Goal: Task Accomplishment & Management: Complete application form

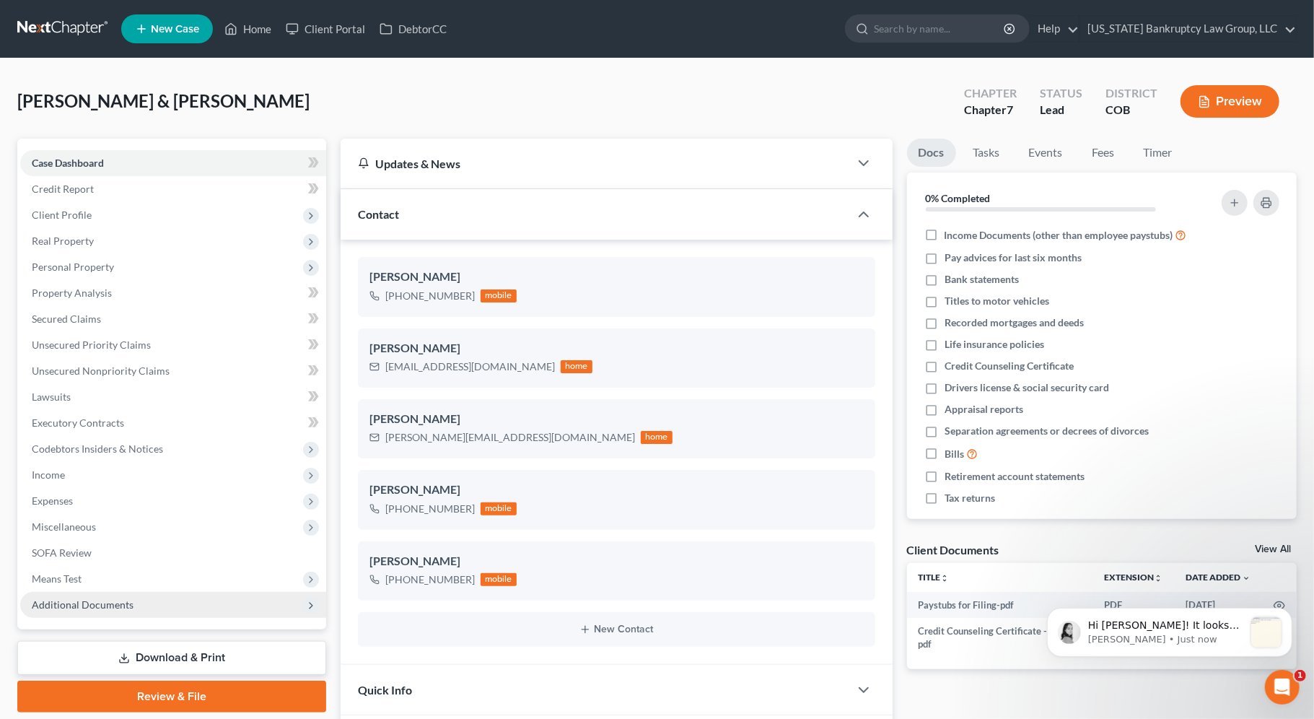
click at [231, 600] on span "Additional Documents" at bounding box center [173, 605] width 306 height 26
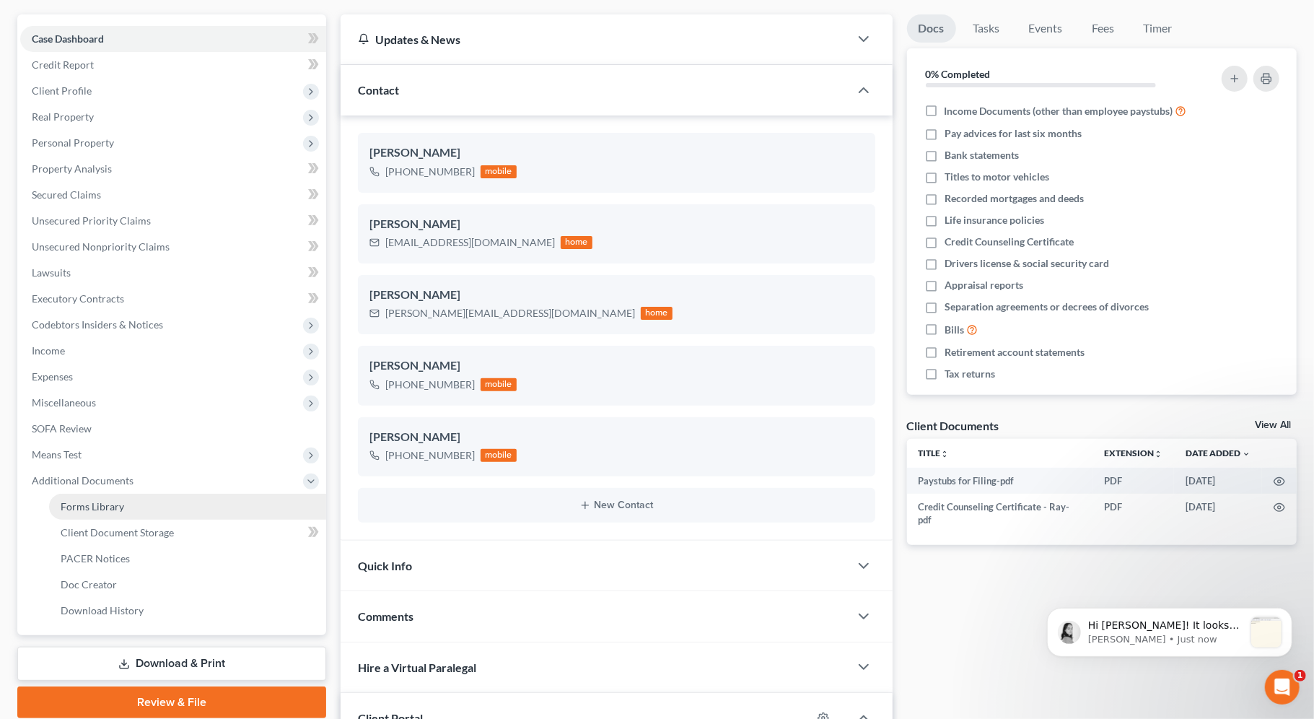
scroll to position [140, 0]
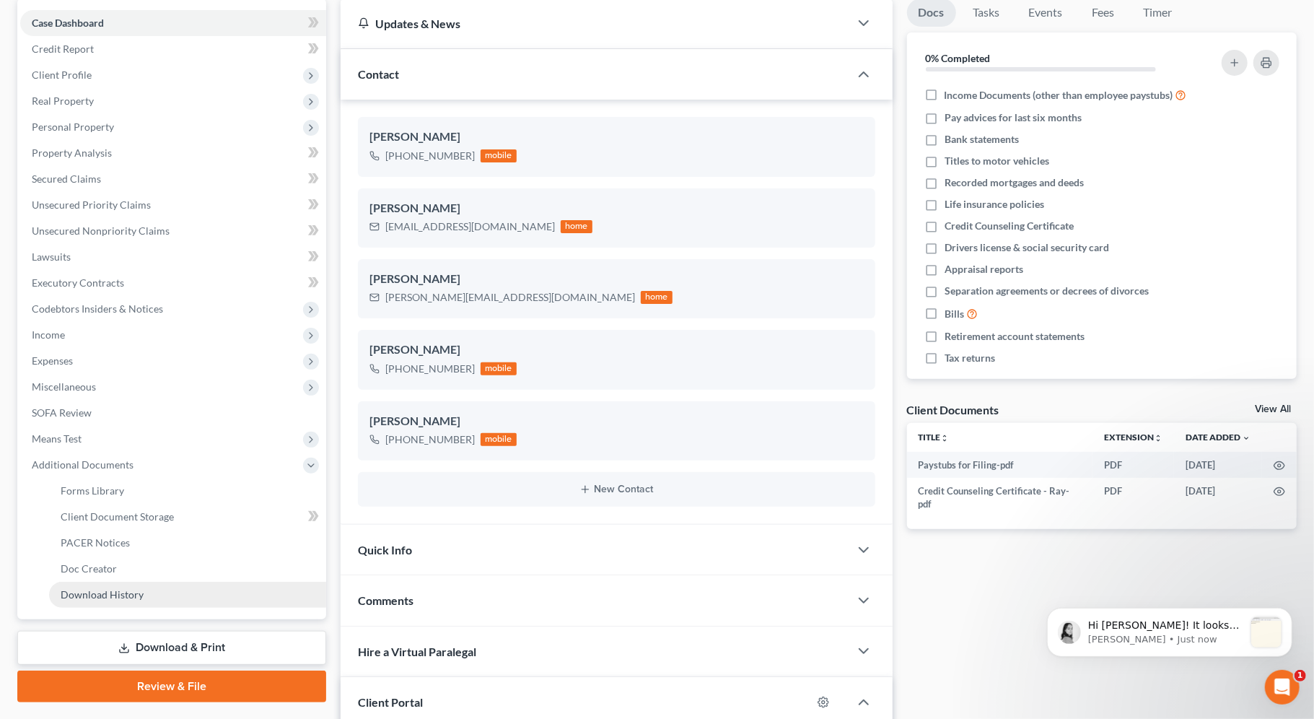
click at [211, 600] on link "Download History" at bounding box center [187, 595] width 277 height 26
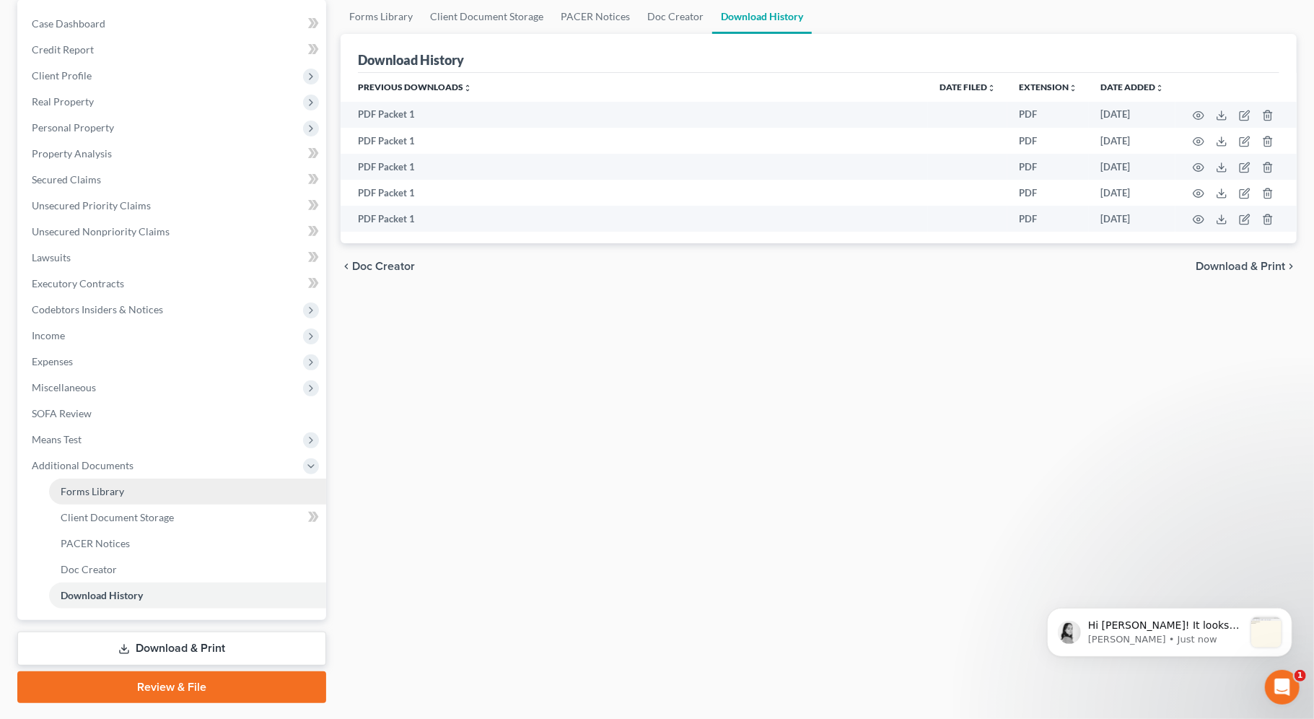
scroll to position [137, 0]
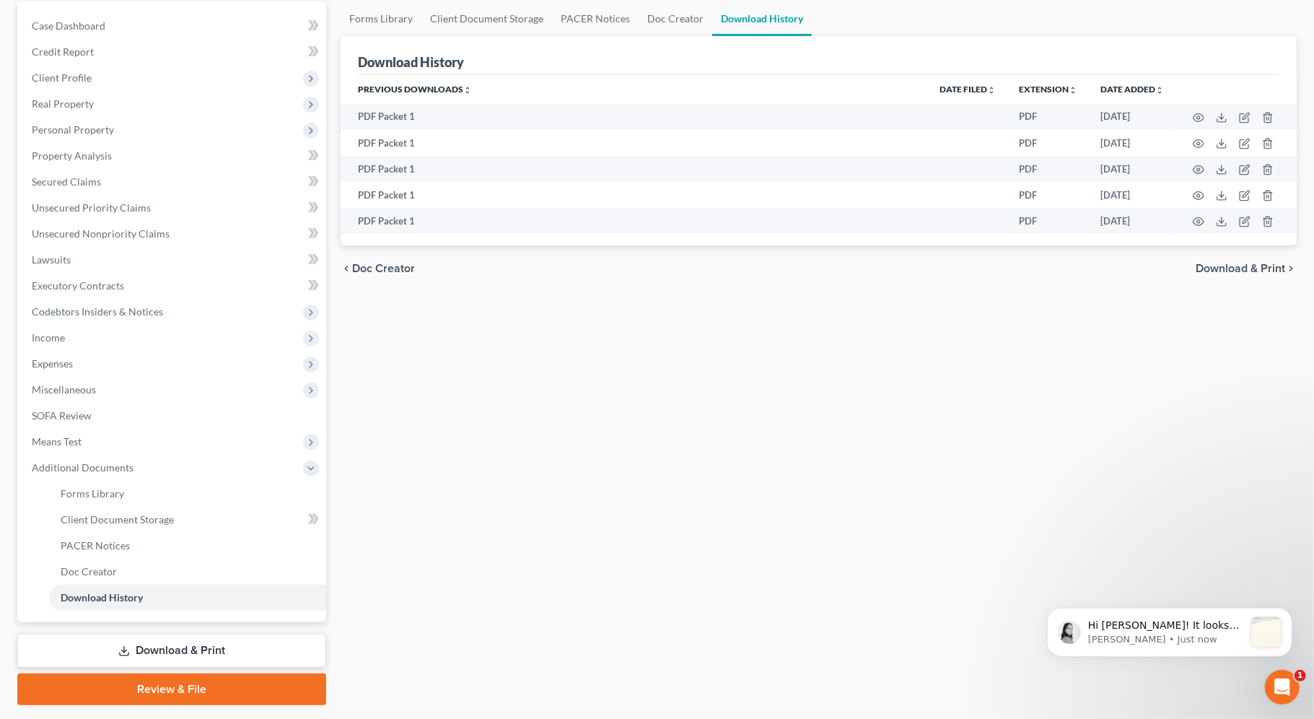
click at [149, 655] on link "Download & Print" at bounding box center [171, 651] width 309 height 34
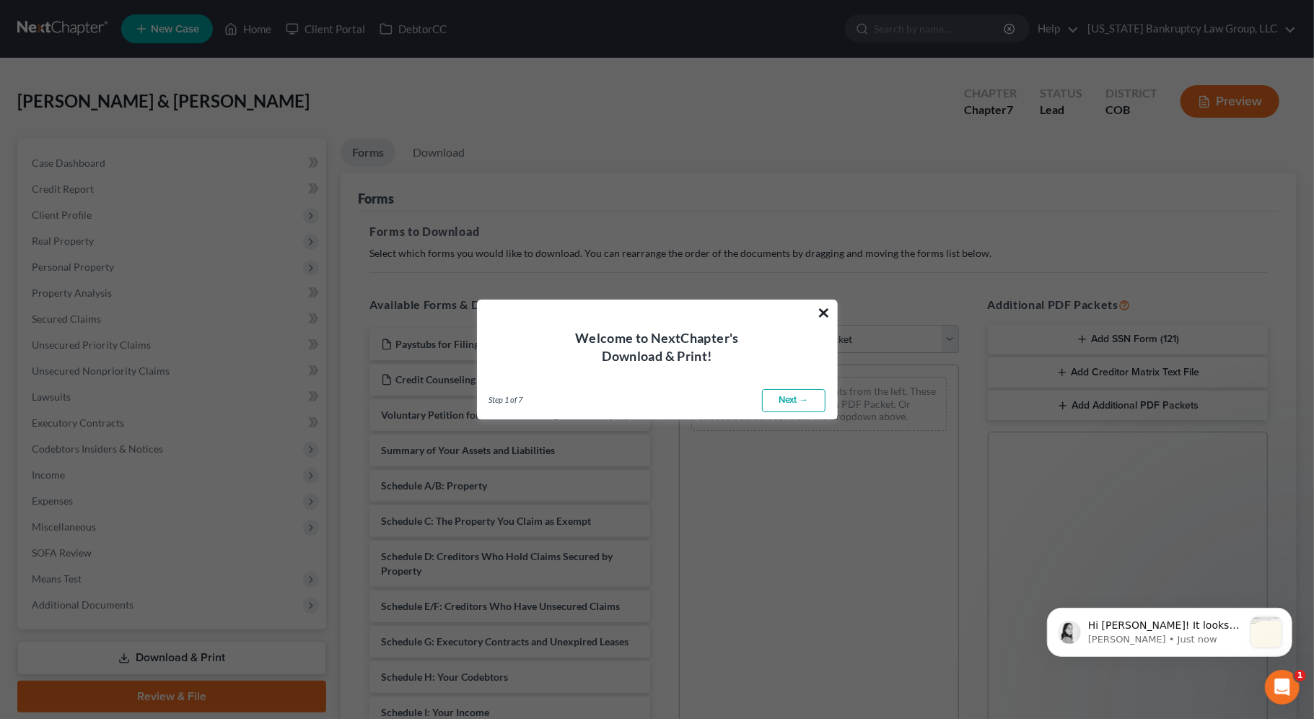
click at [824, 308] on button "×" at bounding box center [825, 312] width 14 height 23
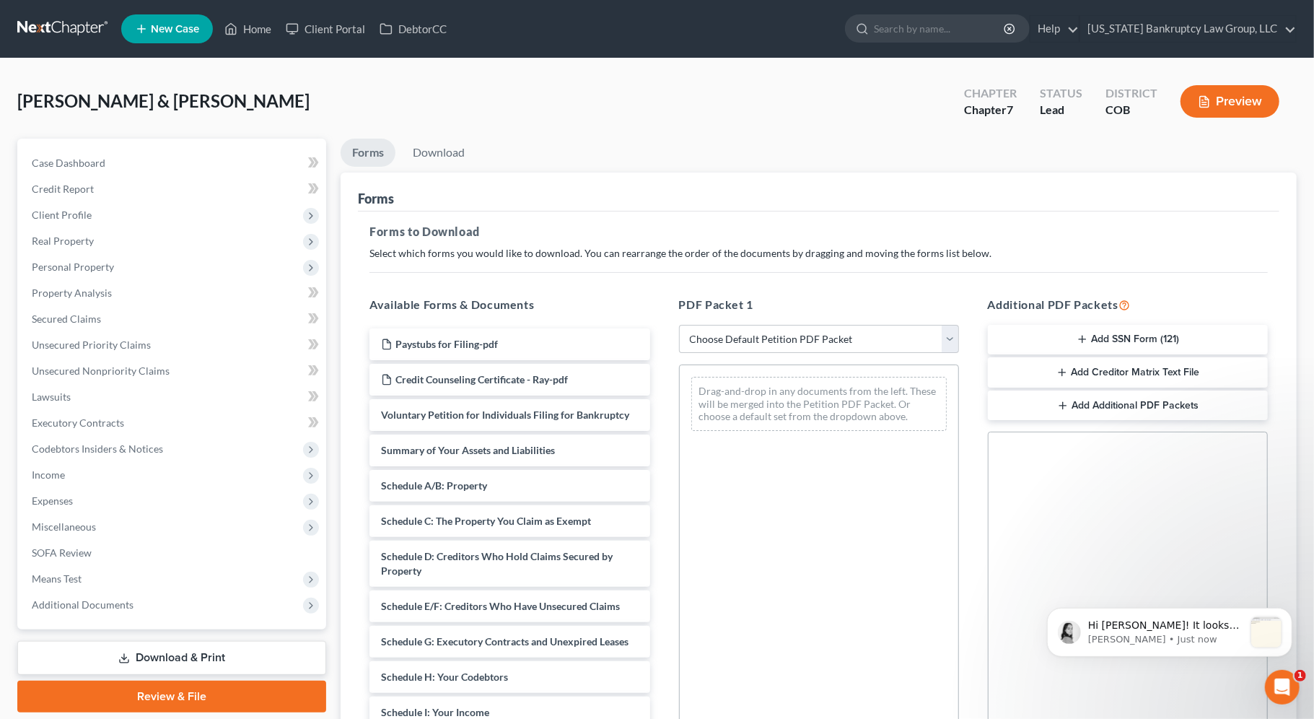
click at [1119, 372] on button "Add Creditor Matrix Text File" at bounding box center [1128, 372] width 280 height 30
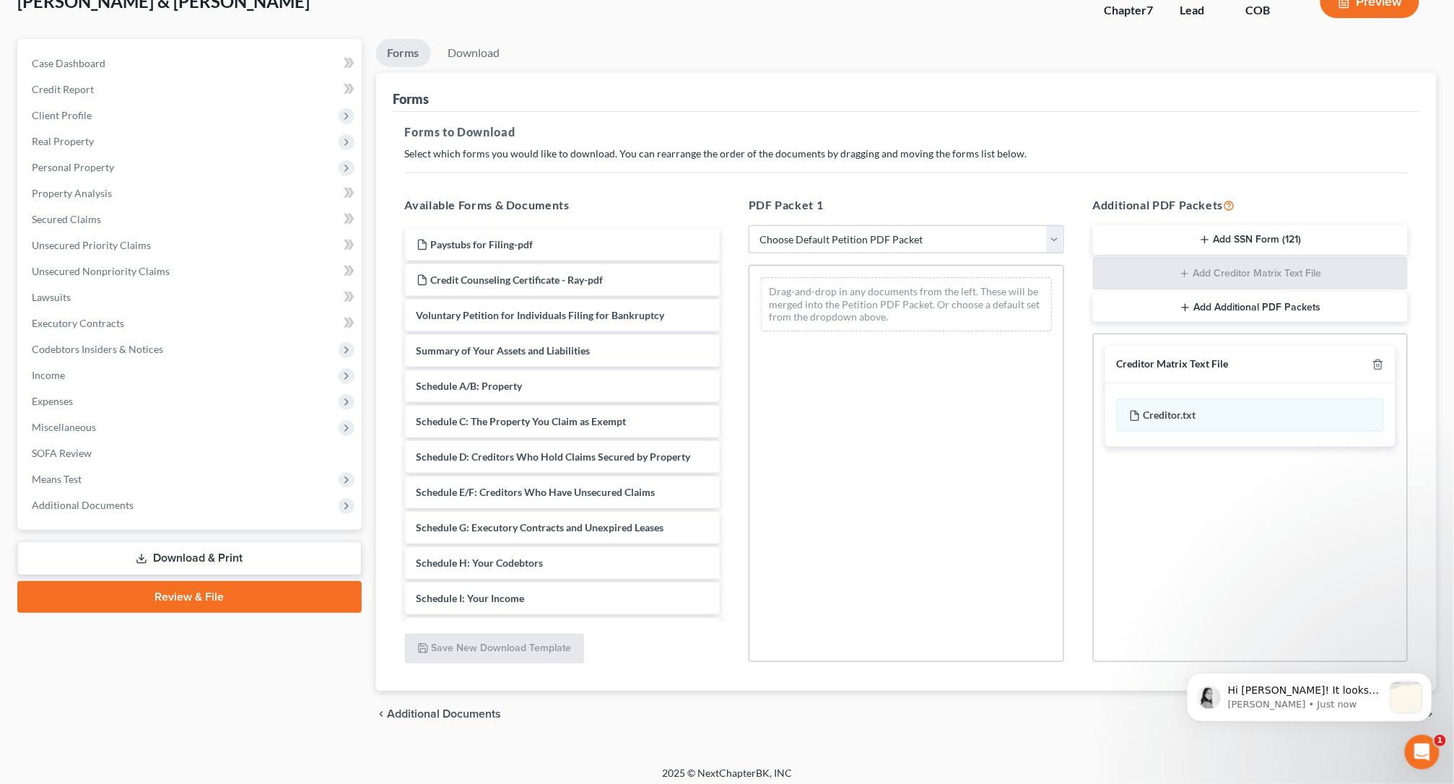
scroll to position [108, 0]
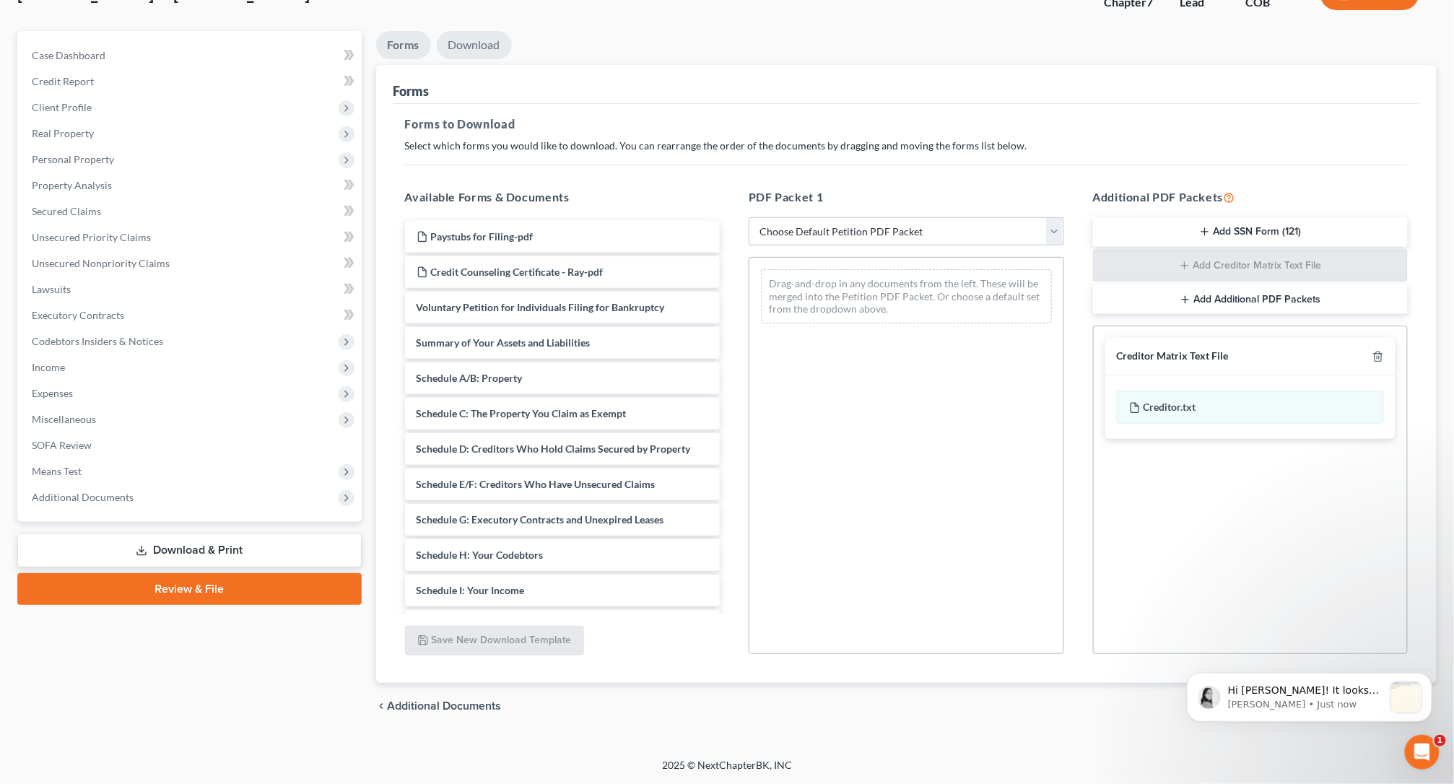
click at [491, 52] on link "Download" at bounding box center [474, 45] width 75 height 28
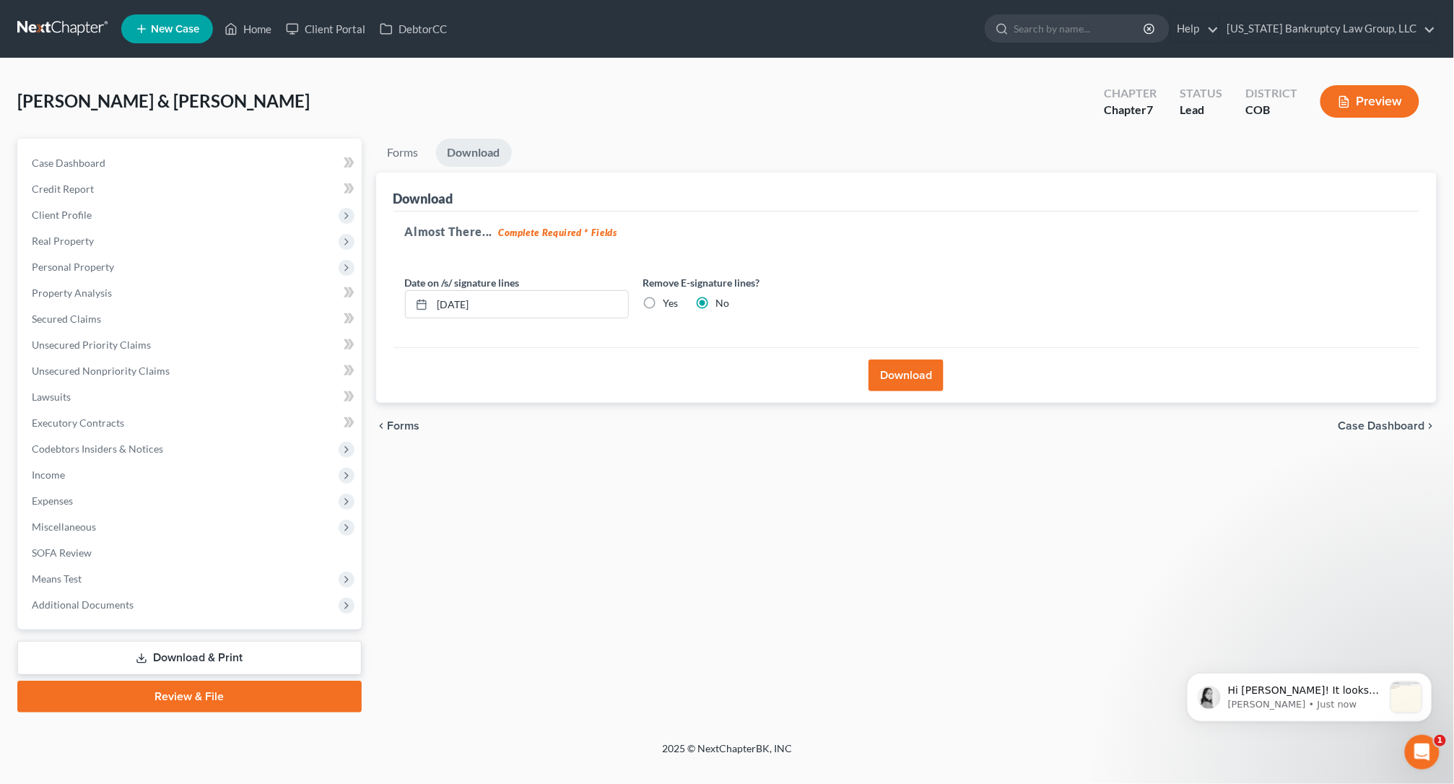
click at [894, 380] on button "Download" at bounding box center [905, 375] width 75 height 32
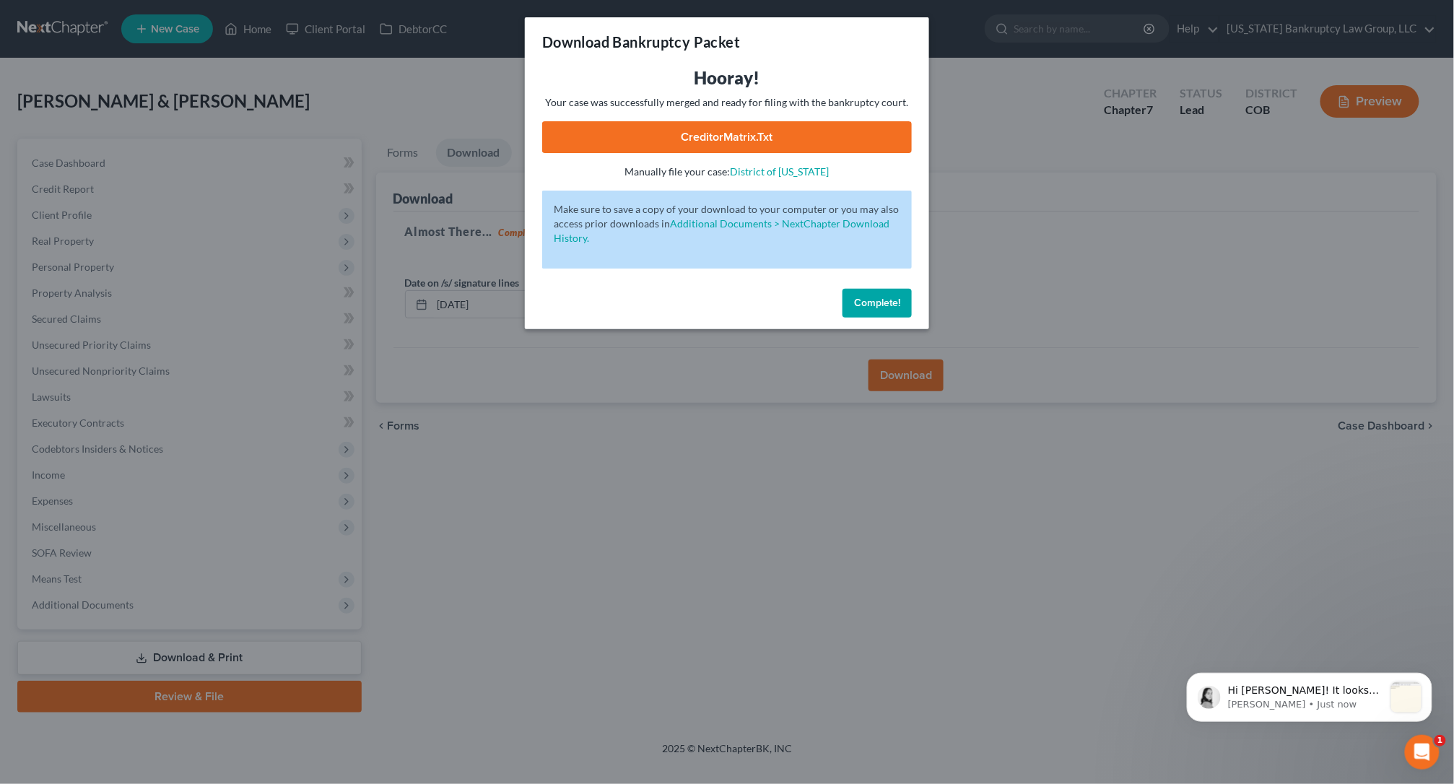
click at [863, 310] on button "Complete!" at bounding box center [876, 303] width 69 height 29
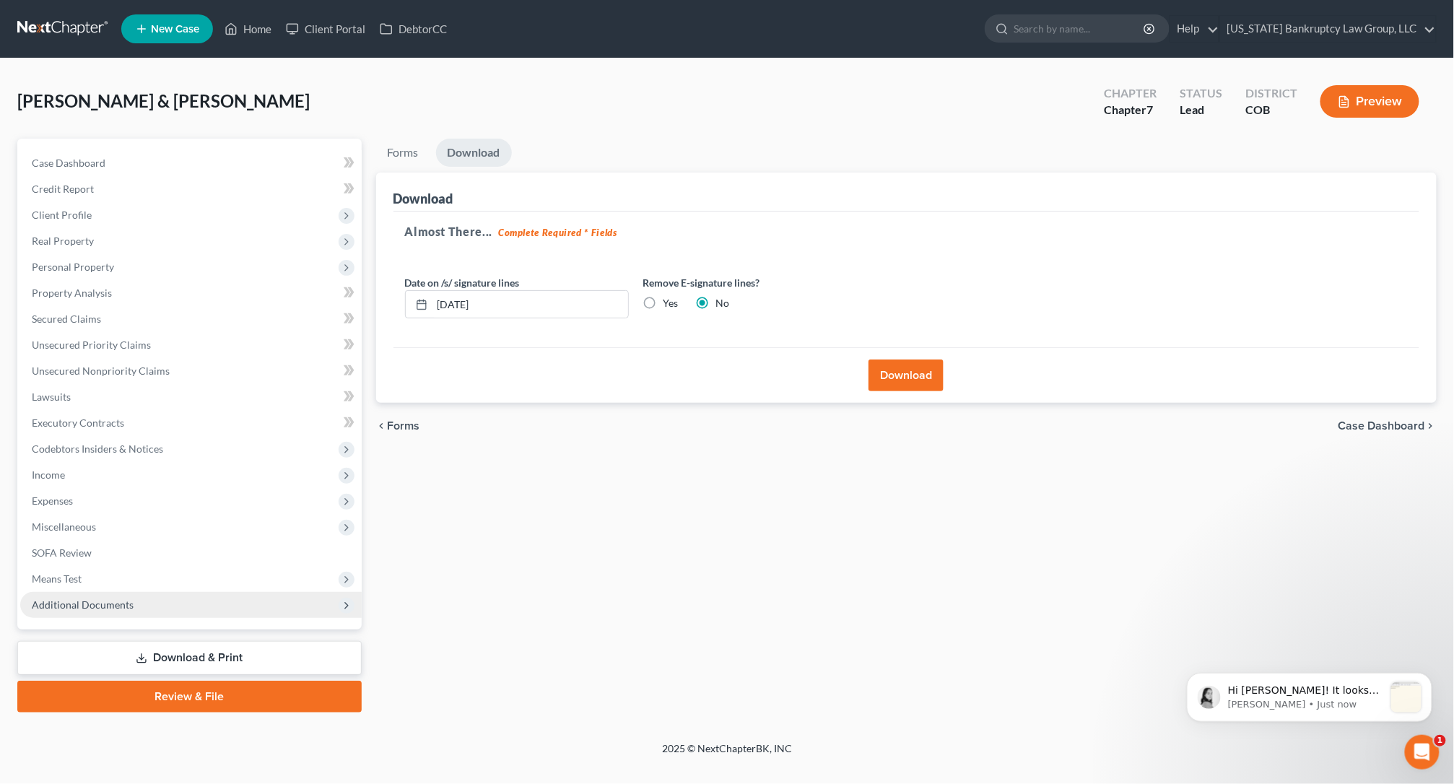
click at [139, 603] on span "Additional Documents" at bounding box center [190, 605] width 341 height 26
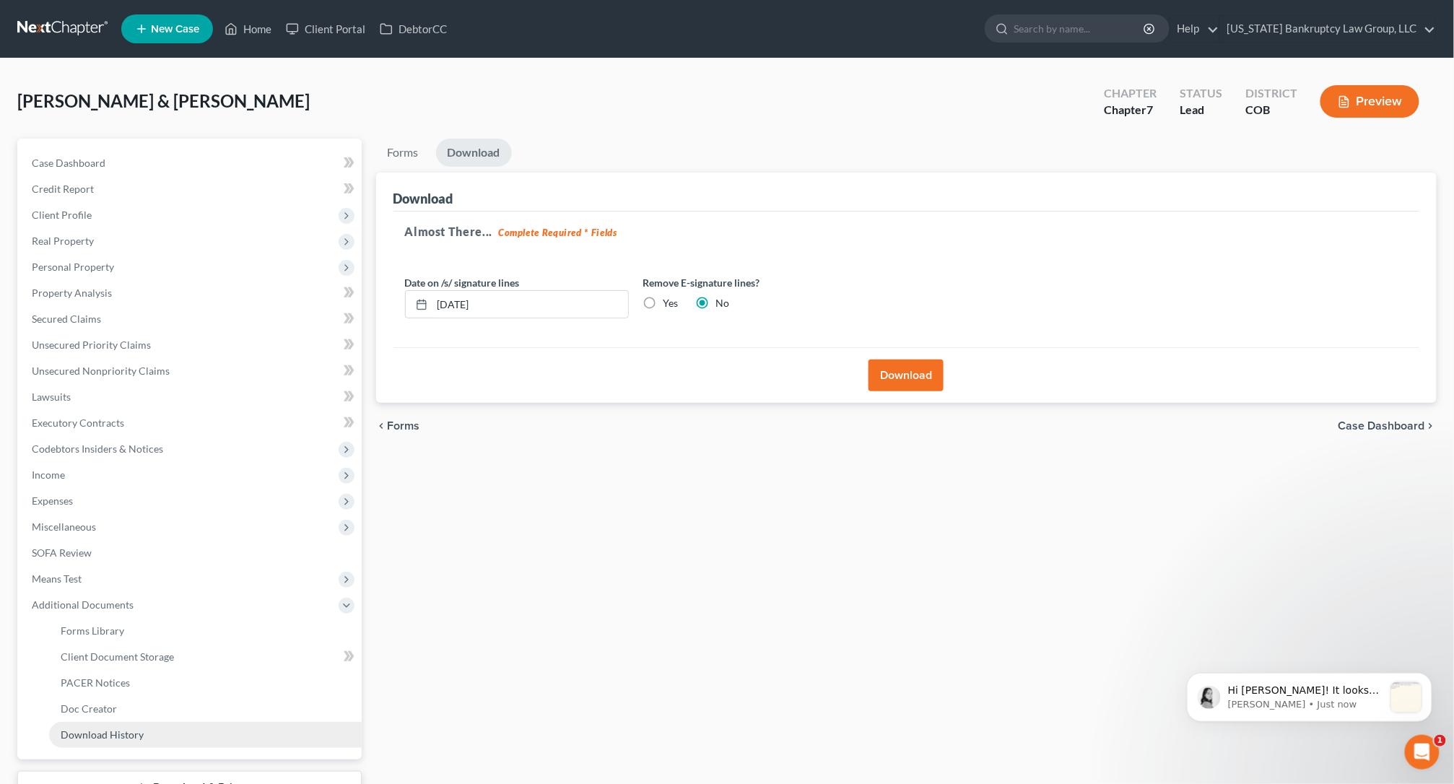
click at [139, 718] on span "Download History" at bounding box center [102, 734] width 83 height 12
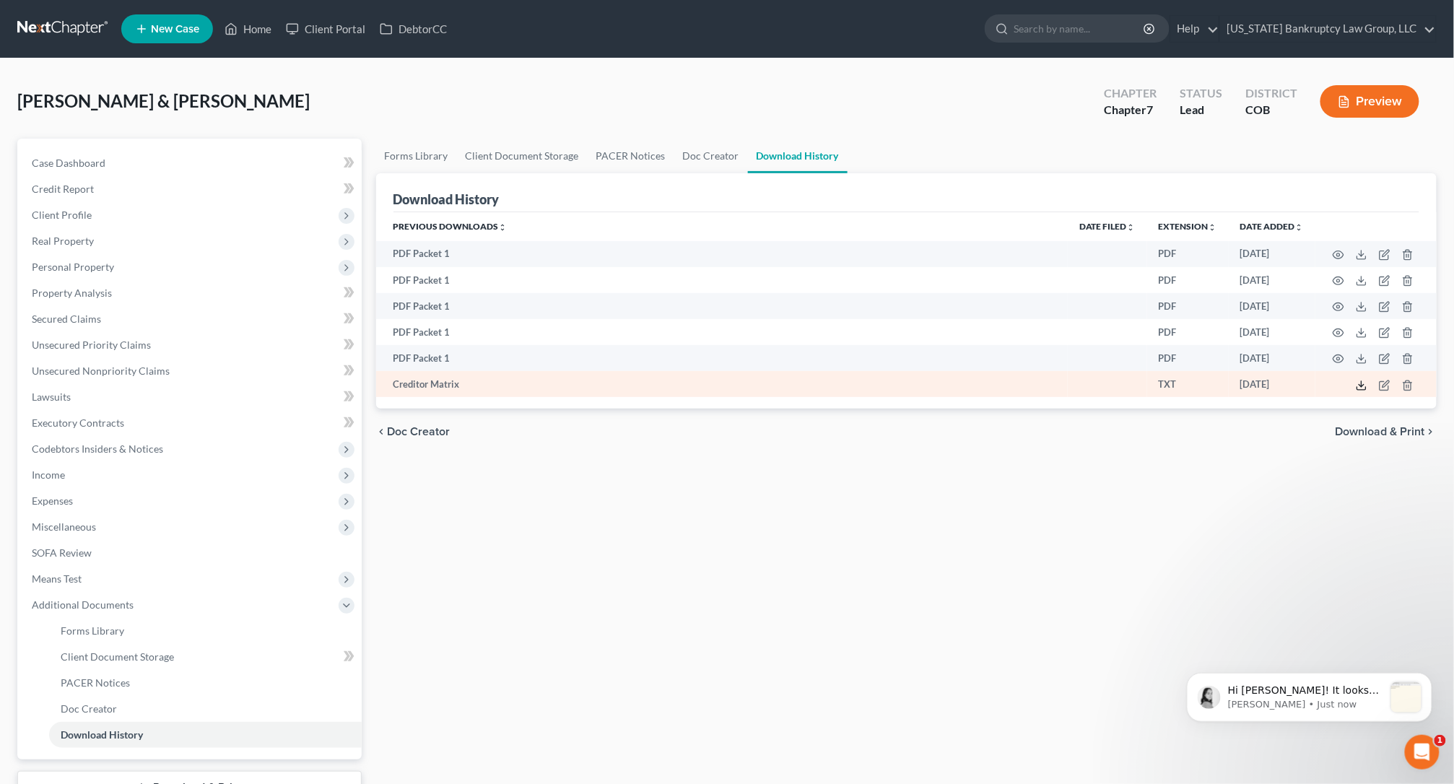
click at [1314, 384] on icon at bounding box center [1361, 386] width 12 height 12
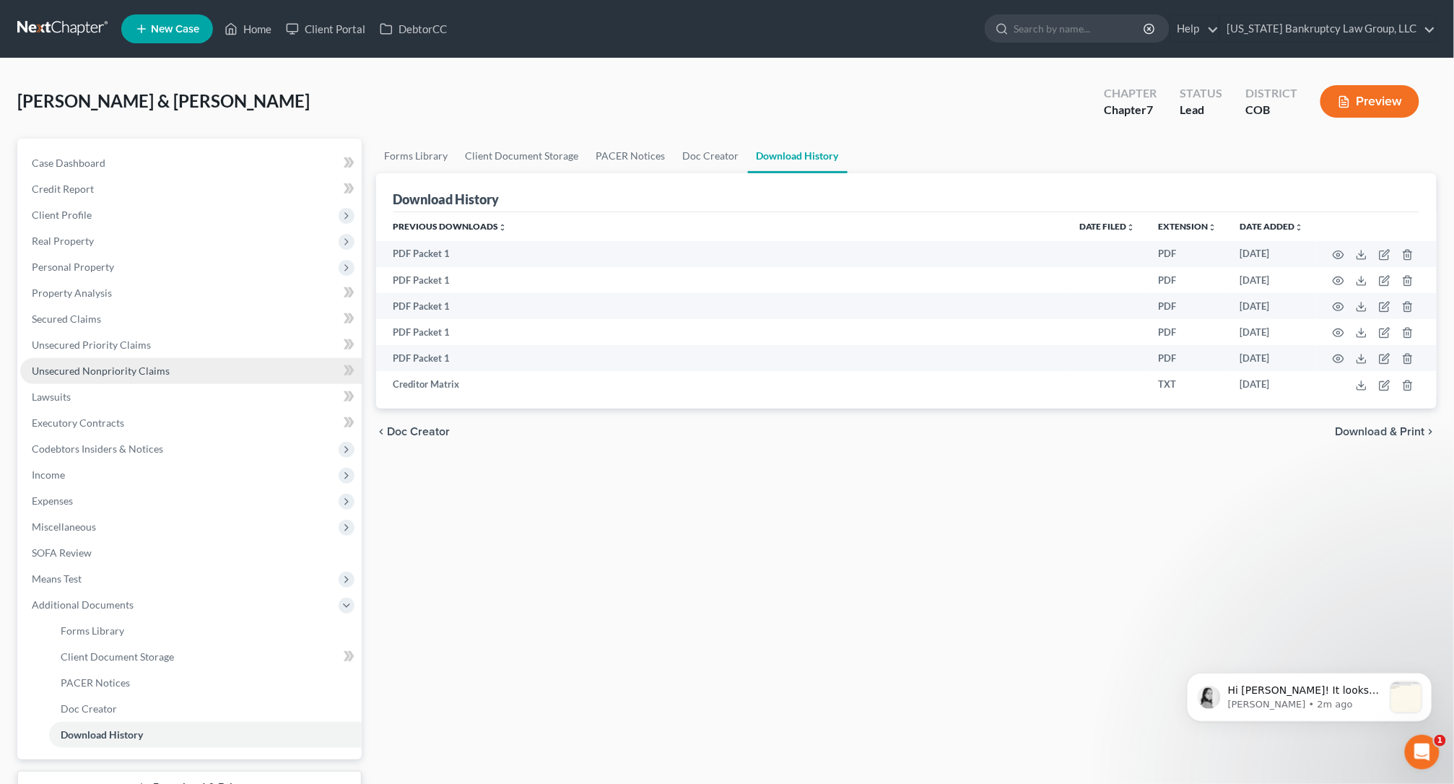
click at [154, 368] on span "Unsecured Nonpriority Claims" at bounding box center [101, 370] width 138 height 12
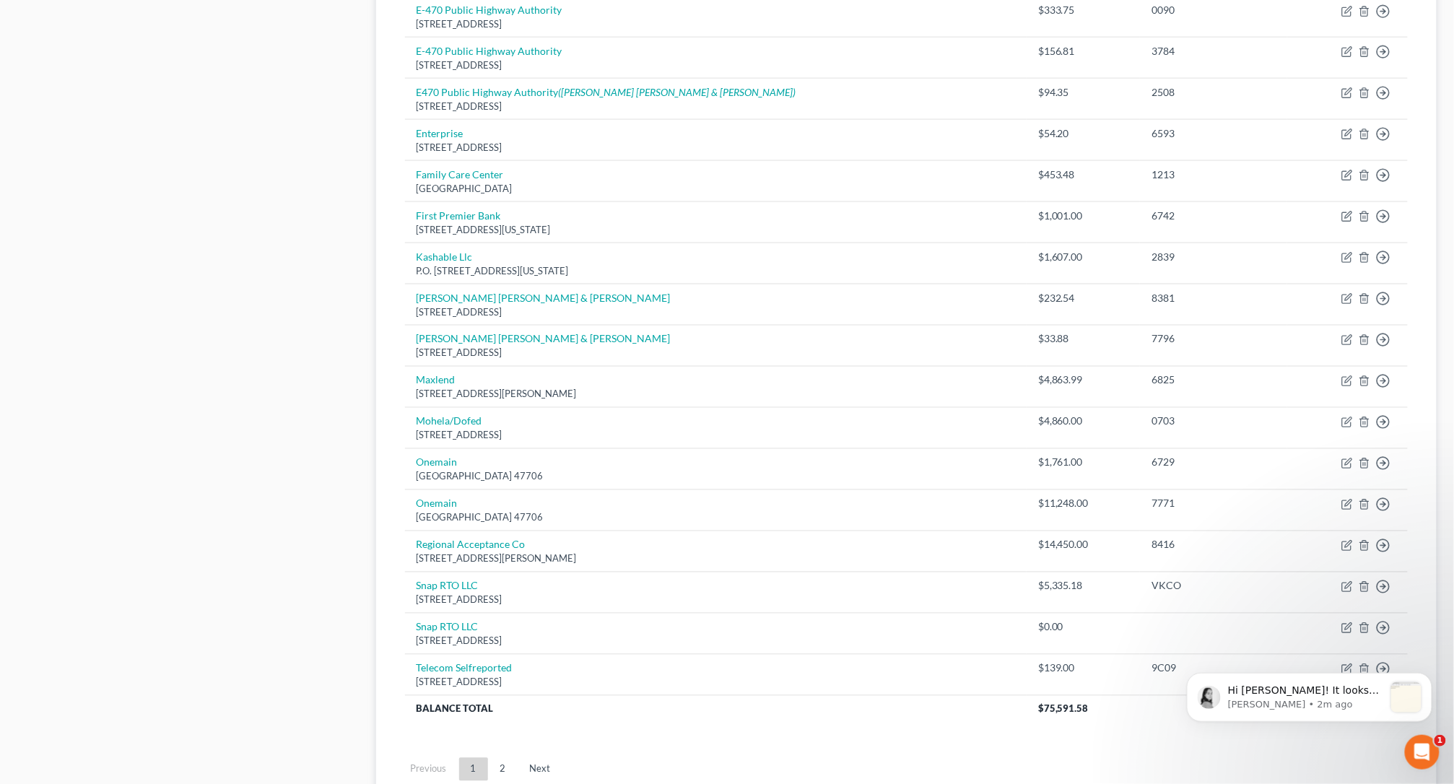
scroll to position [889, 0]
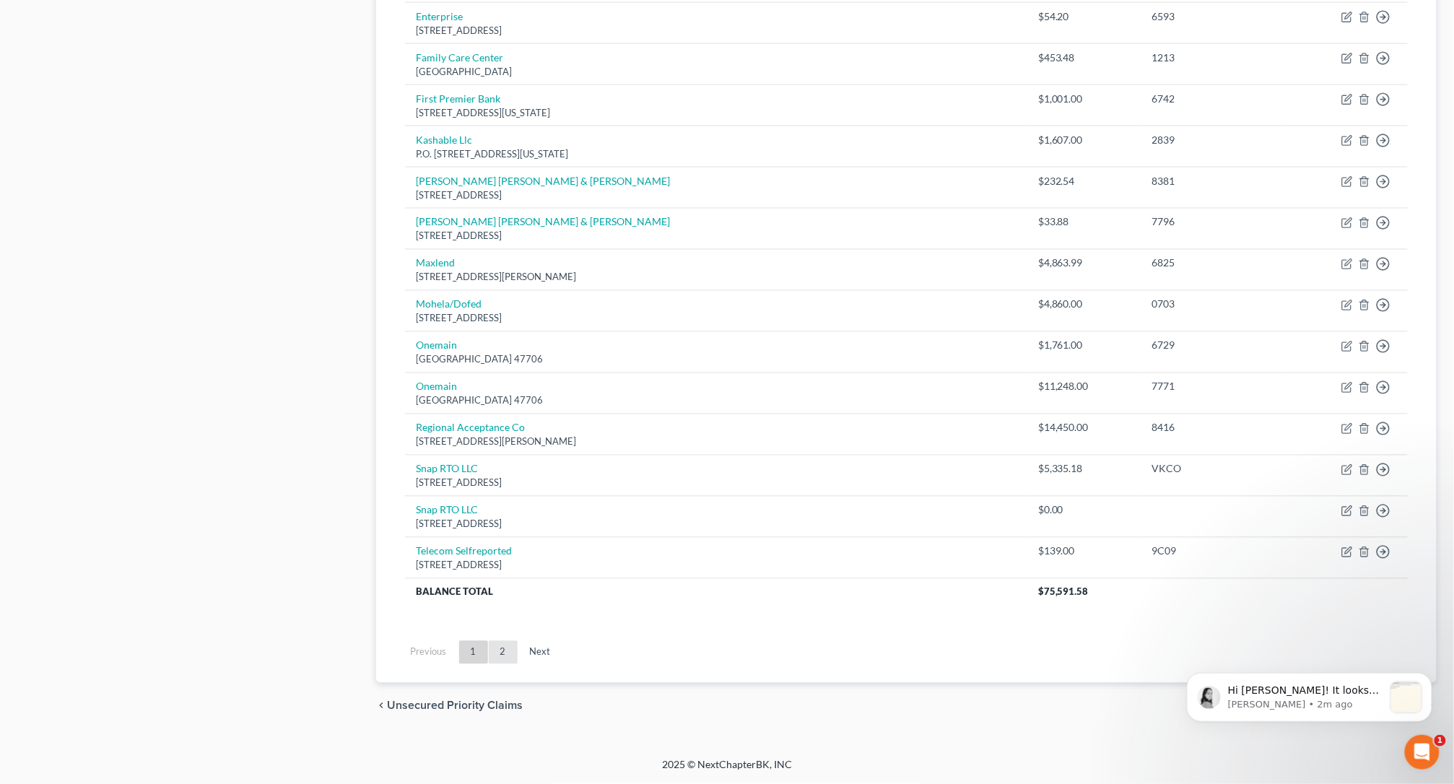
click at [500, 646] on link "2" at bounding box center [503, 652] width 29 height 23
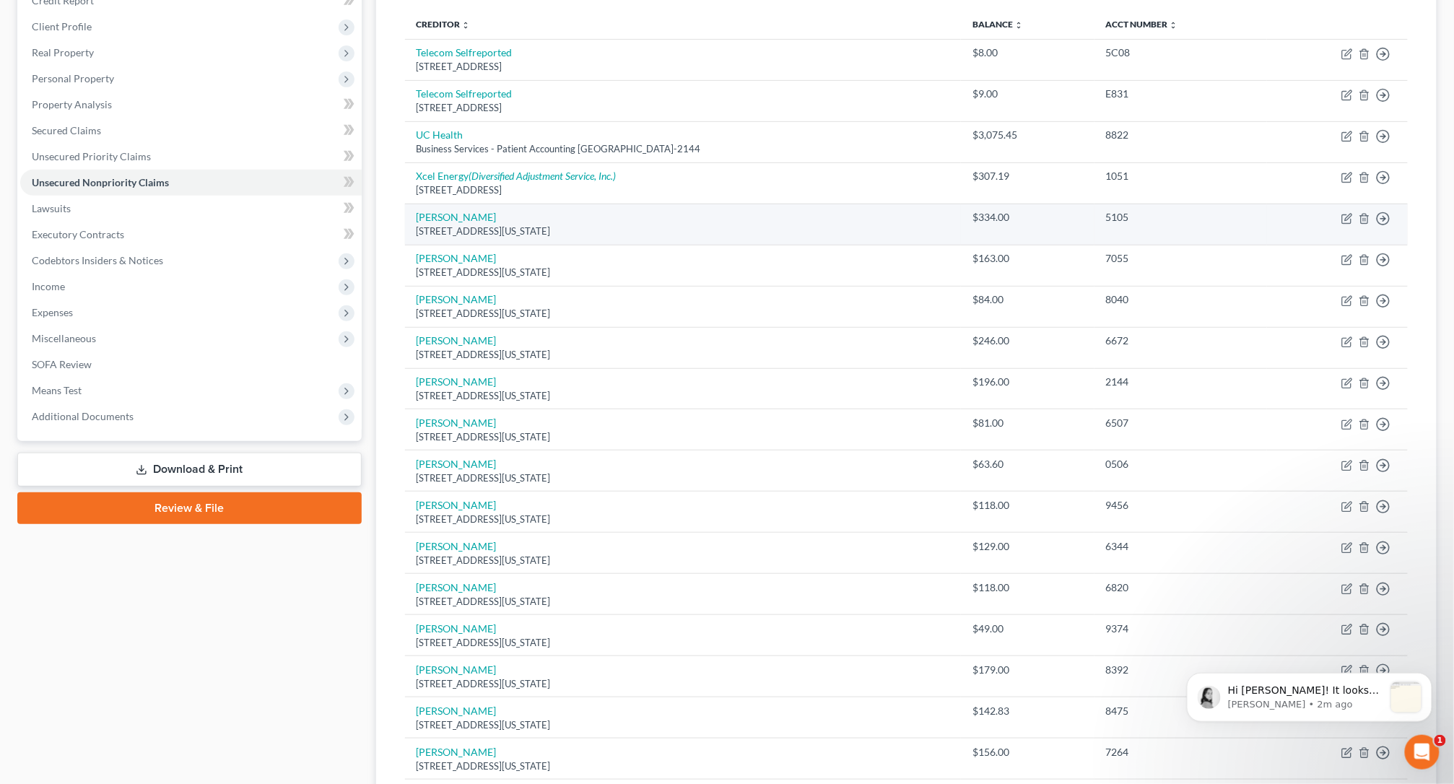
scroll to position [182, 0]
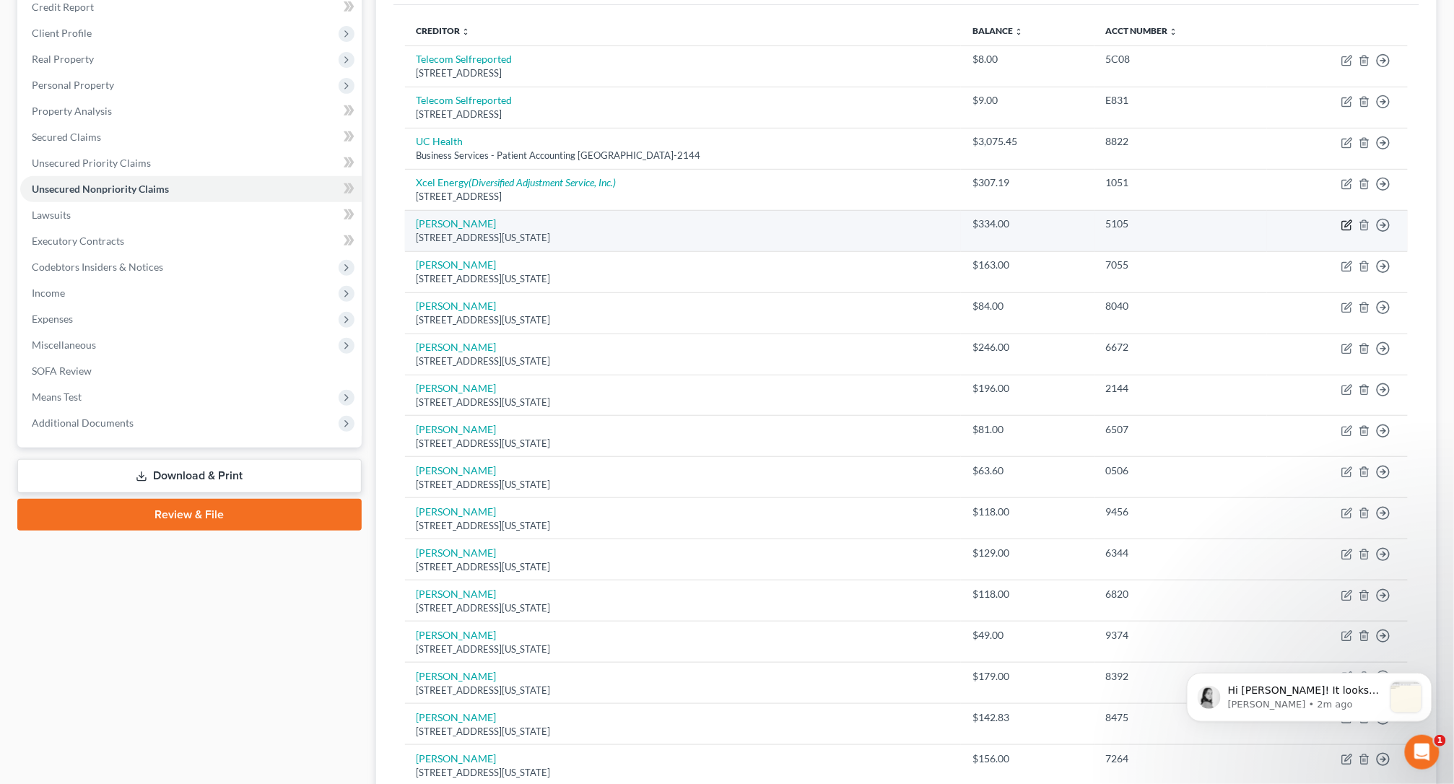
click at [1314, 228] on icon "button" at bounding box center [1347, 225] width 12 height 12
select select "35"
select select "10"
select select "0"
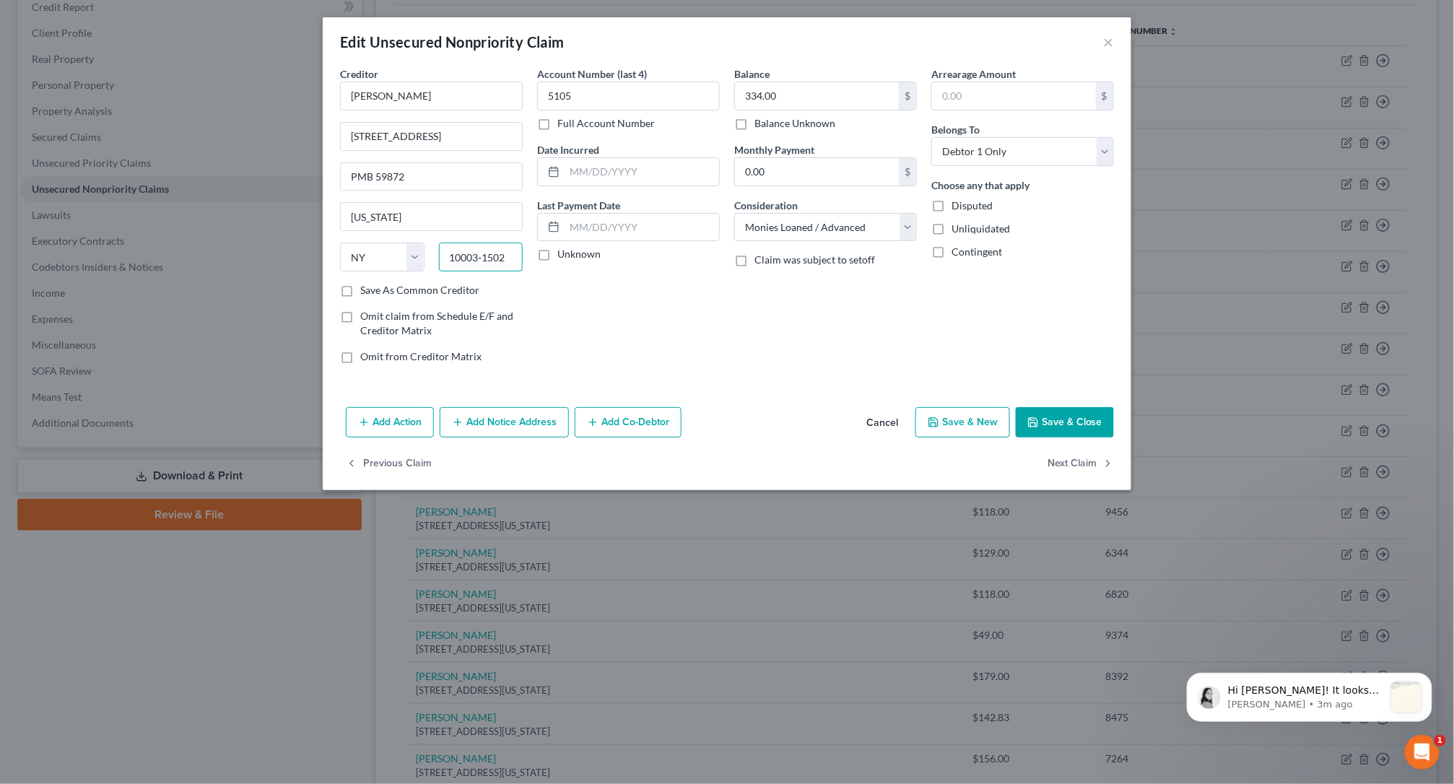
click at [486, 257] on input "10003‑1502" at bounding box center [481, 257] width 84 height 29
click at [484, 258] on input "10003‑1502" at bounding box center [481, 257] width 84 height 29
click at [481, 260] on input "10003 -1502" at bounding box center [481, 257] width 84 height 29
click at [485, 263] on input "10003-1502" at bounding box center [481, 257] width 84 height 29
click at [484, 262] on input "10003-1502" at bounding box center [481, 257] width 84 height 29
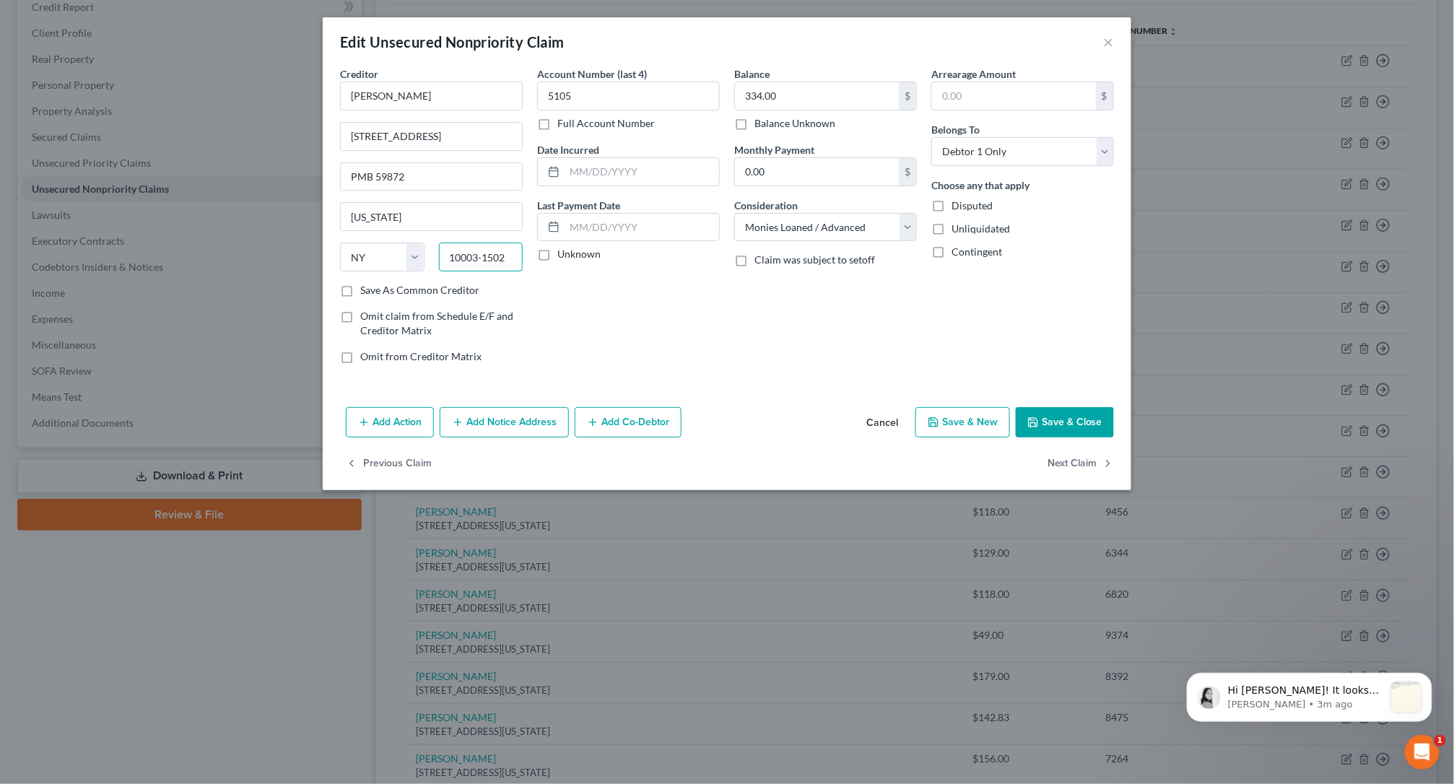
click at [486, 254] on input "10003-1502" at bounding box center [481, 257] width 84 height 29
type input "10003-1502"
click at [1069, 430] on button "Save & Close" at bounding box center [1064, 422] width 98 height 30
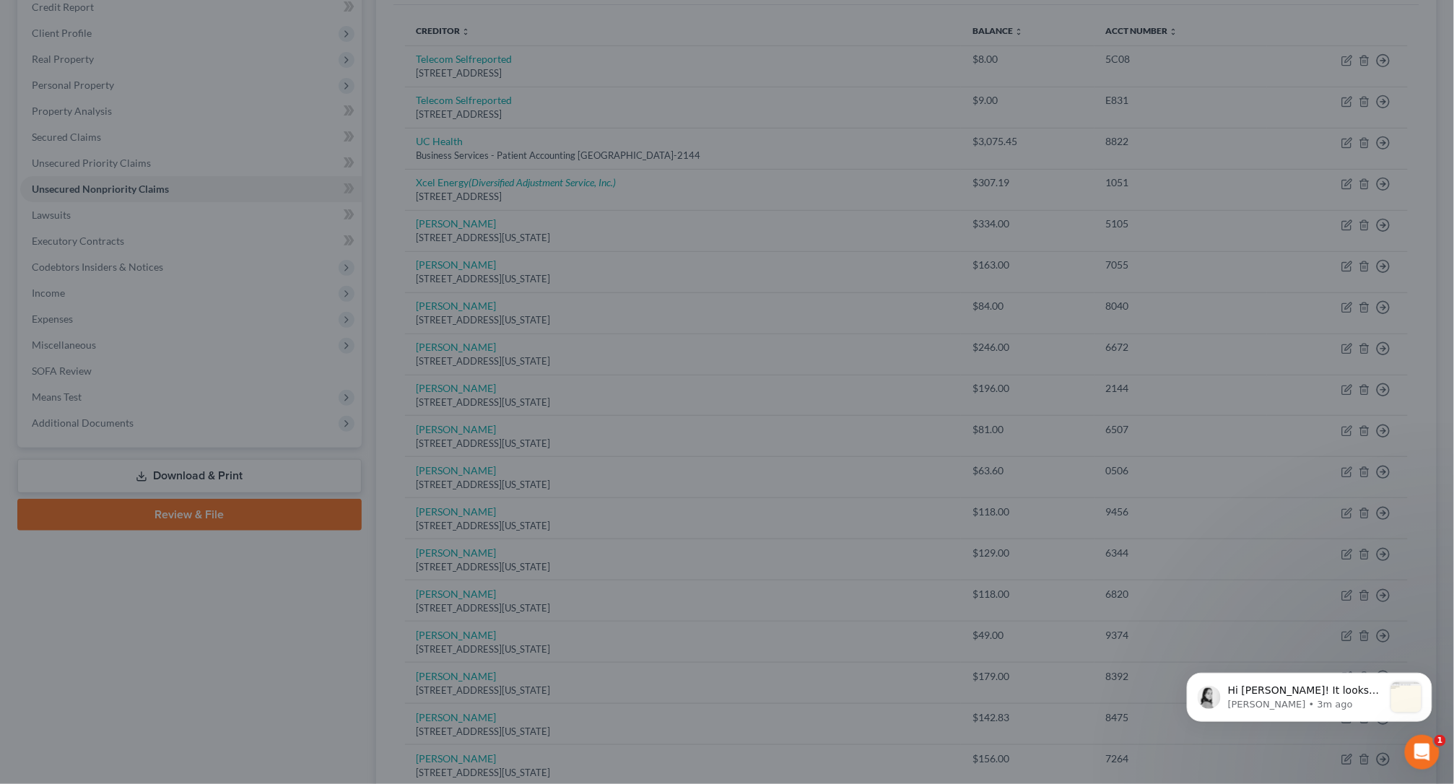
type input "0"
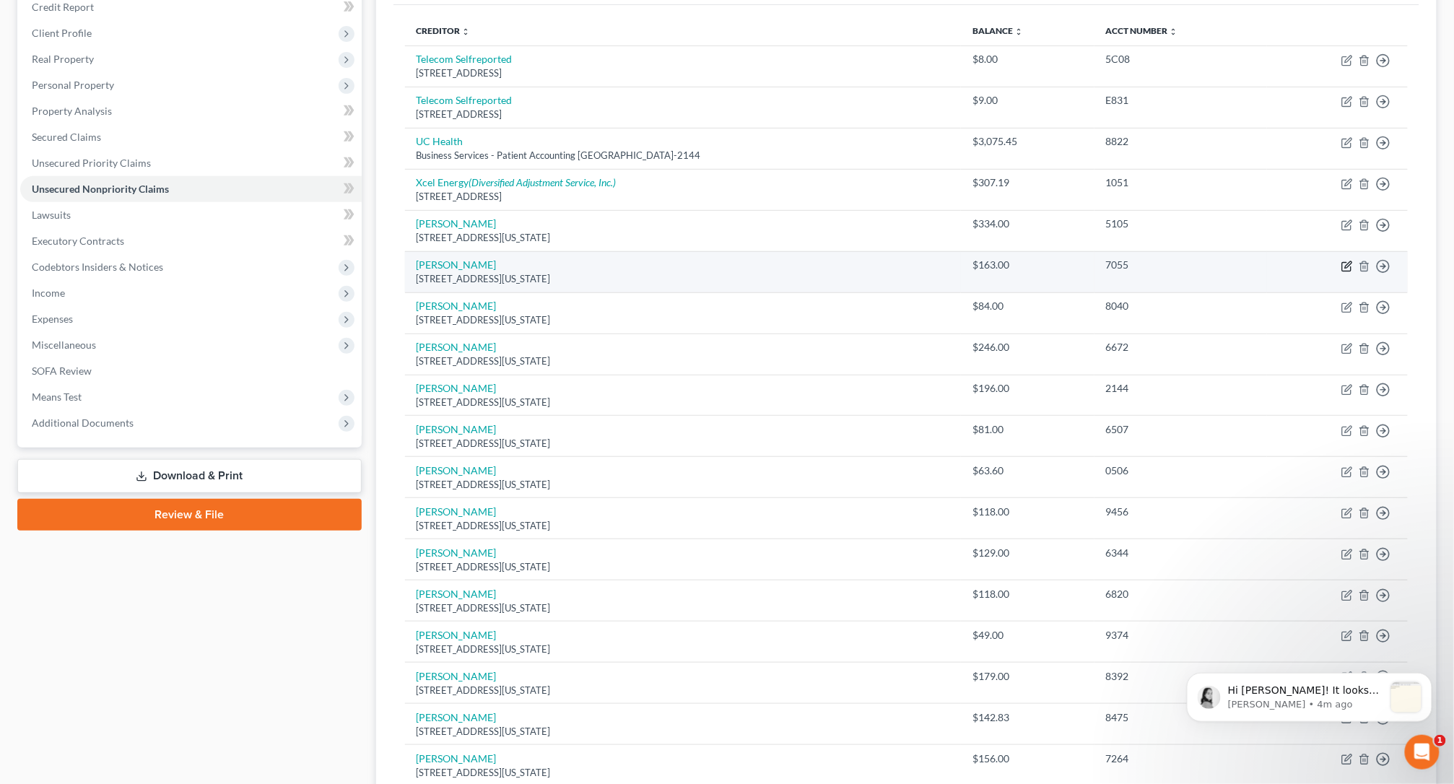
click at [1314, 268] on icon "button" at bounding box center [1347, 267] width 12 height 12
select select "35"
select select "10"
select select "0"
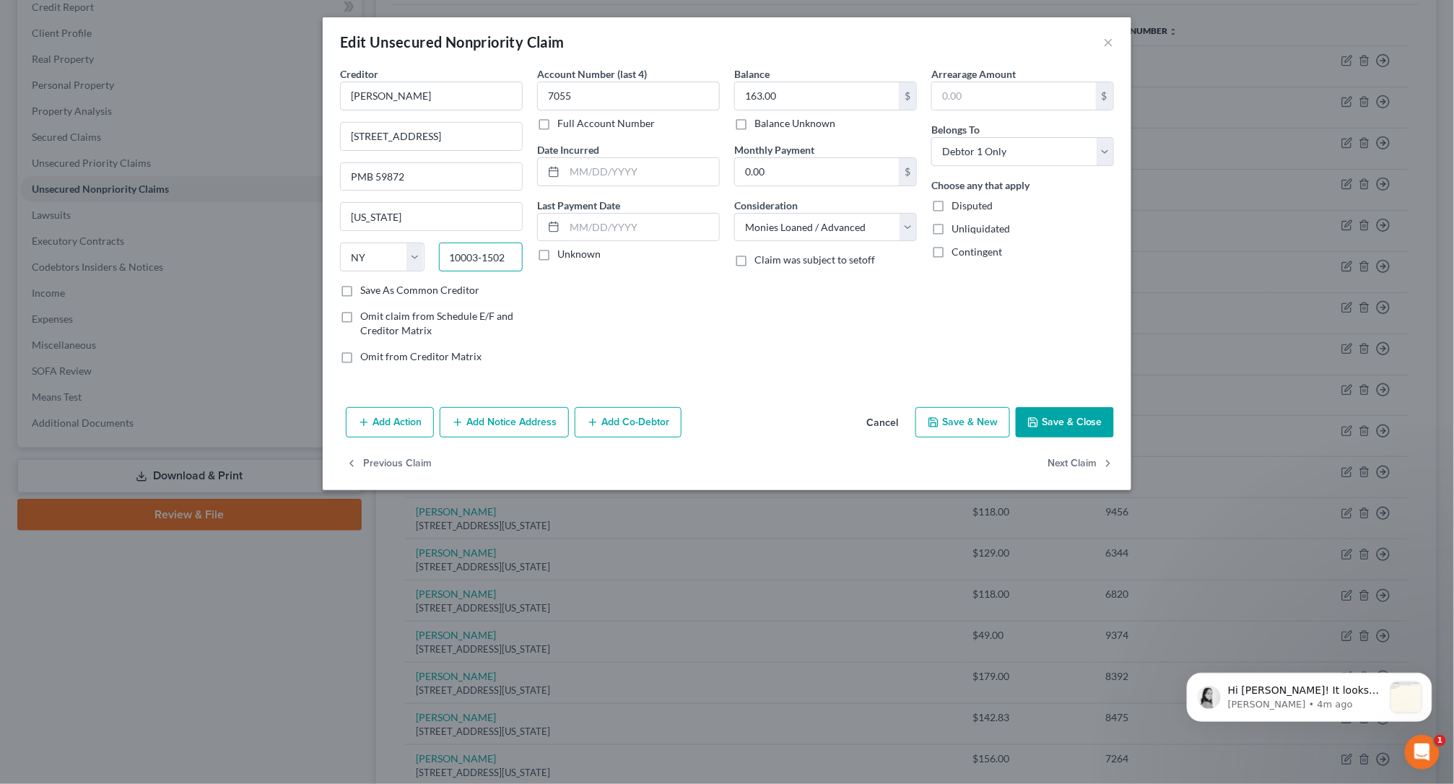
click at [485, 264] on input "10003‑1502" at bounding box center [481, 257] width 84 height 29
type input "10003-1502"
click at [1075, 426] on button "Save & Close" at bounding box center [1064, 422] width 98 height 30
type input "0"
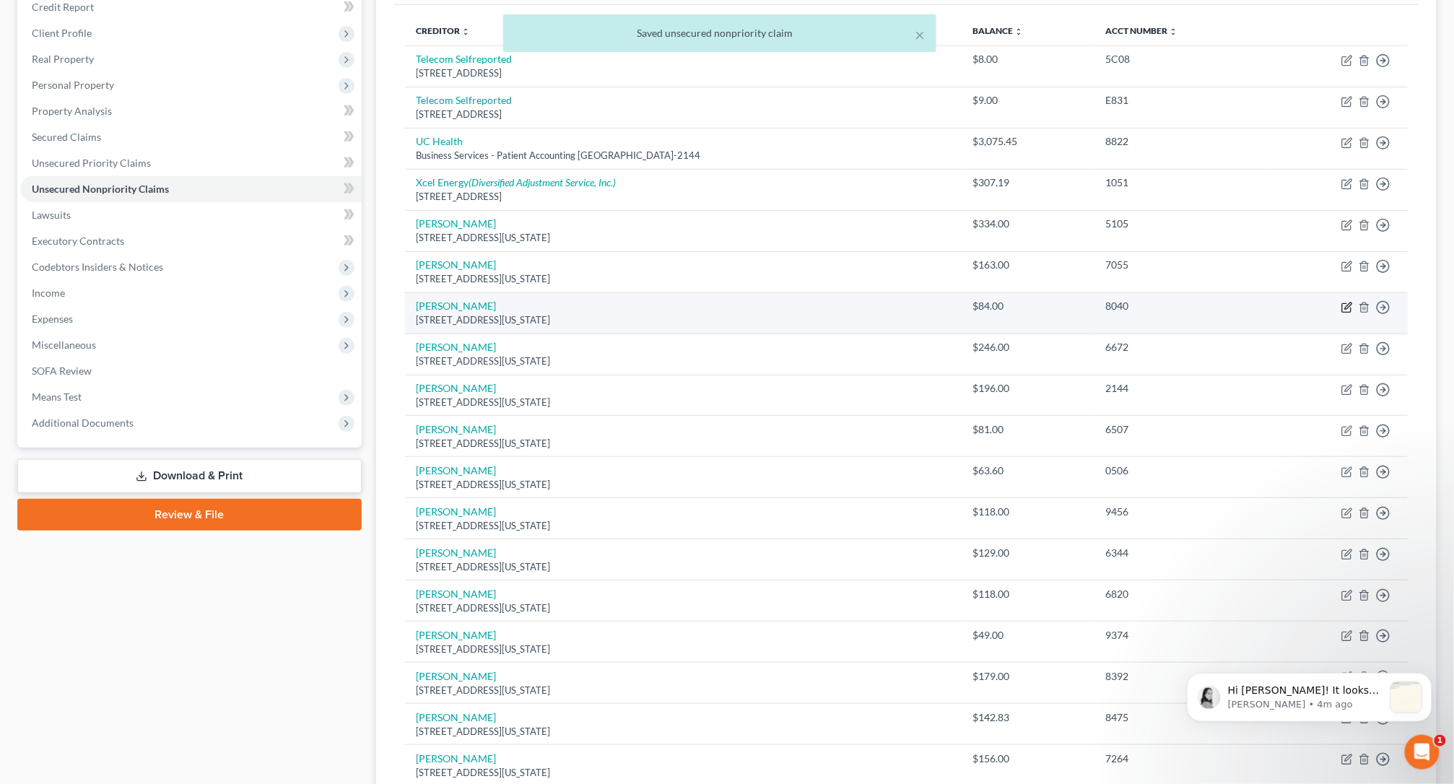
click at [1314, 310] on icon "button" at bounding box center [1347, 308] width 12 height 12
select select "35"
select select "10"
select select "0"
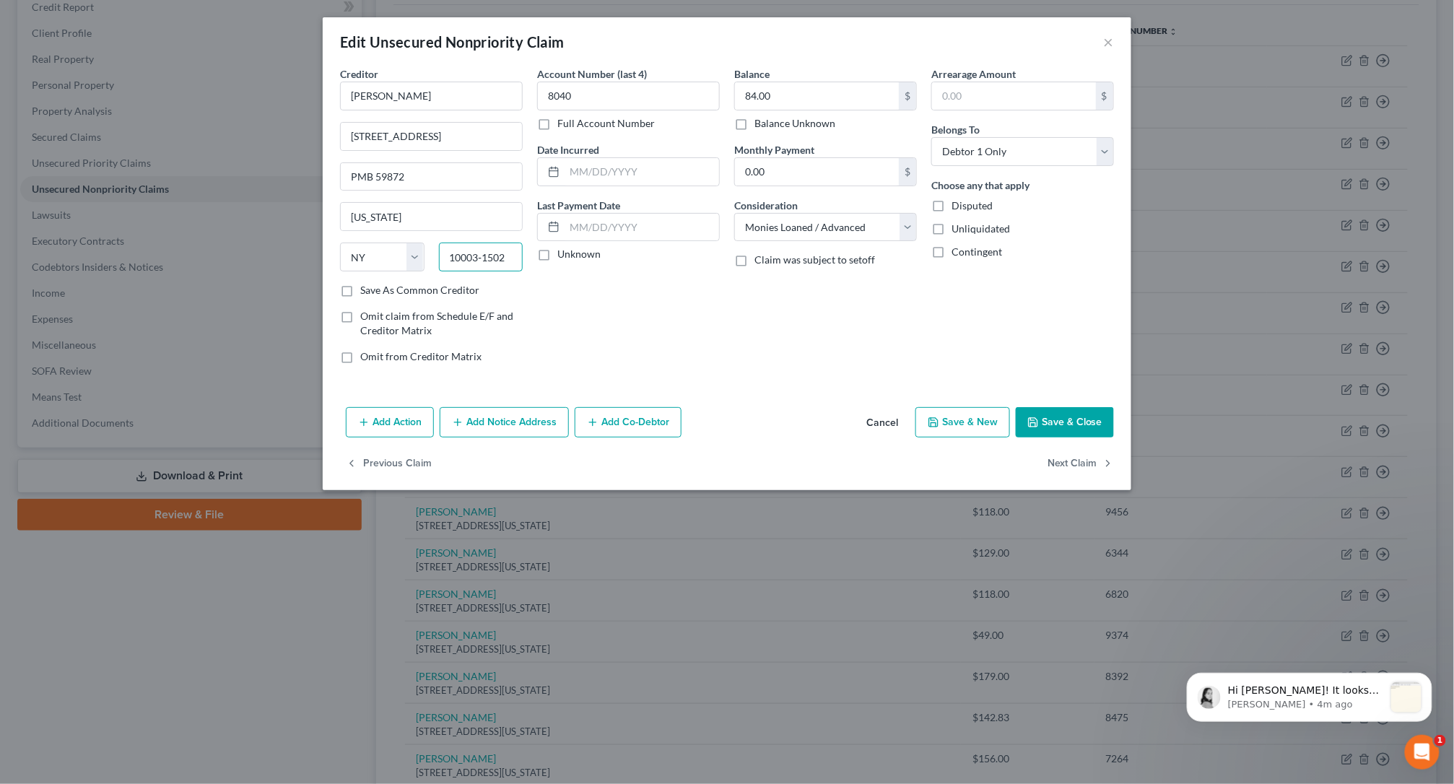
click at [484, 261] on input "10003‑1502" at bounding box center [481, 257] width 84 height 29
type input "10003-1502"
click at [1096, 421] on button "Save & Close" at bounding box center [1064, 422] width 98 height 30
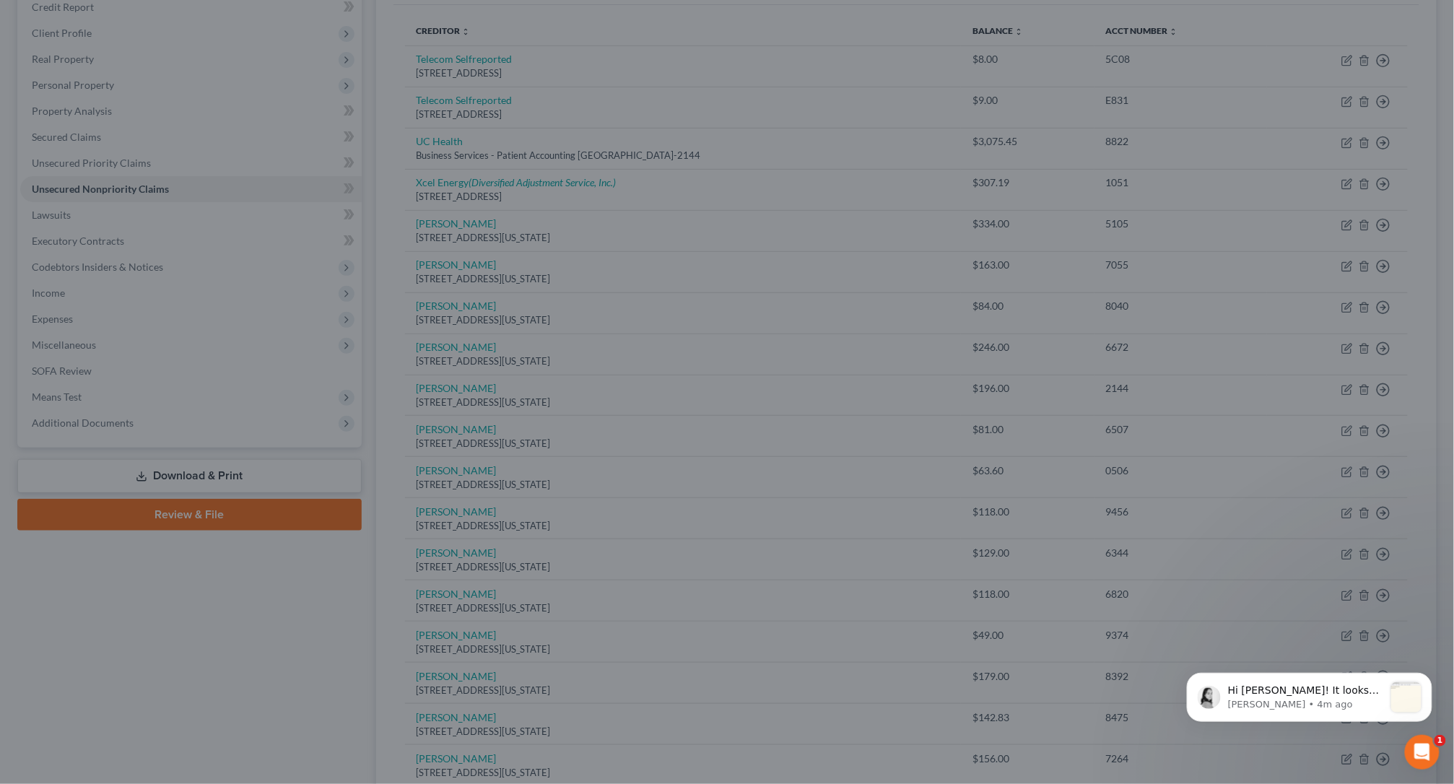
type input "0"
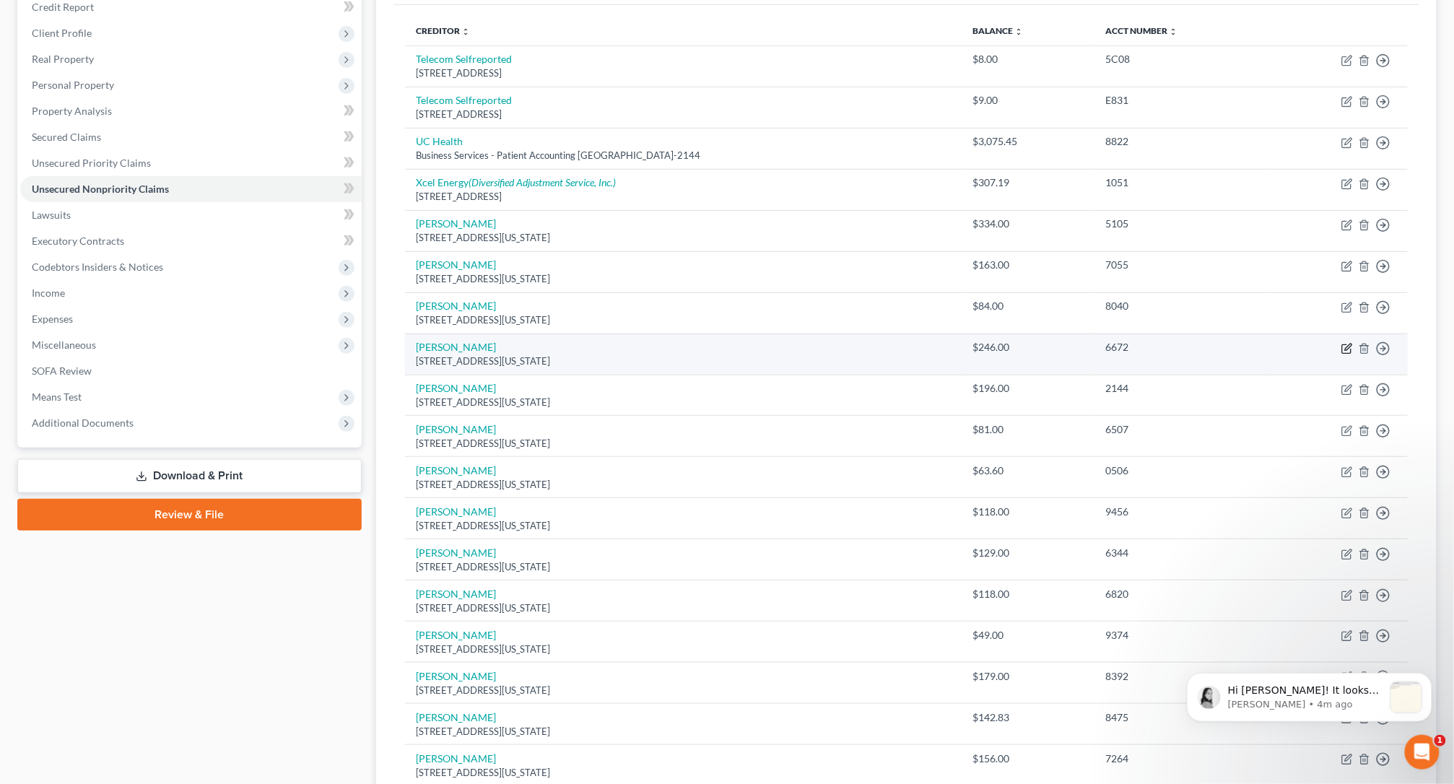
click at [1314, 350] on icon "button" at bounding box center [1348, 347] width 6 height 6
select select "35"
select select "10"
select select "0"
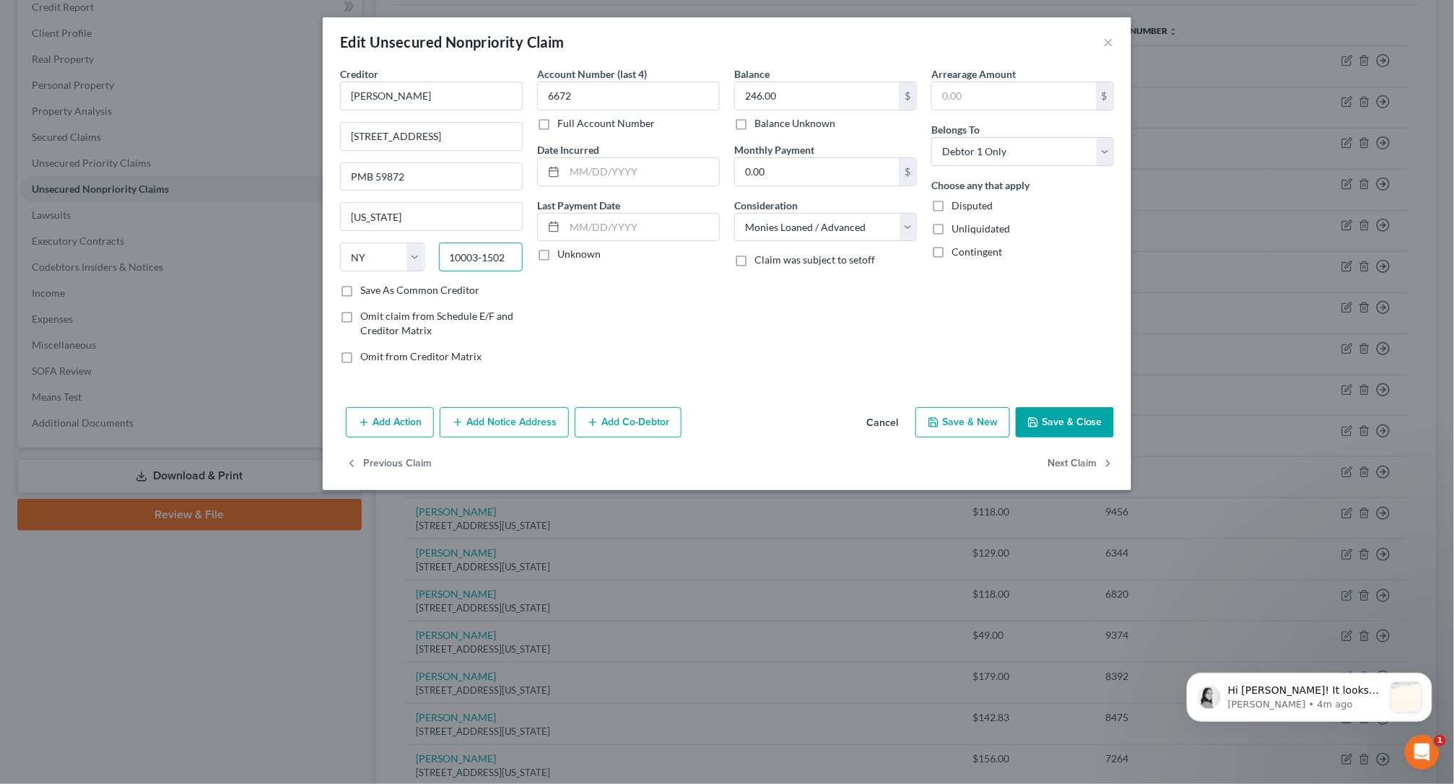
click at [484, 258] on input "10003‑1502" at bounding box center [481, 257] width 84 height 29
type input "10003-1502"
click at [1060, 427] on button "Save & Close" at bounding box center [1064, 422] width 98 height 30
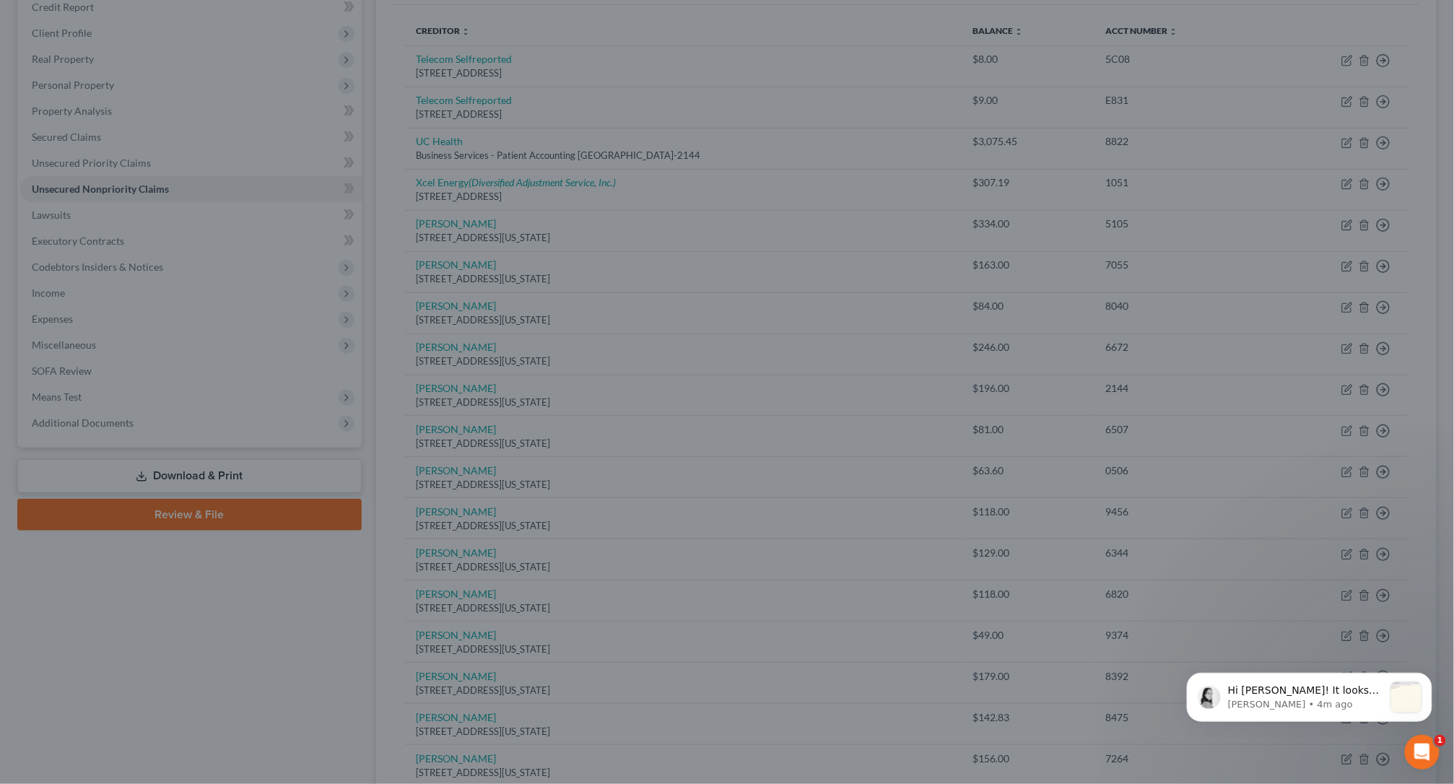
type input "0"
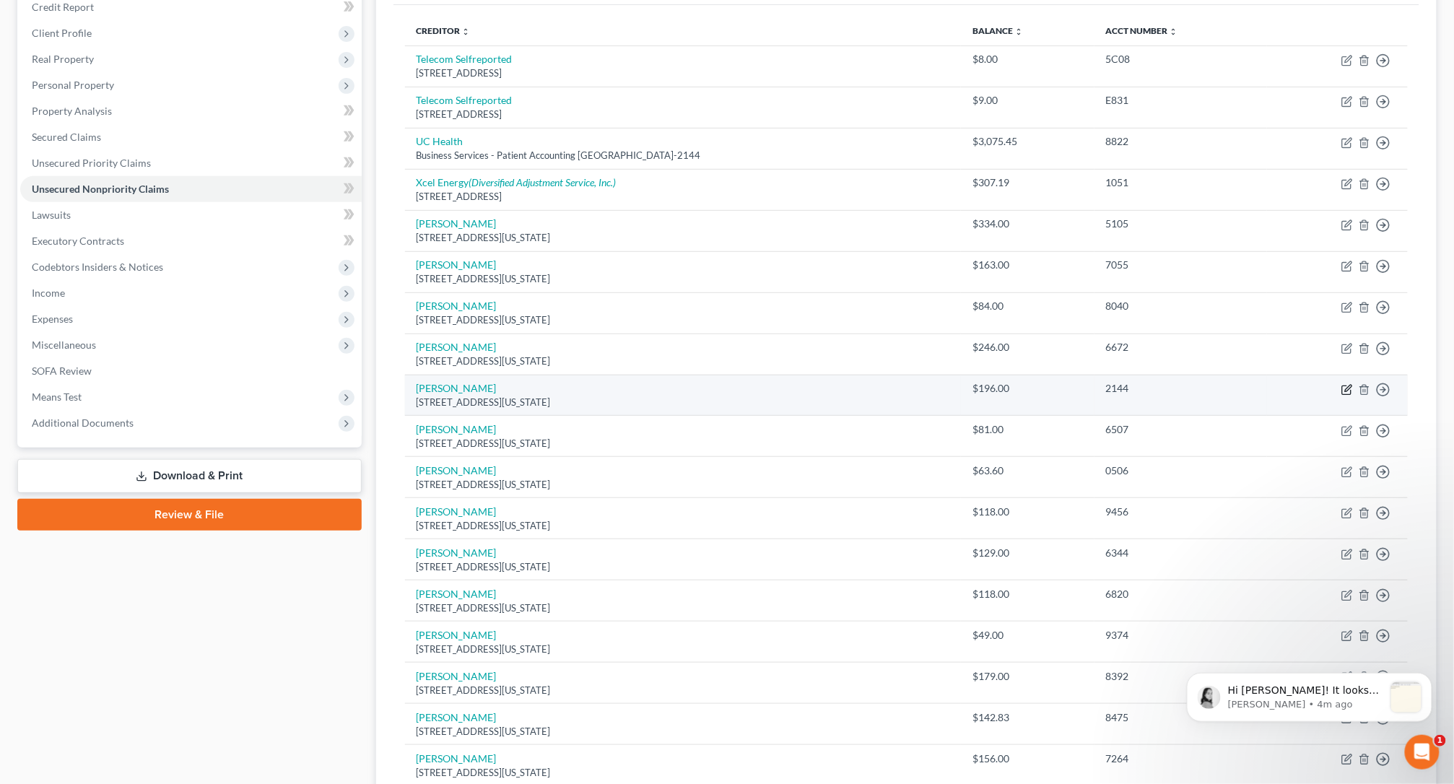
click at [1314, 393] on icon "button" at bounding box center [1347, 390] width 12 height 12
select select "35"
select select "10"
select select "2"
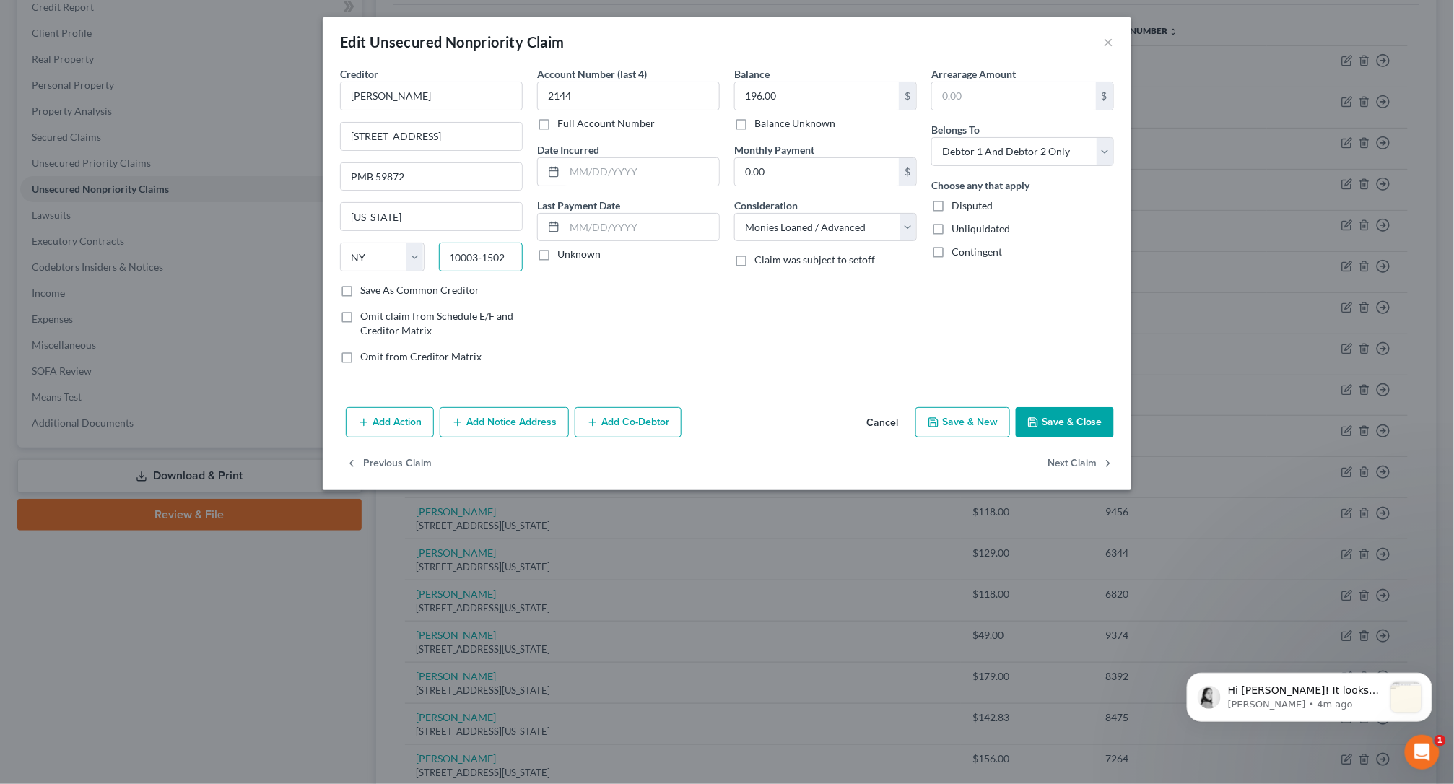
click at [483, 265] on input "10003‑1502" at bounding box center [481, 257] width 84 height 29
type input "10003-1502"
click at [1056, 425] on button "Save & Close" at bounding box center [1064, 422] width 98 height 30
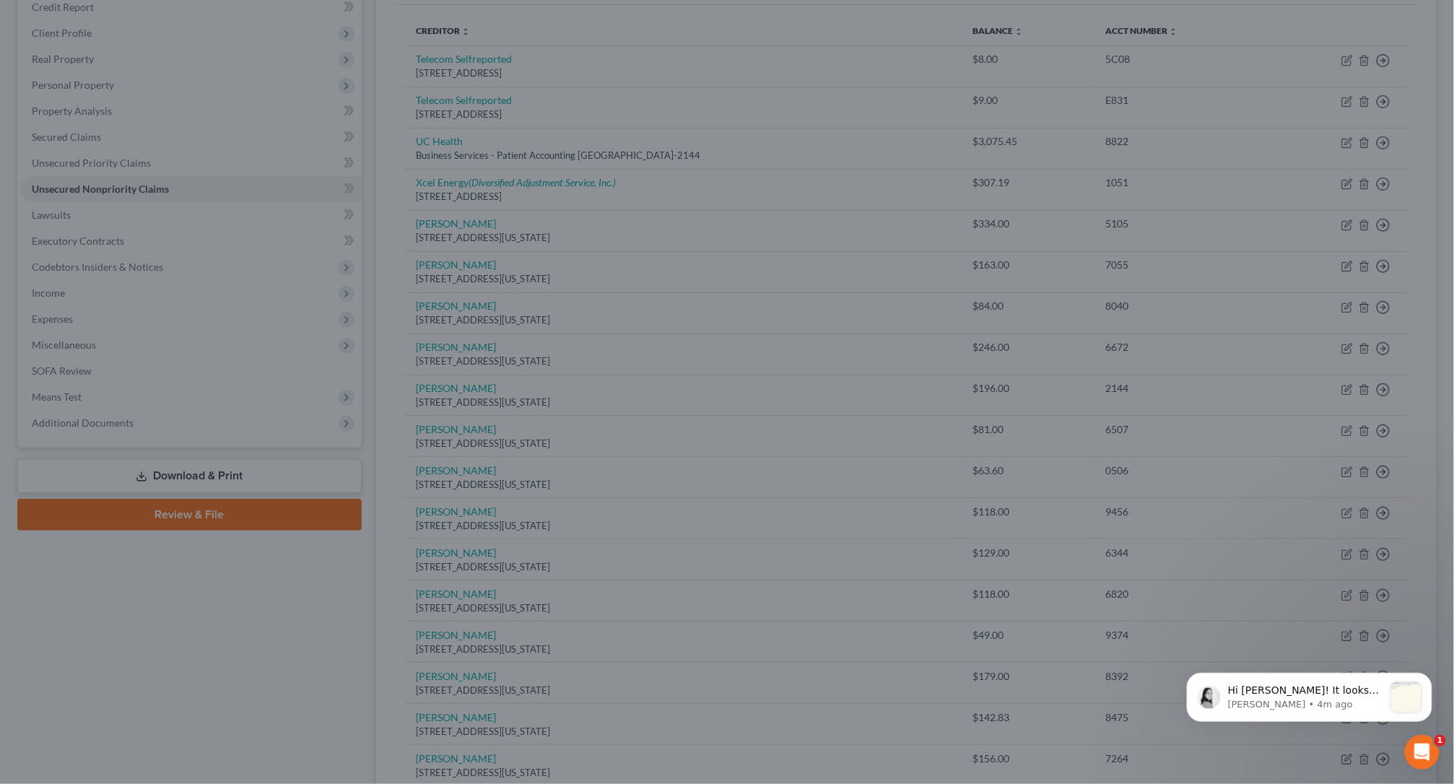
type input "0"
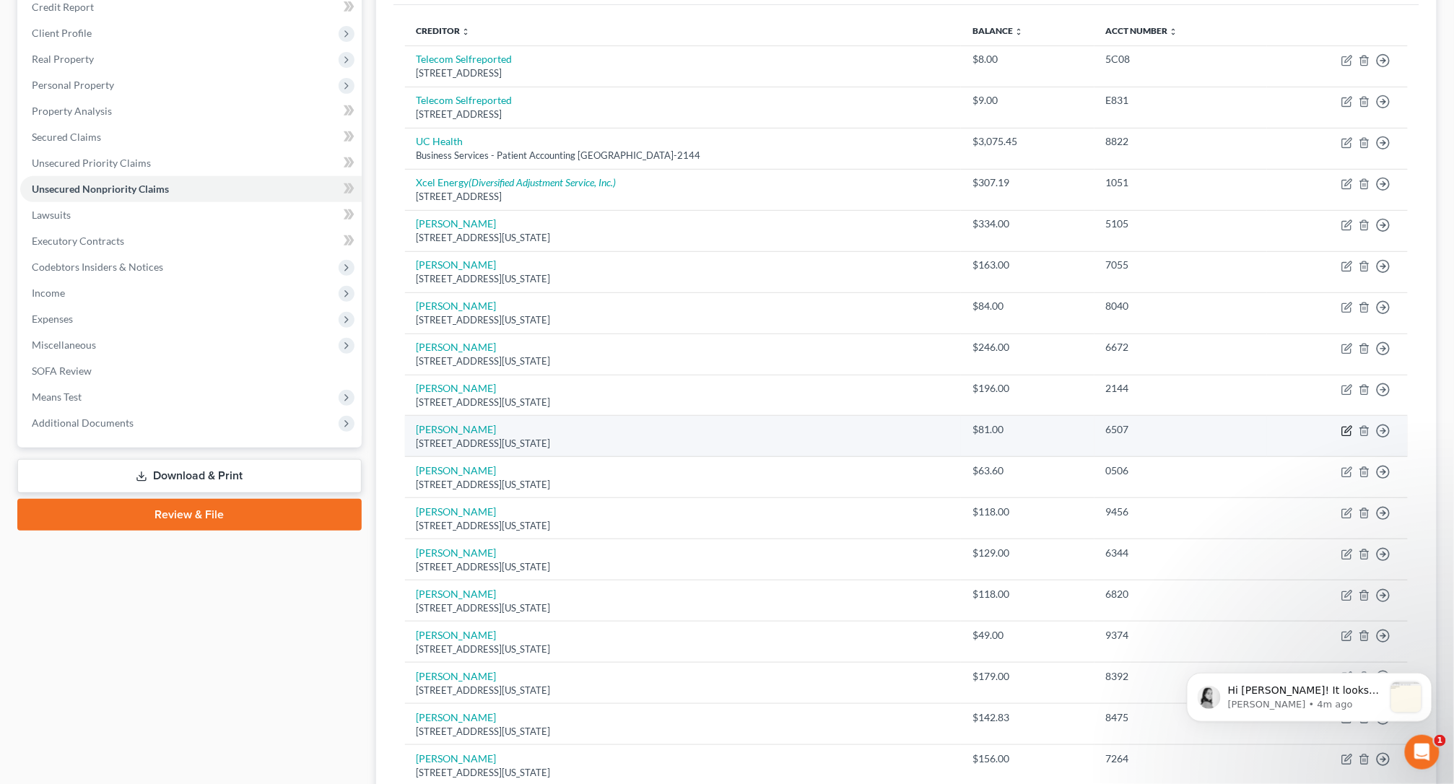
click at [1314, 434] on icon "button" at bounding box center [1347, 431] width 12 height 12
select select "35"
select select "10"
select select "0"
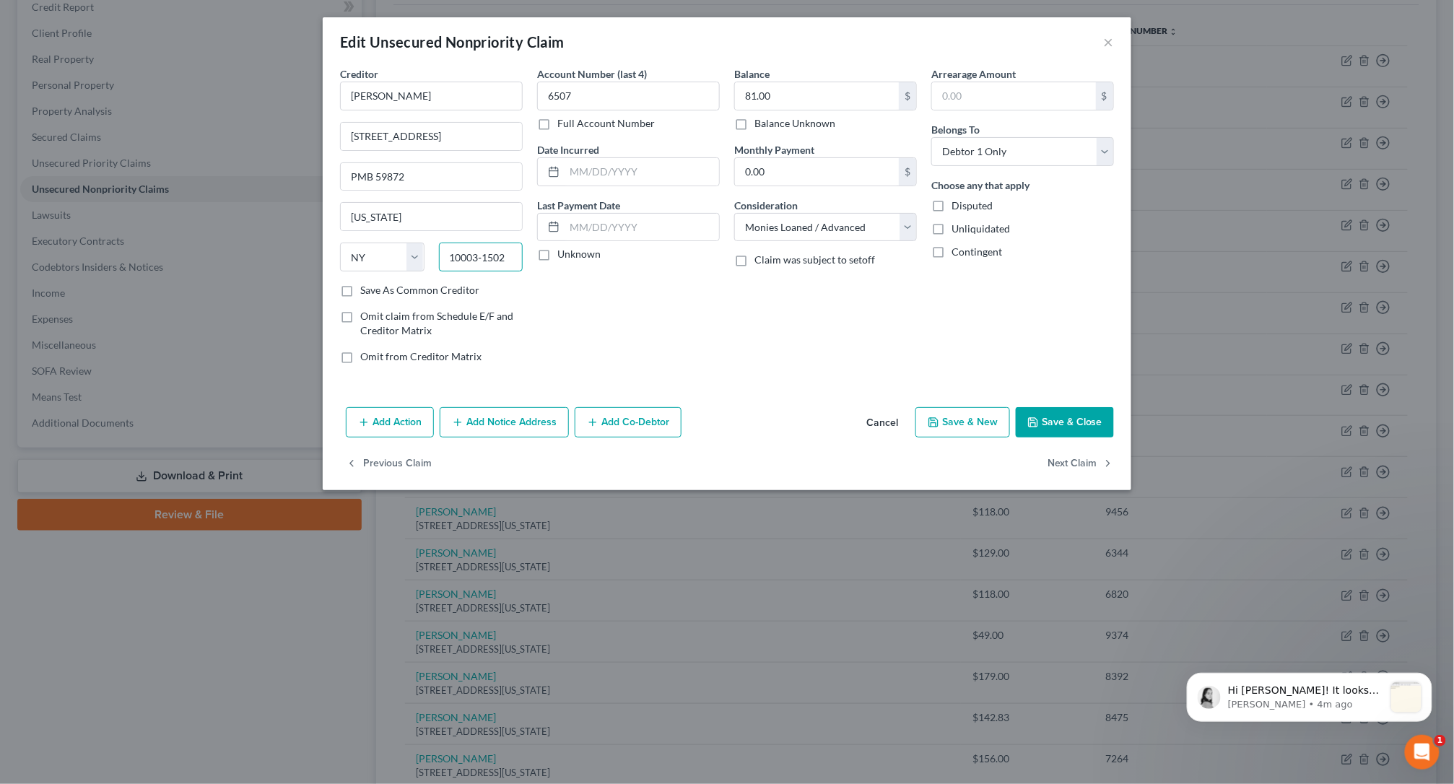
click at [484, 254] on input "10003‑1502" at bounding box center [481, 257] width 84 height 29
type input "10003-1502"
click at [1086, 423] on button "Save & Close" at bounding box center [1064, 422] width 98 height 30
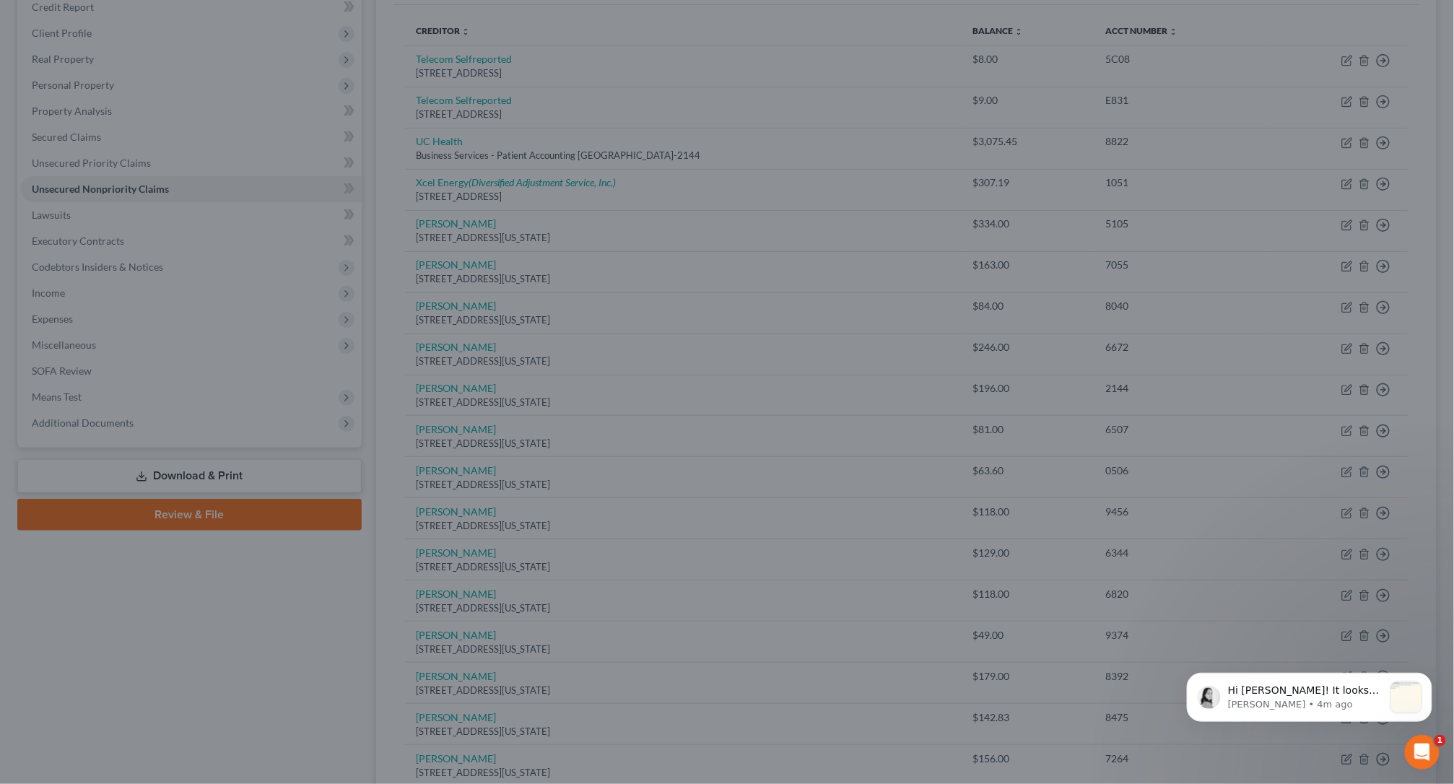
type input "0"
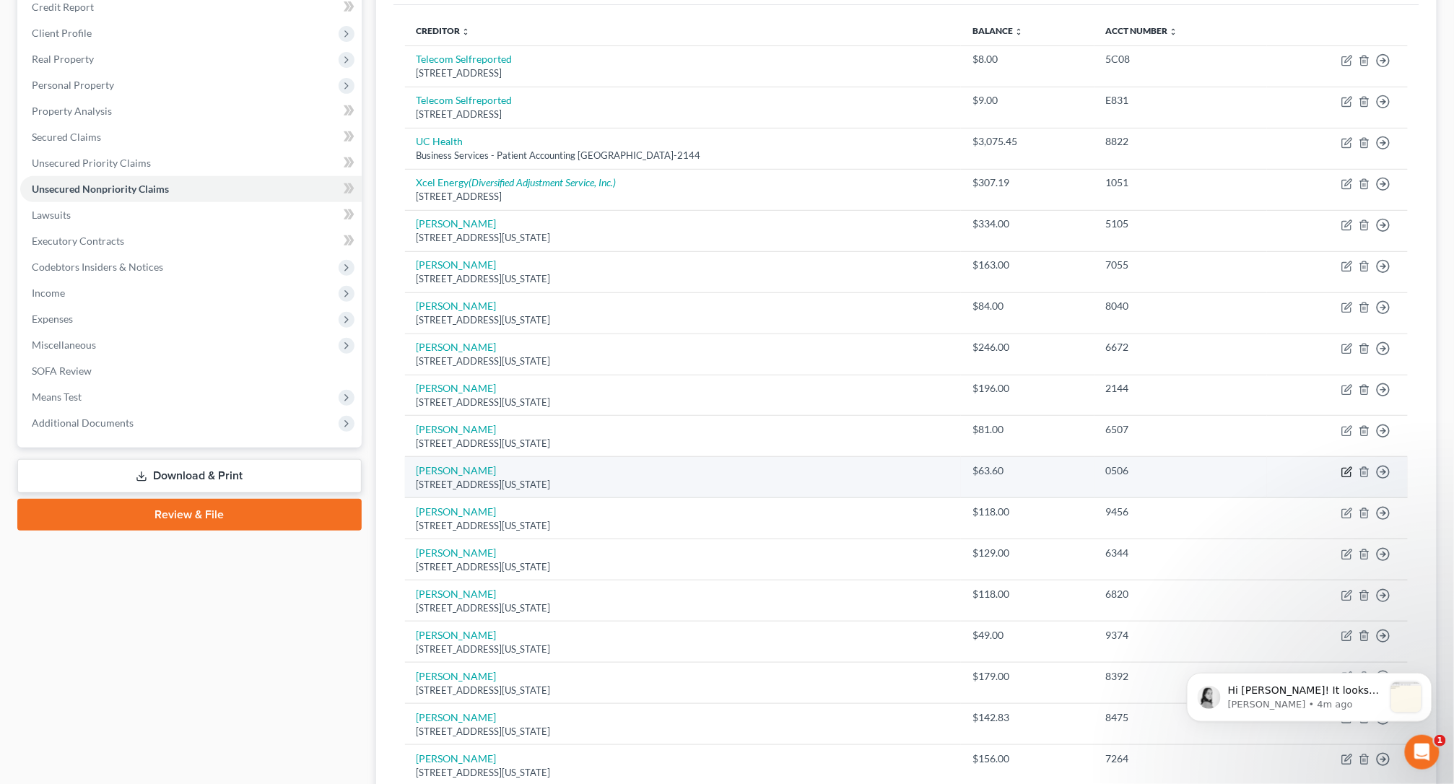
click at [1314, 478] on icon "button" at bounding box center [1347, 472] width 12 height 12
select select "35"
select select "10"
select select "0"
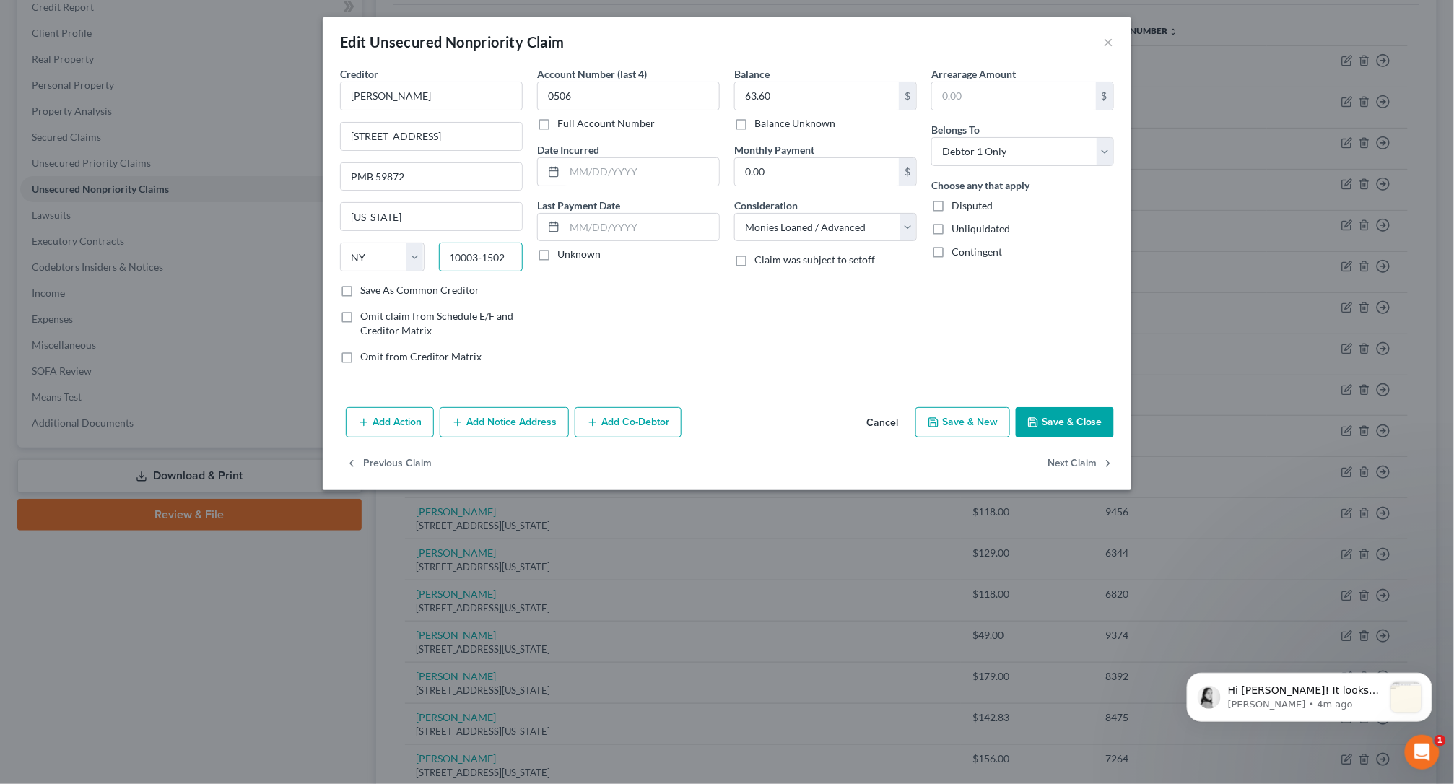
click at [484, 260] on input "10003‑1502" at bounding box center [481, 257] width 84 height 29
type input "10003-1502"
click at [1069, 424] on button "Save & Close" at bounding box center [1064, 422] width 98 height 30
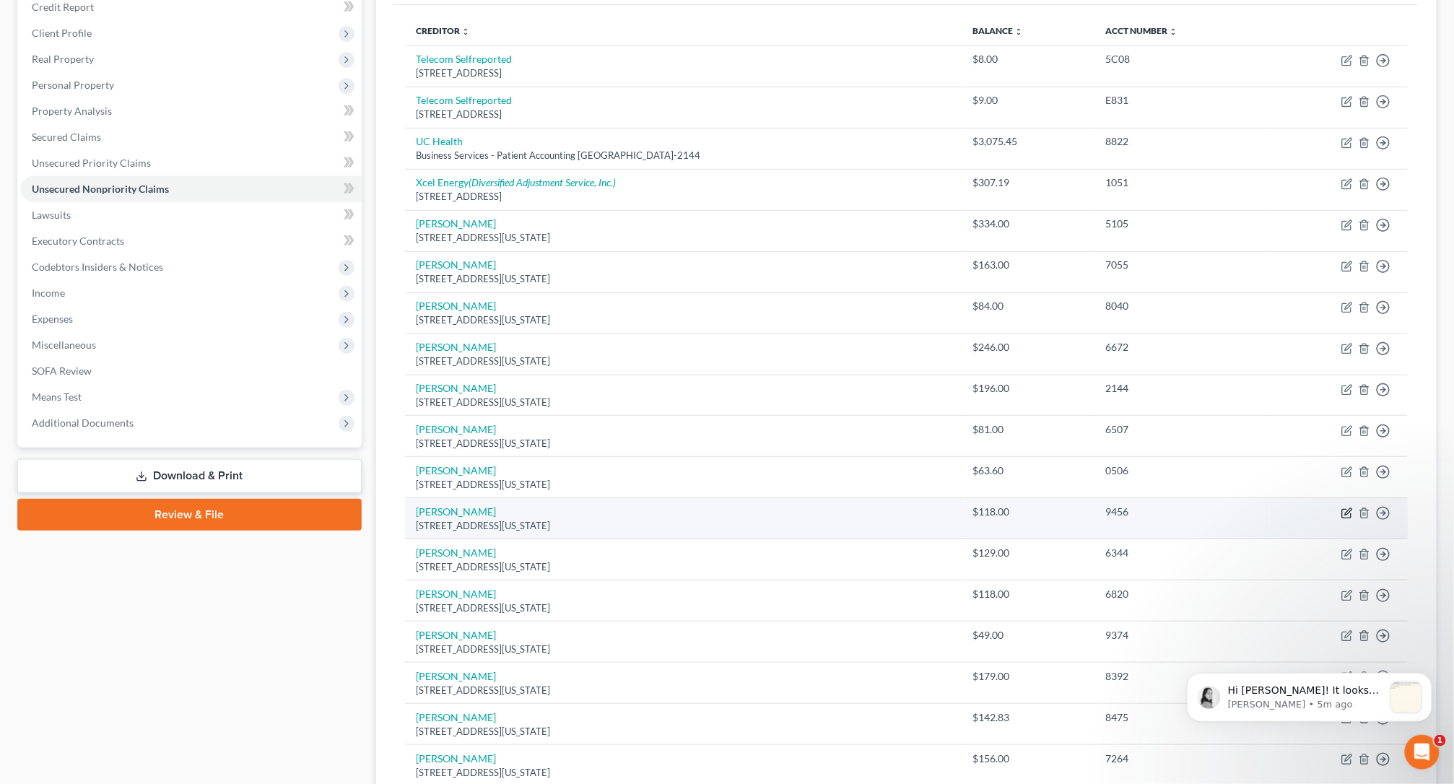
click at [1314, 515] on icon "button" at bounding box center [1348, 511] width 6 height 6
select select "35"
select select "10"
select select "0"
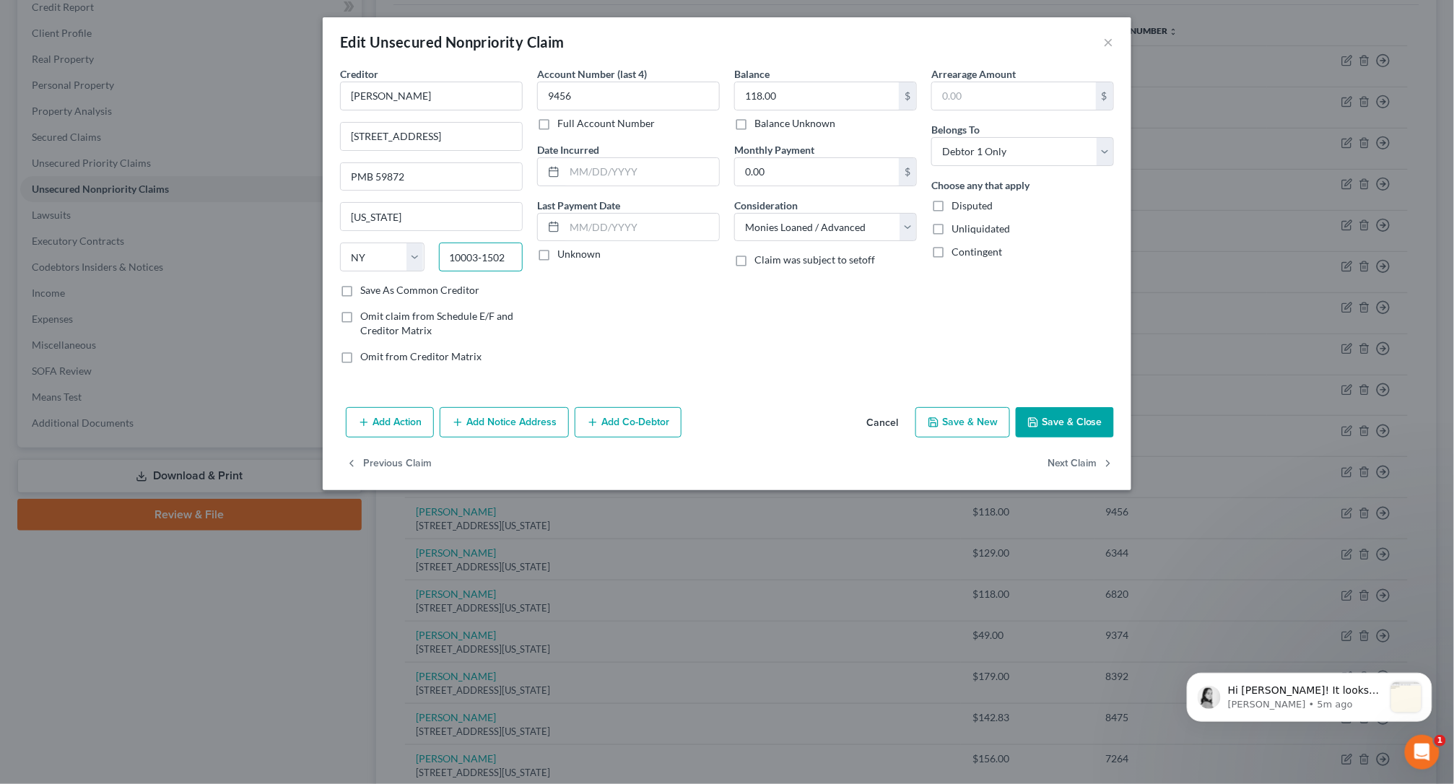
click at [484, 261] on input "10003‑1502" at bounding box center [481, 257] width 84 height 29
type input "10003-1502"
click at [1070, 422] on button "Save & Close" at bounding box center [1064, 422] width 98 height 30
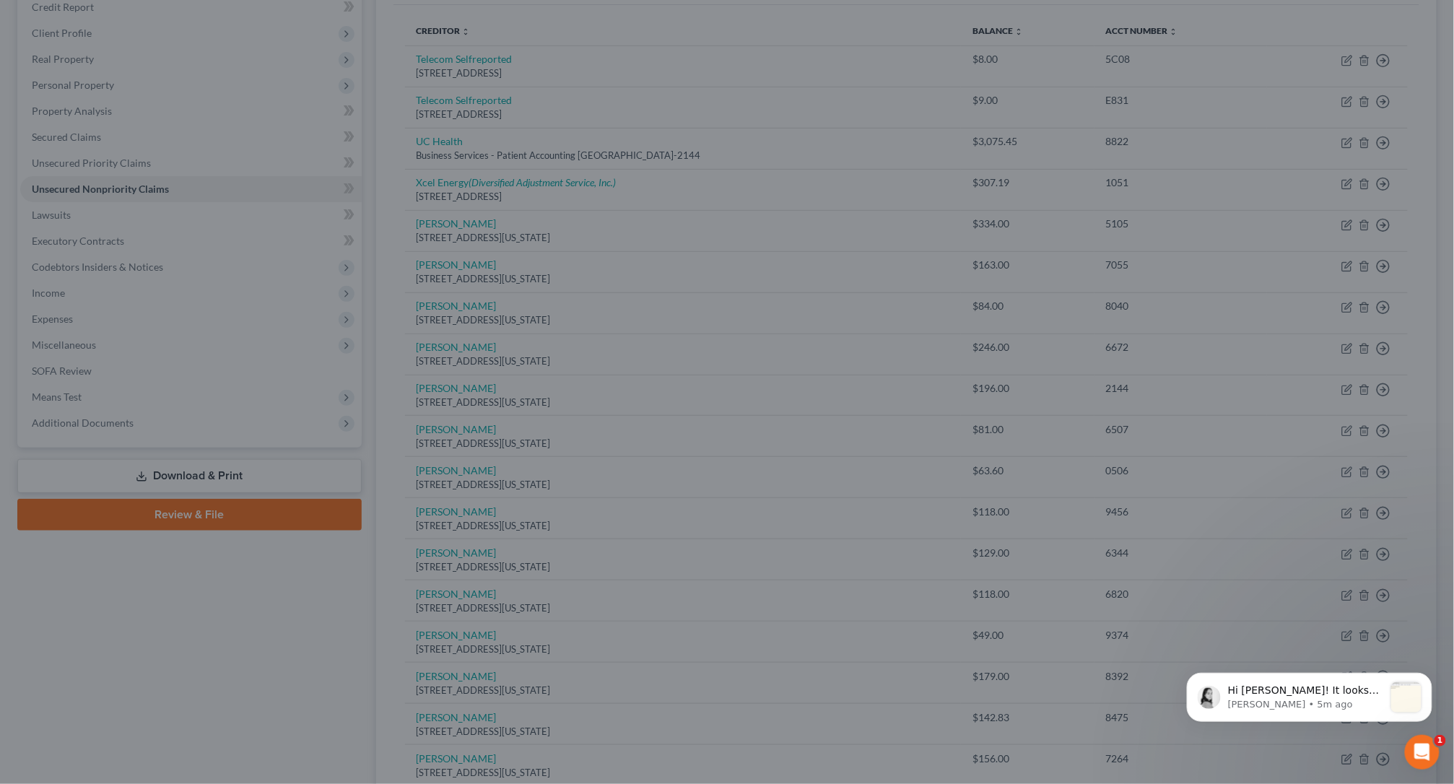
type input "0"
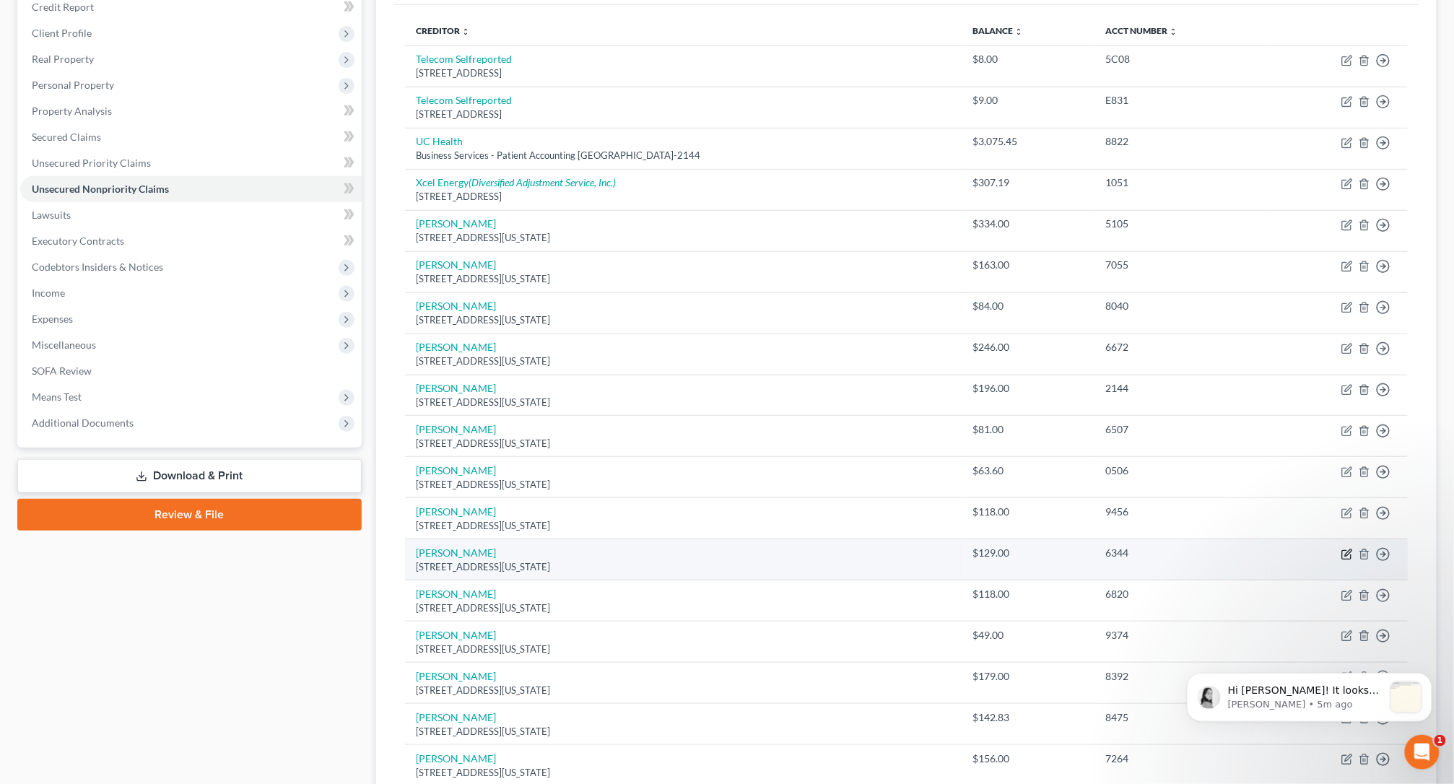
click at [1314, 558] on icon "button" at bounding box center [1347, 555] width 12 height 12
select select "35"
select select "10"
select select "0"
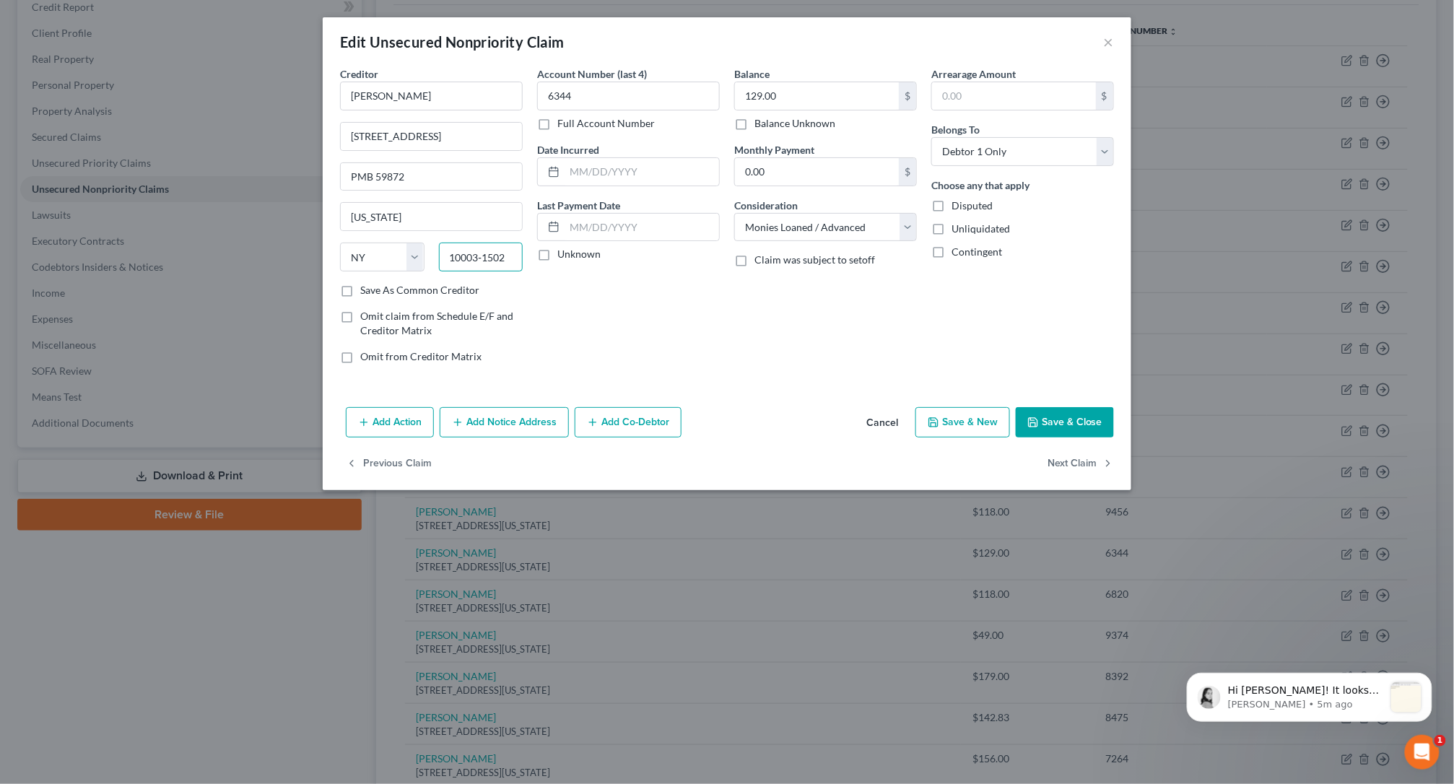
click at [484, 256] on input "10003‑1502" at bounding box center [481, 257] width 84 height 29
type input "10003-1502"
click at [1062, 424] on button "Save & Close" at bounding box center [1064, 422] width 98 height 30
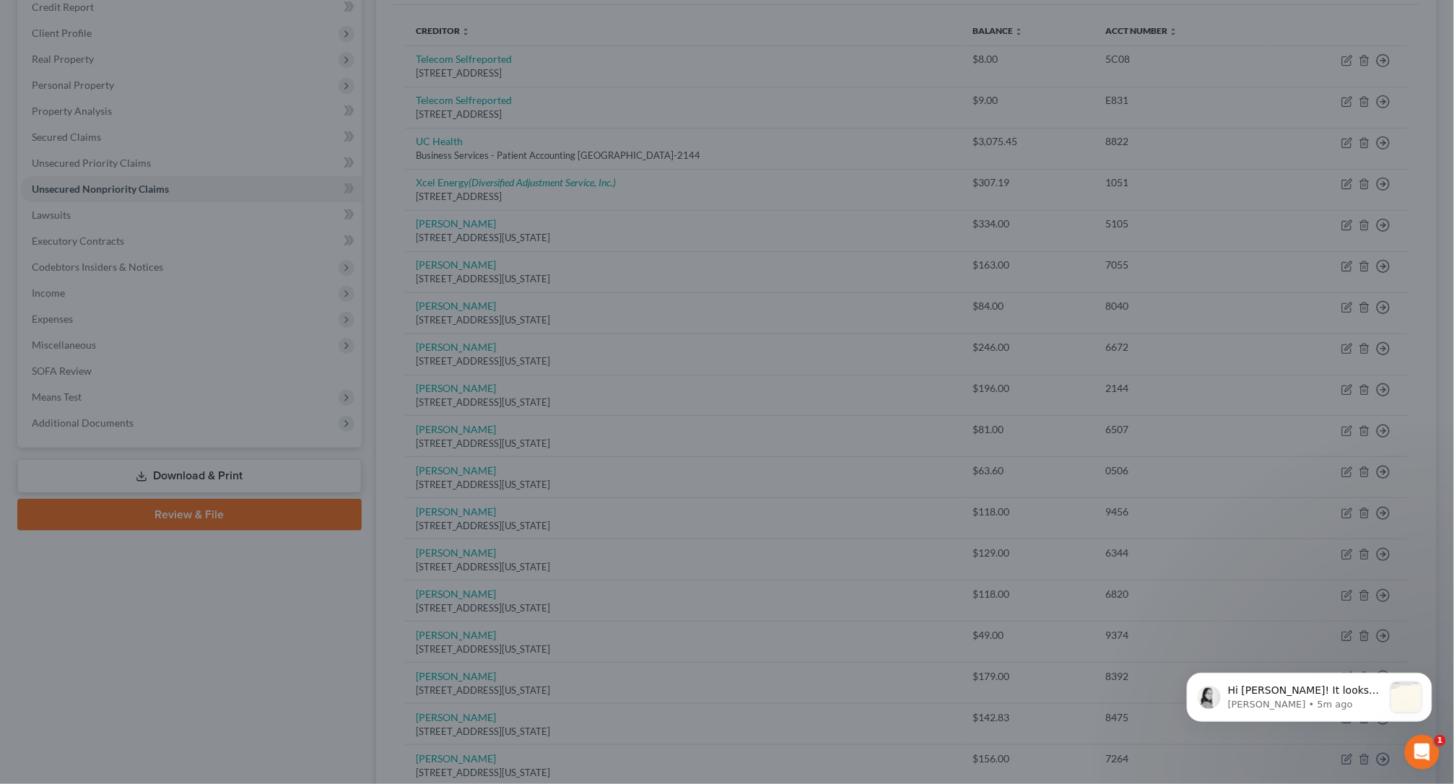
type input "0"
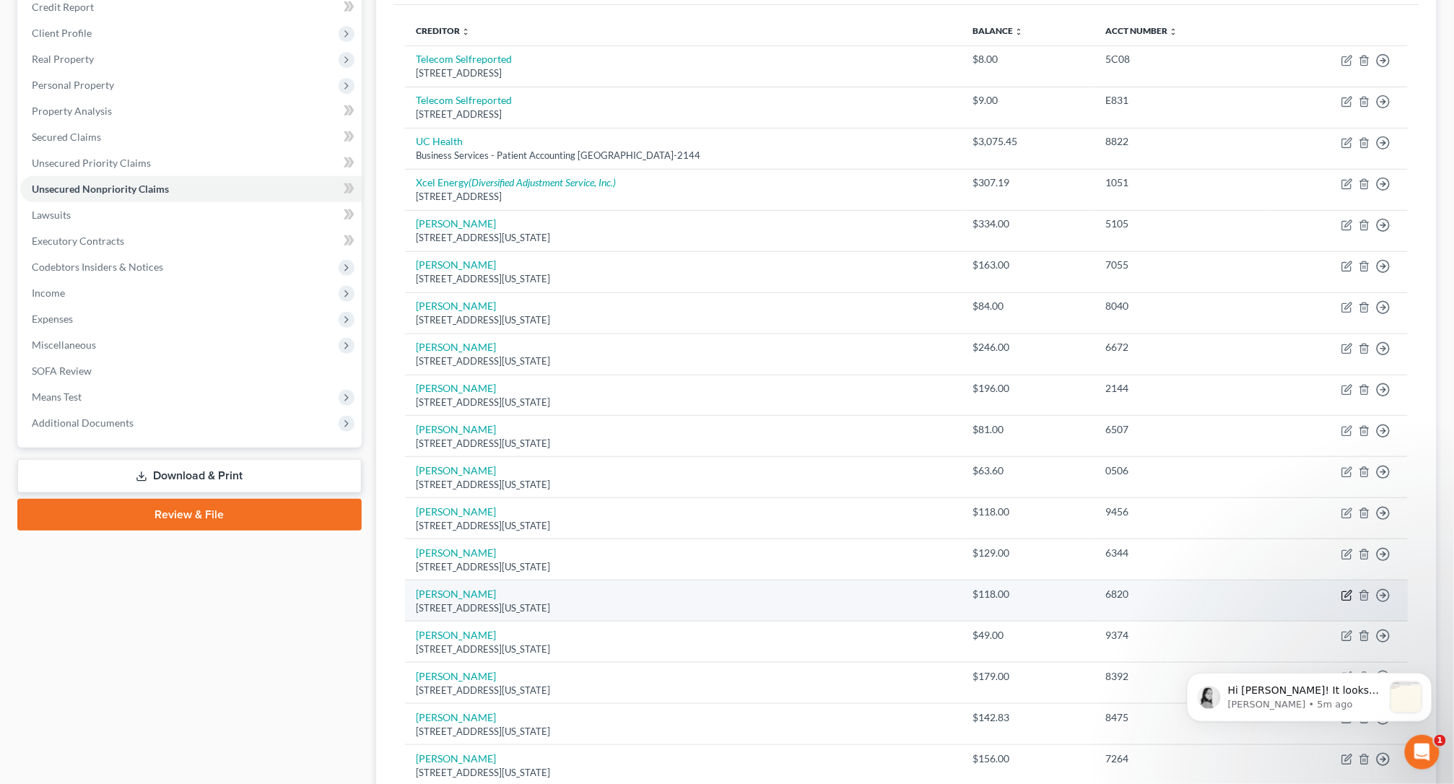
click at [1314, 600] on icon "button" at bounding box center [1347, 596] width 12 height 12
select select "35"
select select "10"
select select "0"
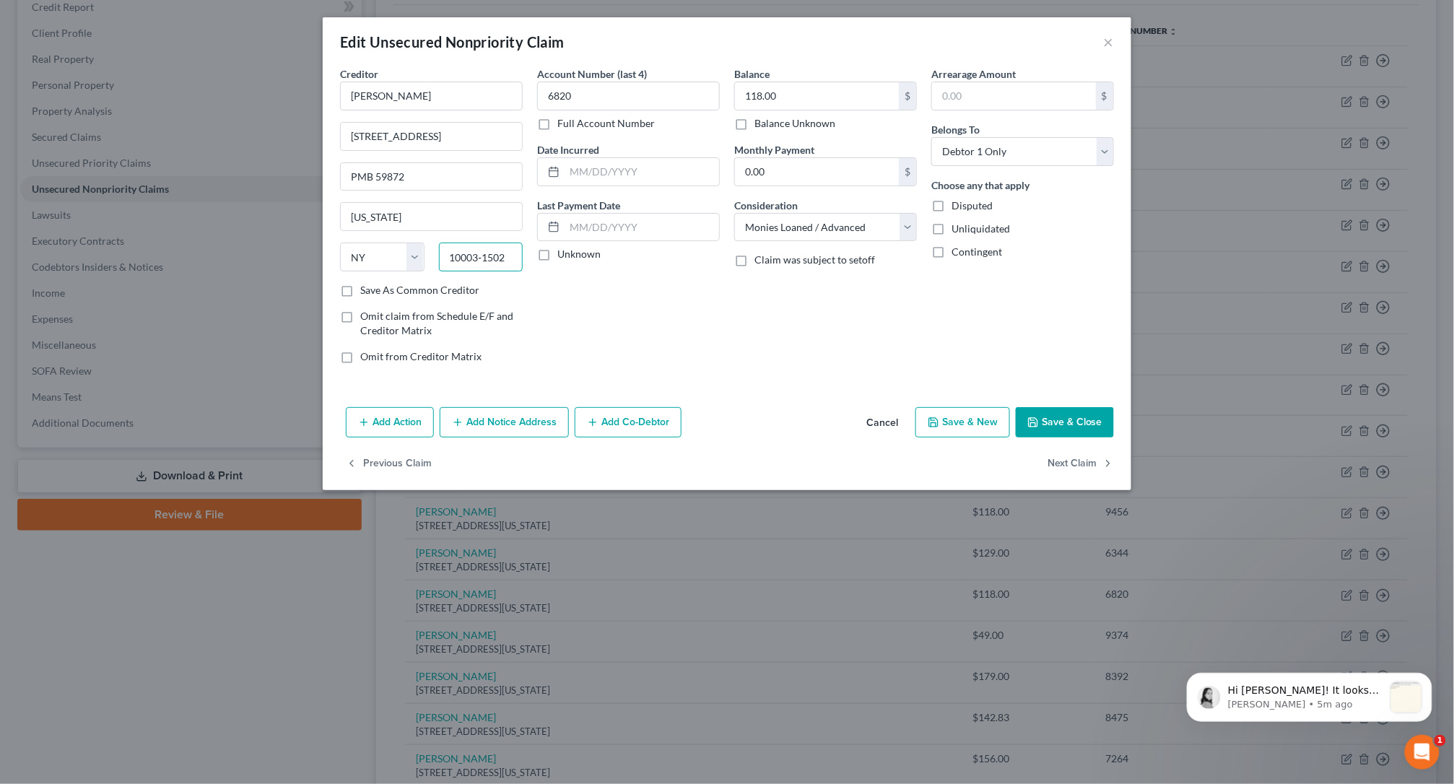
click at [484, 261] on input "10003‑1502" at bounding box center [481, 257] width 84 height 29
type input "10003-1502"
click at [1073, 427] on button "Save & Close" at bounding box center [1064, 422] width 98 height 30
type input "0"
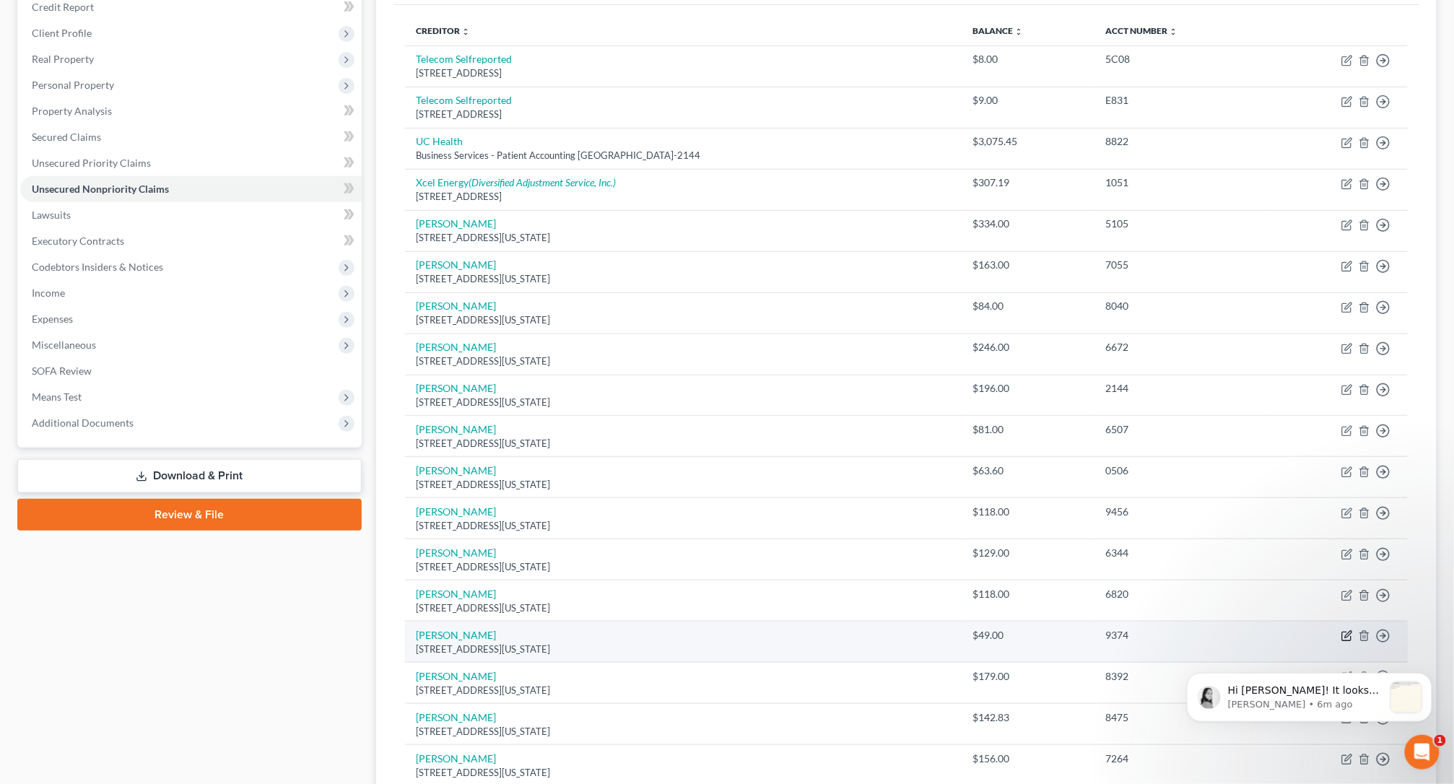
click at [1314, 638] on icon "button" at bounding box center [1348, 635] width 6 height 6
select select "35"
select select "10"
select select "0"
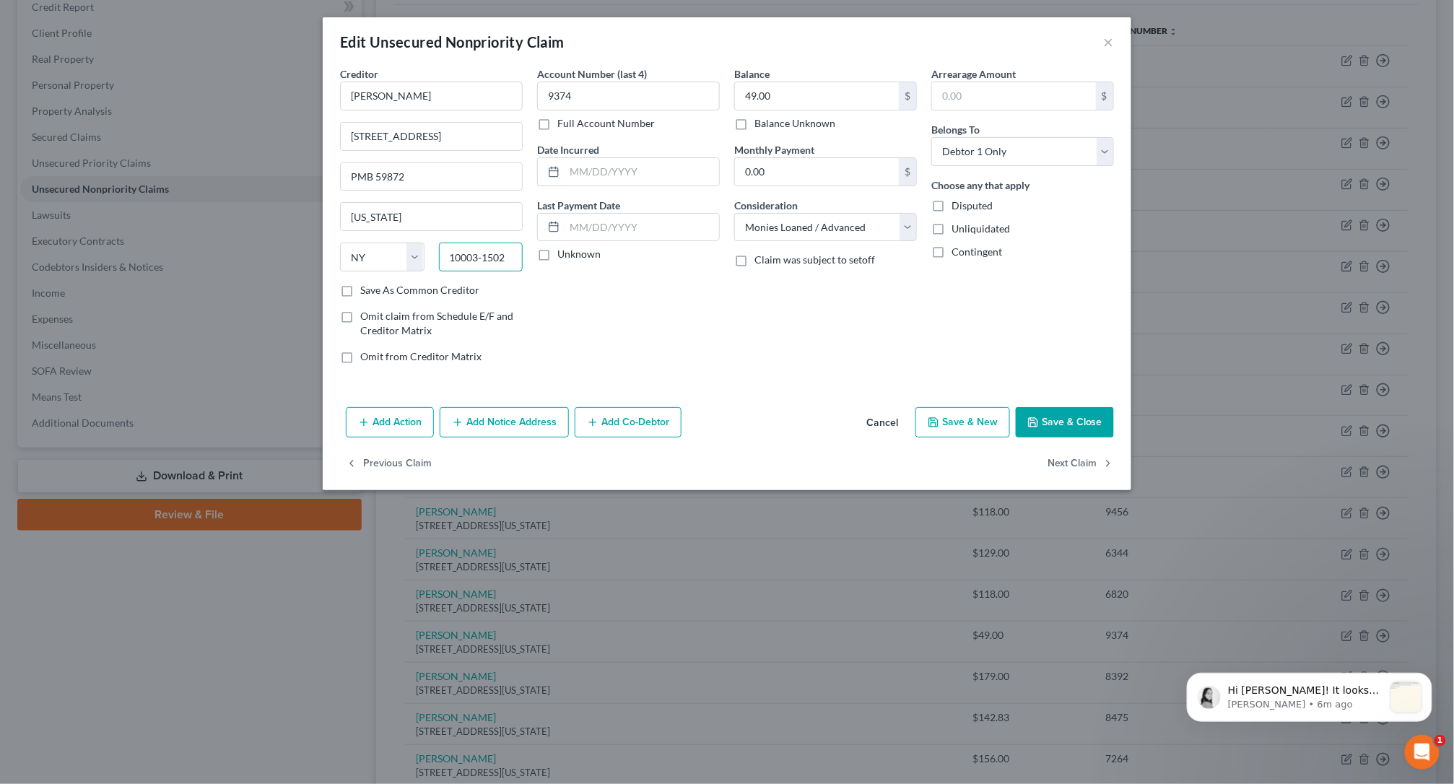
click at [484, 259] on input "10003‑1502" at bounding box center [481, 257] width 84 height 29
type input "10003-1502"
click at [1066, 422] on button "Save & Close" at bounding box center [1064, 422] width 98 height 30
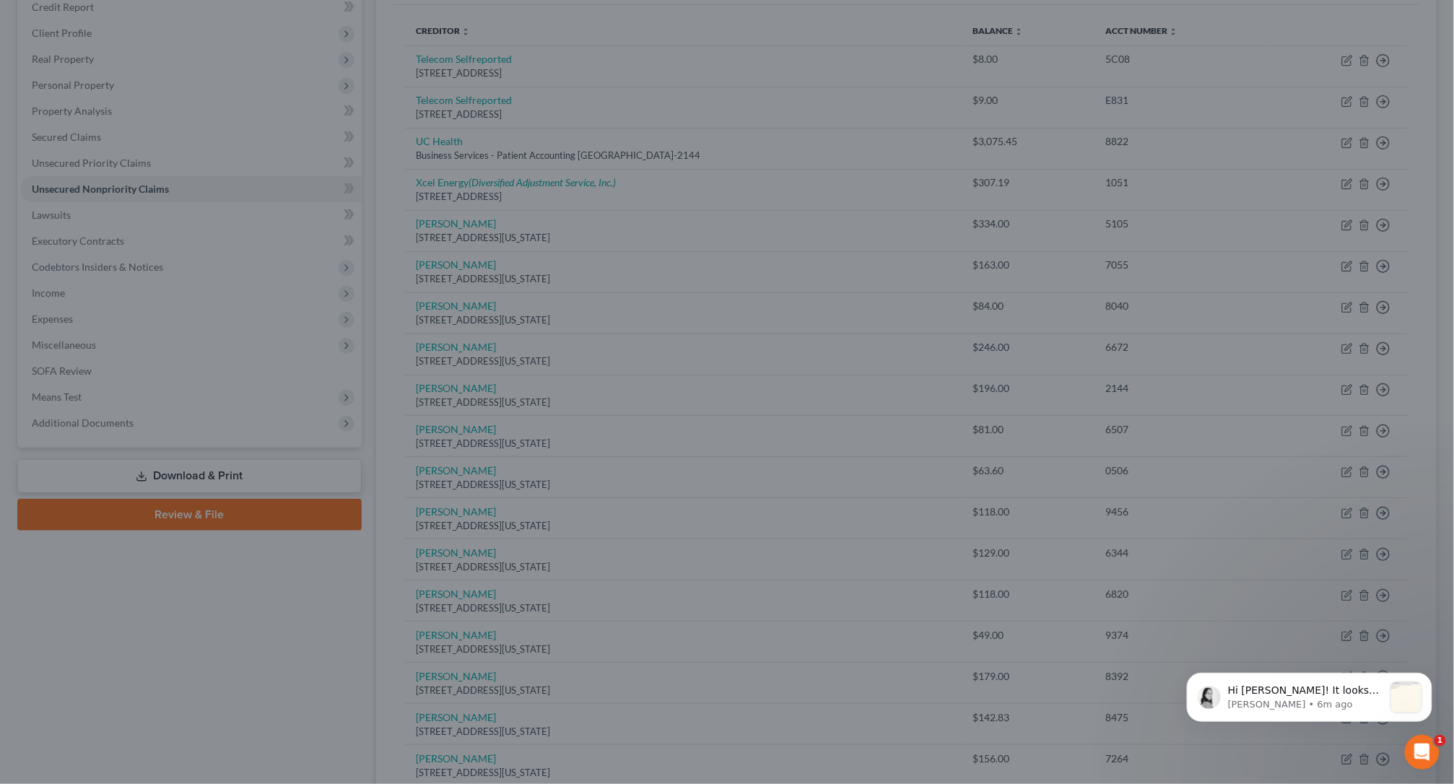
type input "0"
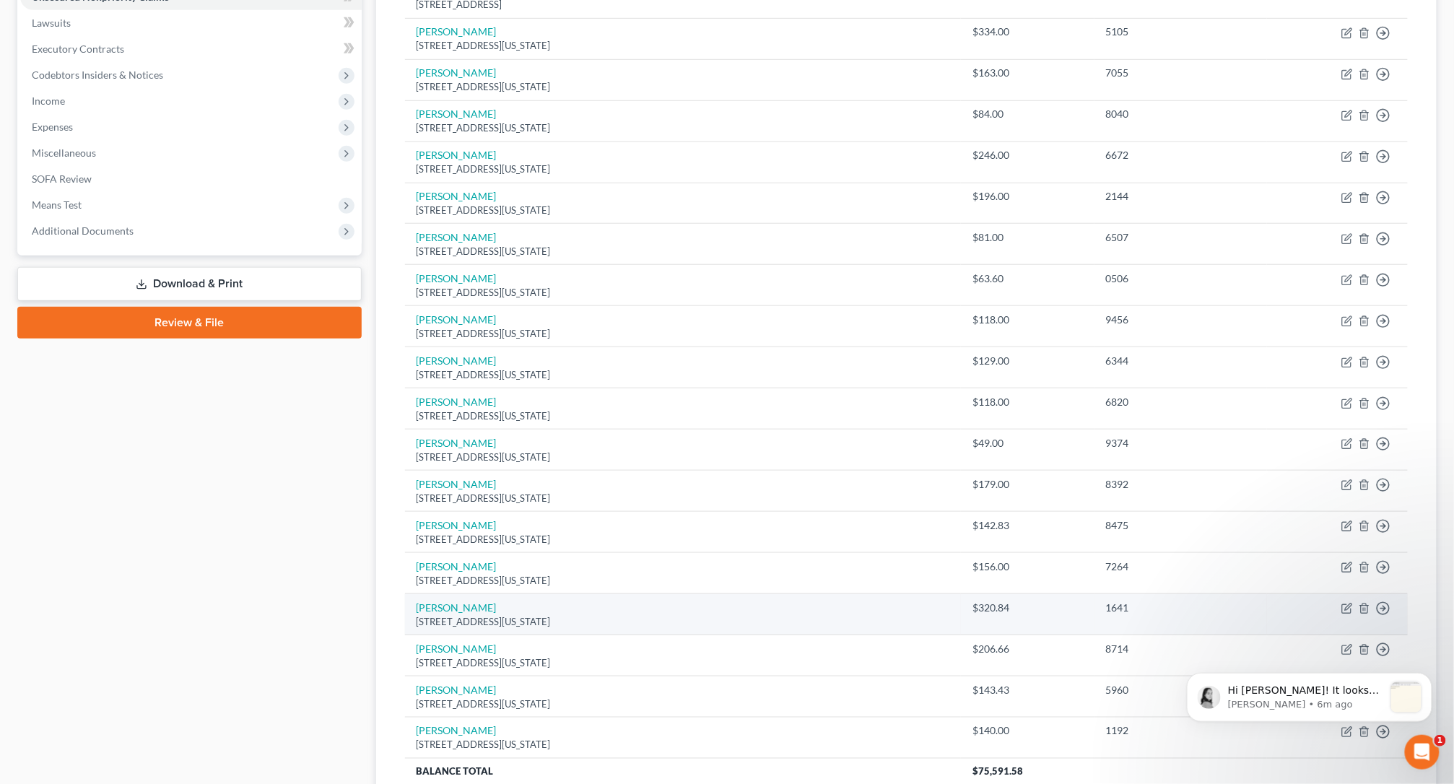
scroll to position [406, 0]
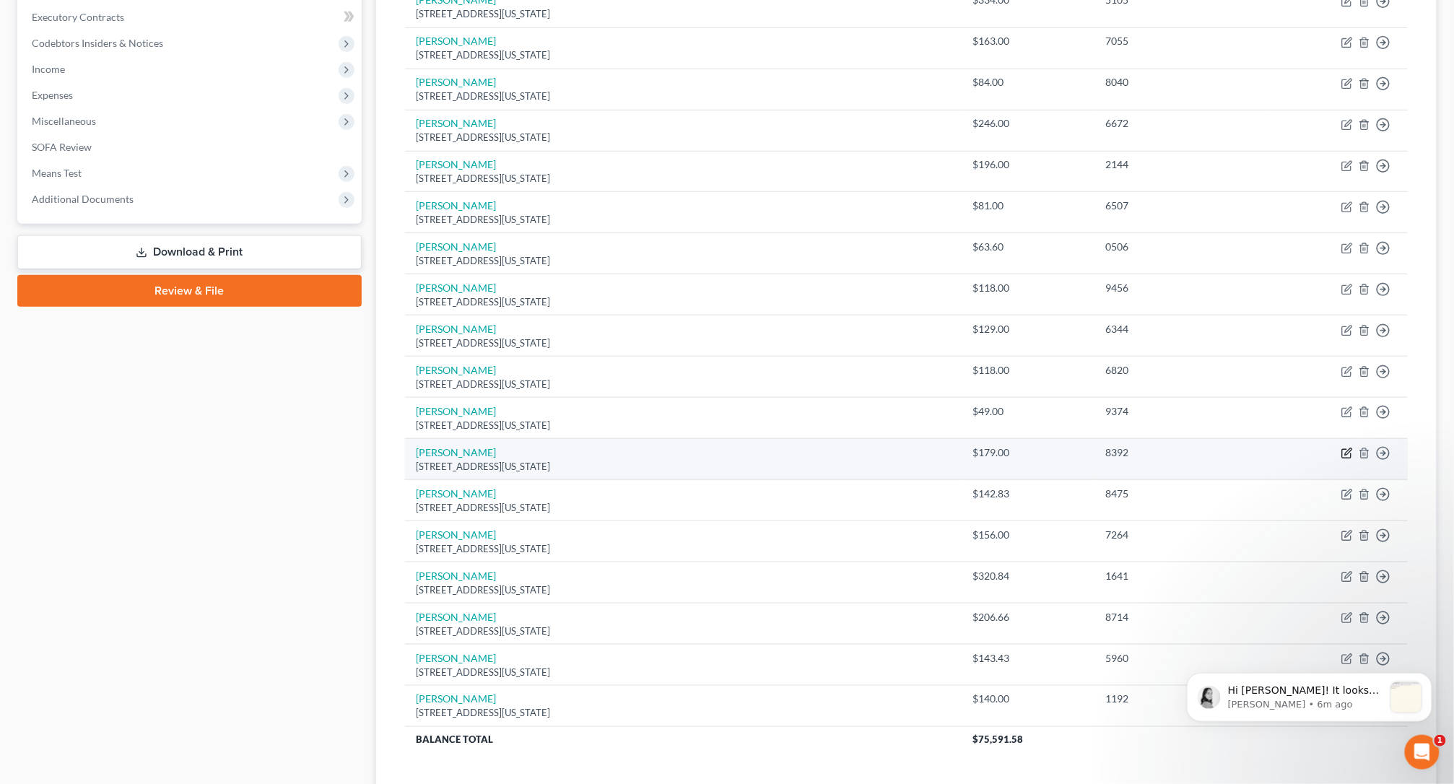
click at [1314, 455] on icon "button" at bounding box center [1348, 452] width 6 height 6
select select "35"
select select "10"
select select "2"
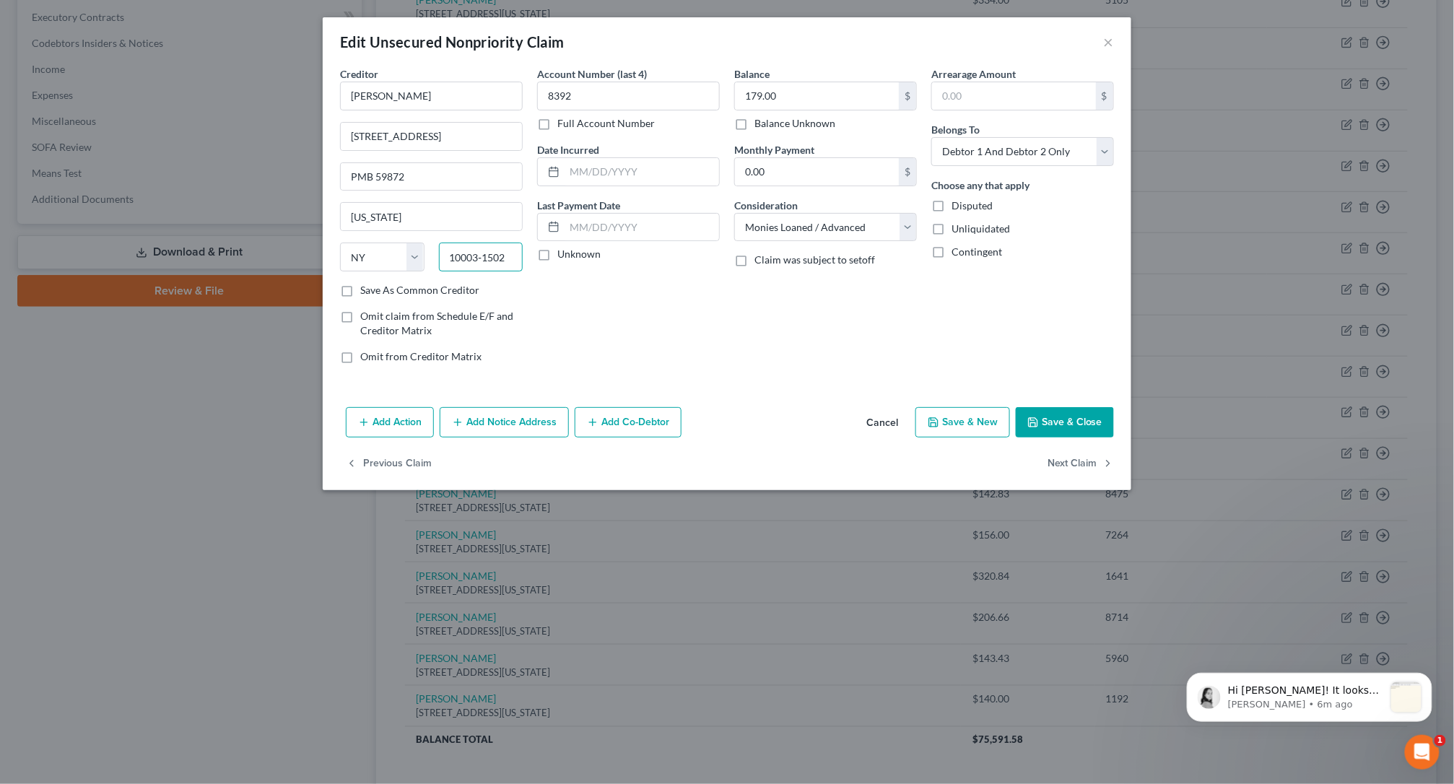
click at [483, 261] on input "10003‑1502" at bounding box center [481, 257] width 84 height 29
type input "10003-1502"
click at [1060, 422] on button "Save & Close" at bounding box center [1064, 422] width 98 height 30
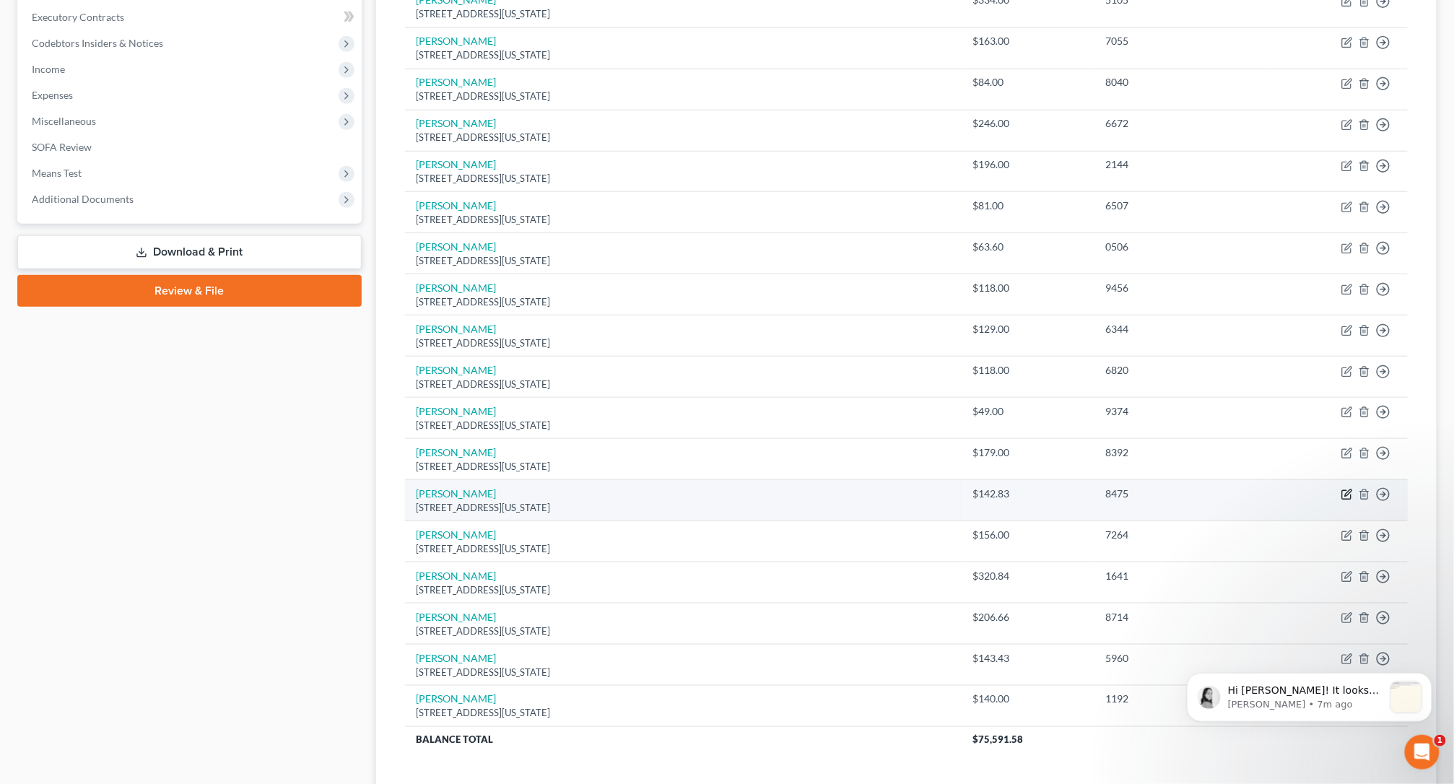
click at [1314, 500] on icon "button" at bounding box center [1347, 495] width 12 height 12
select select "35"
select select "10"
select select "1"
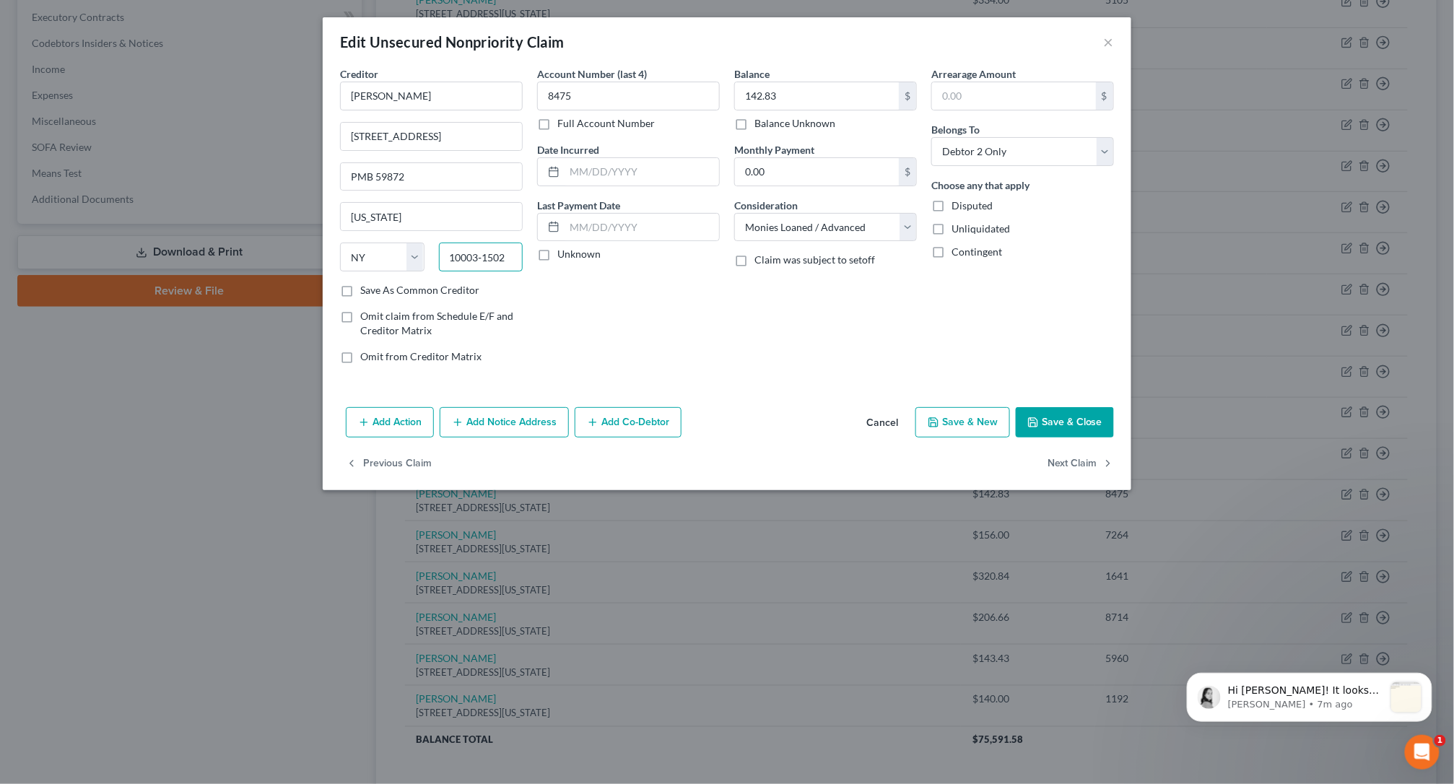
click at [484, 261] on input "10003‑1502" at bounding box center [481, 257] width 84 height 29
type input "10003-1502"
click at [1065, 421] on button "Save & Close" at bounding box center [1064, 422] width 98 height 30
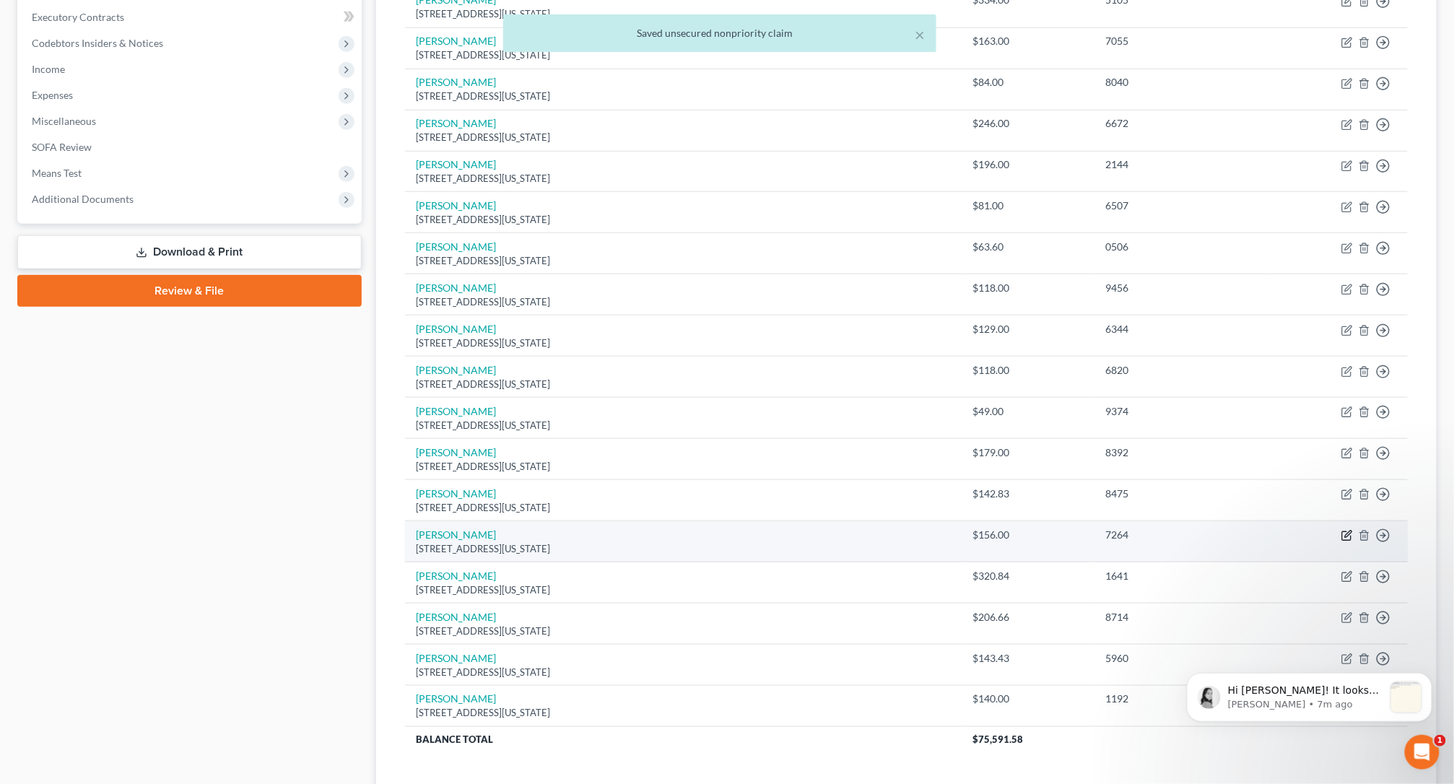
click at [1314, 541] on icon "button" at bounding box center [1347, 536] width 12 height 12
select select "35"
select select "10"
select select "0"
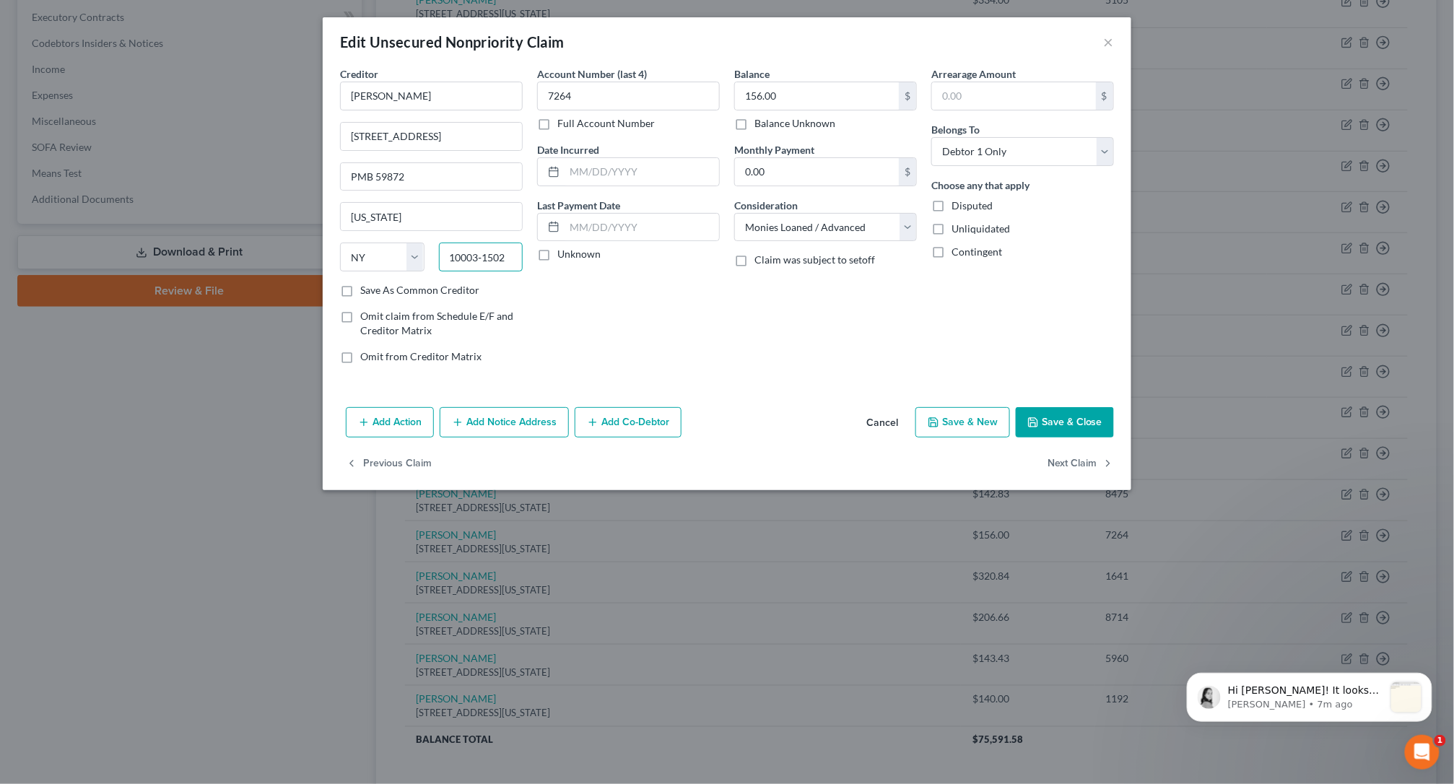
click at [483, 258] on input "10003‑1502" at bounding box center [481, 257] width 84 height 29
type input "10003-1502"
click at [1060, 428] on button "Save & Close" at bounding box center [1064, 422] width 98 height 30
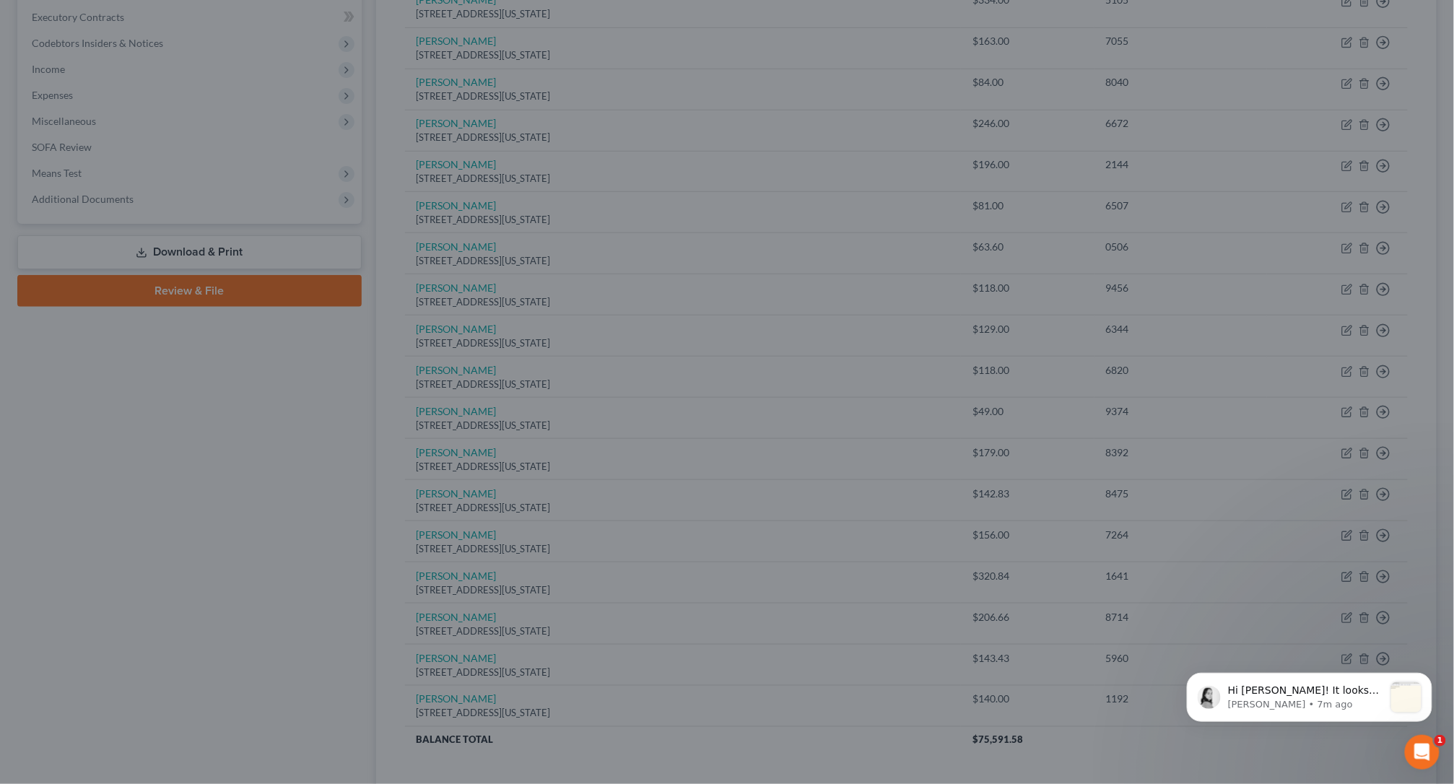
type input "0"
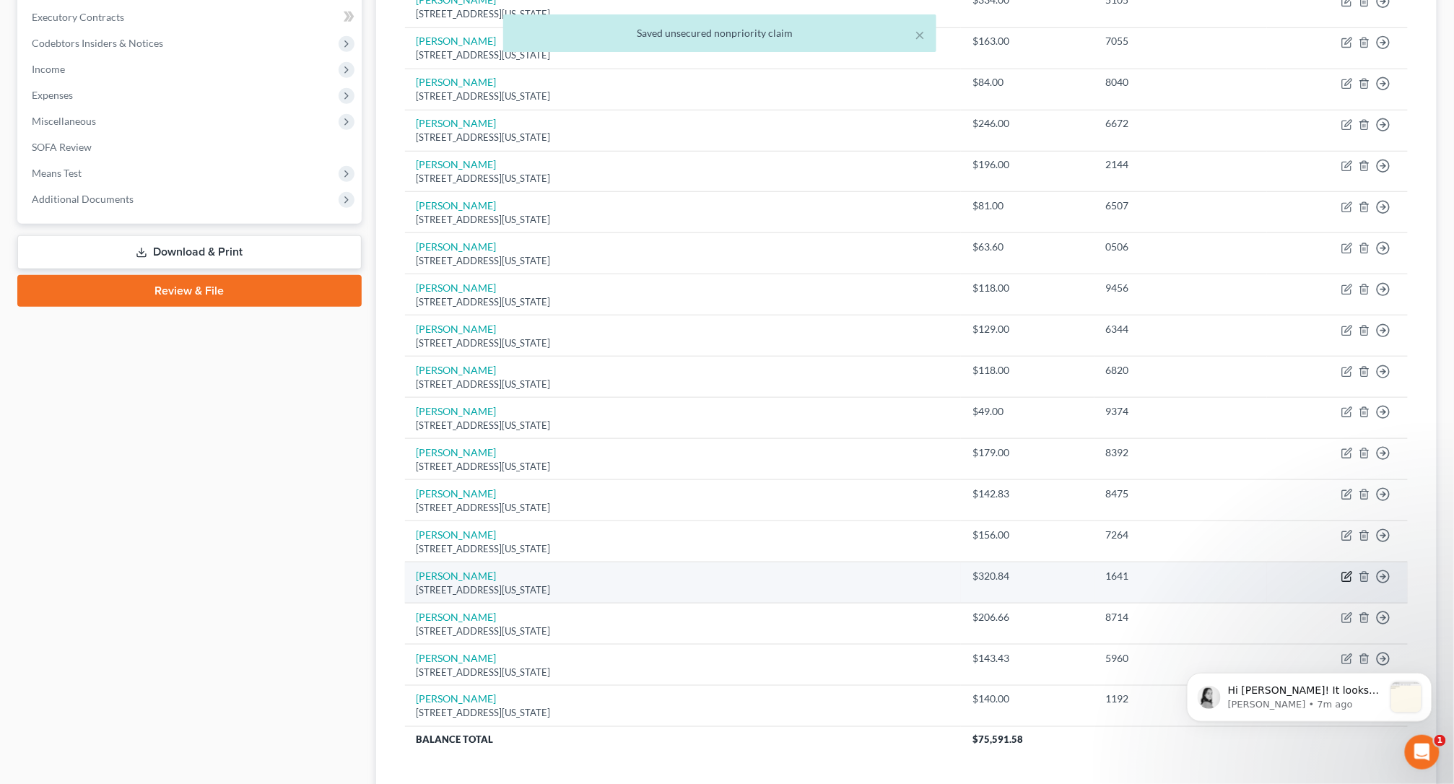
click at [1314, 579] on icon "button" at bounding box center [1348, 575] width 6 height 6
select select "35"
select select "10"
select select "0"
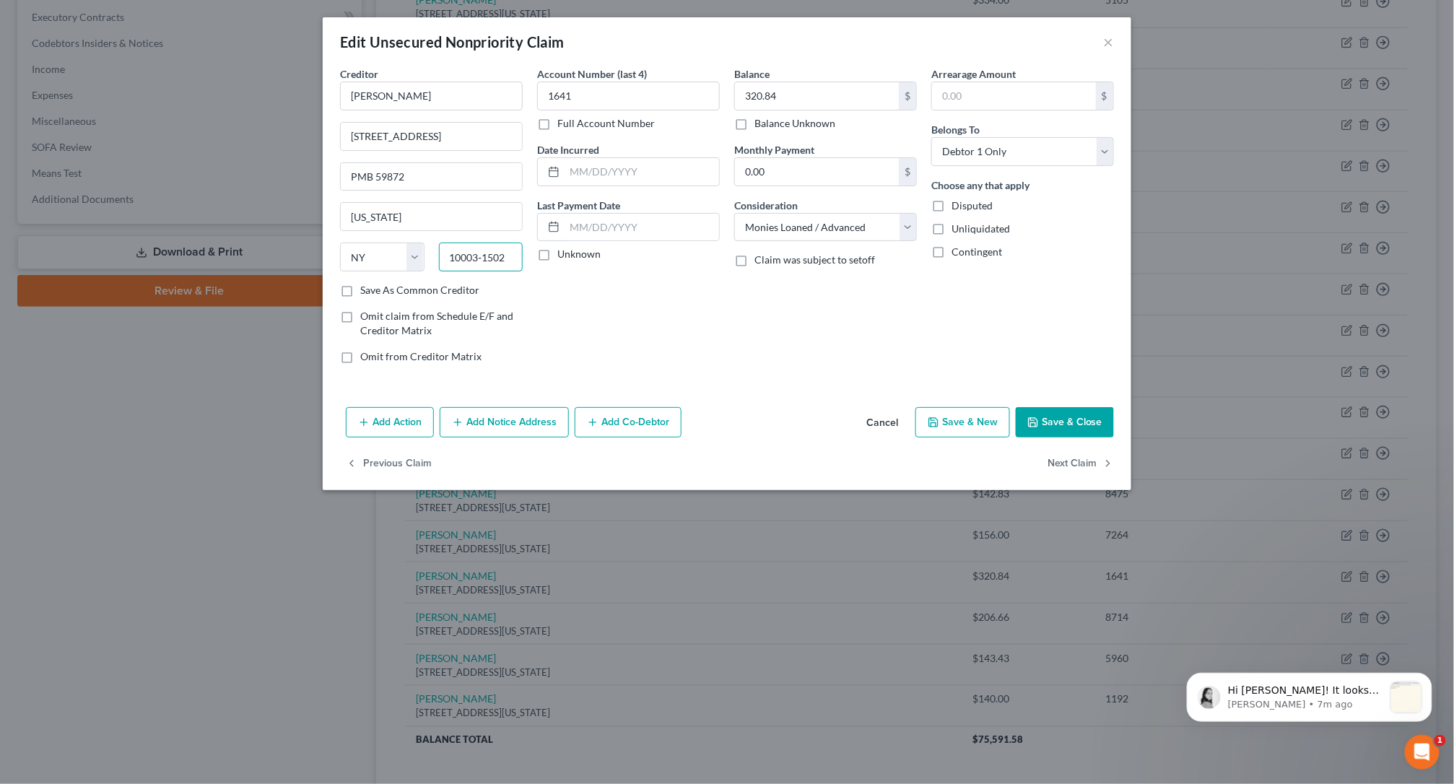
click at [484, 262] on input "10003‑1502" at bounding box center [481, 257] width 84 height 29
type input "10003-1502"
click at [1071, 424] on button "Save & Close" at bounding box center [1064, 422] width 98 height 30
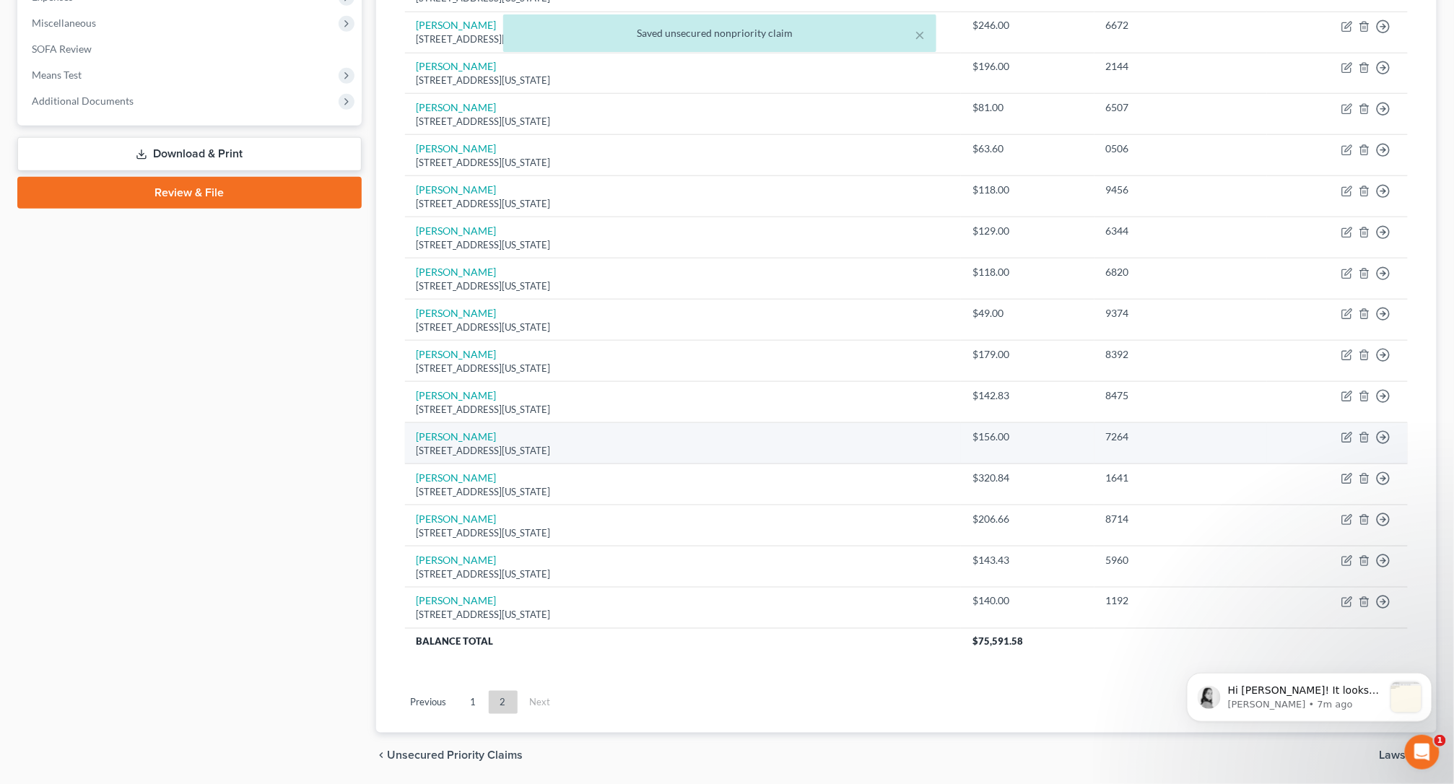
scroll to position [505, 0]
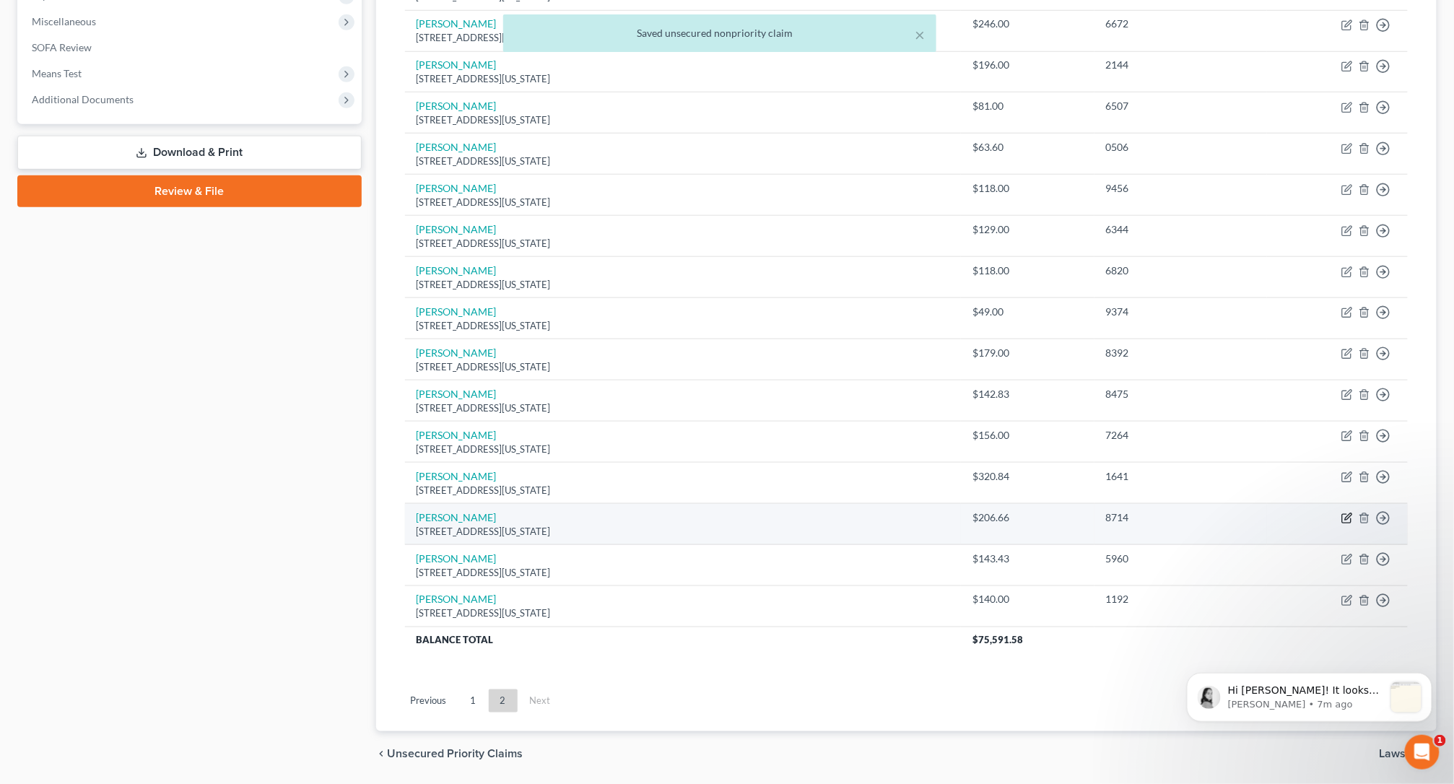
click at [1314, 523] on icon "button" at bounding box center [1347, 518] width 12 height 12
select select "35"
select select "10"
select select "1"
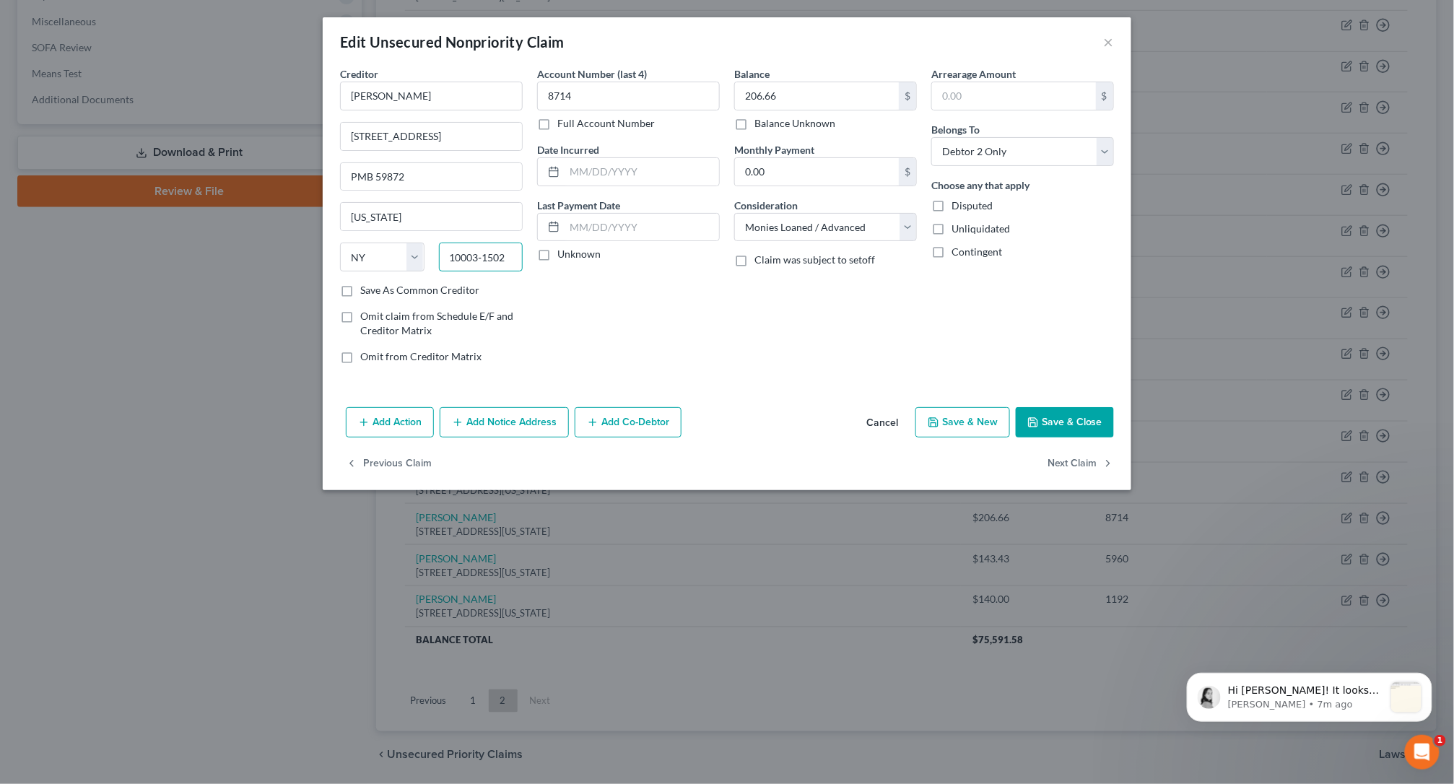
click at [483, 258] on input "10003‑1502" at bounding box center [481, 257] width 84 height 29
type input "10003-1502"
click at [1065, 420] on button "Save & Close" at bounding box center [1064, 422] width 98 height 30
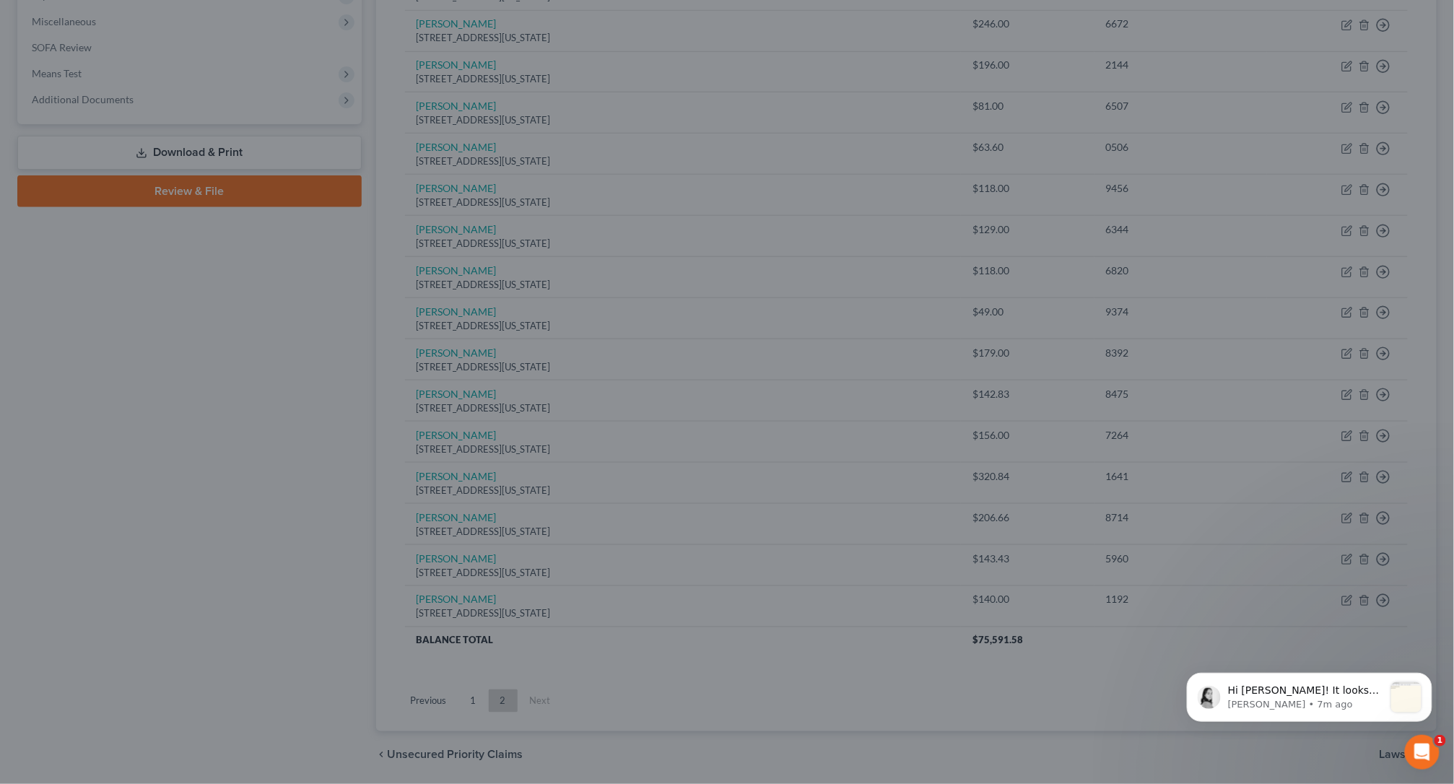
type input "0"
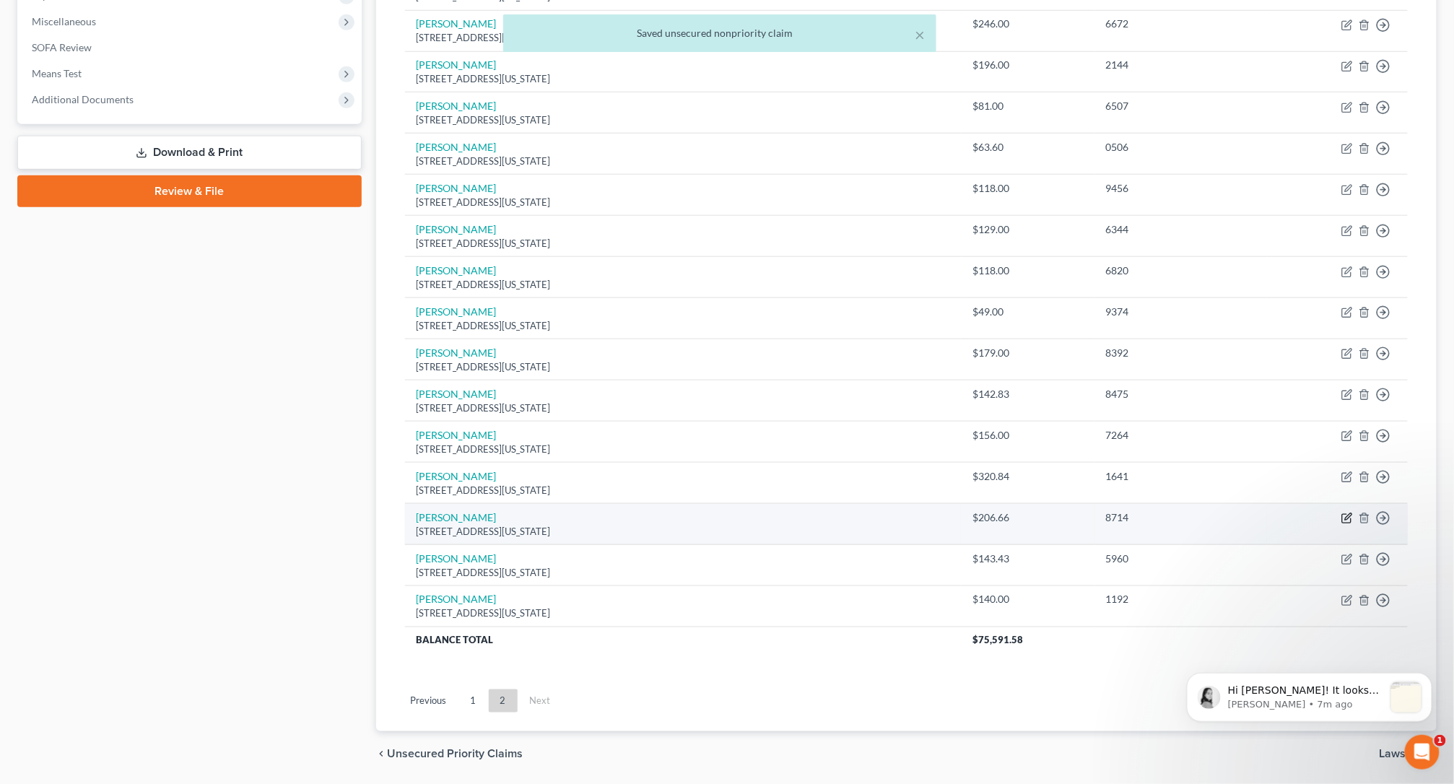
click at [1314, 524] on icon "button" at bounding box center [1347, 518] width 12 height 12
select select "35"
select select "10"
select select "1"
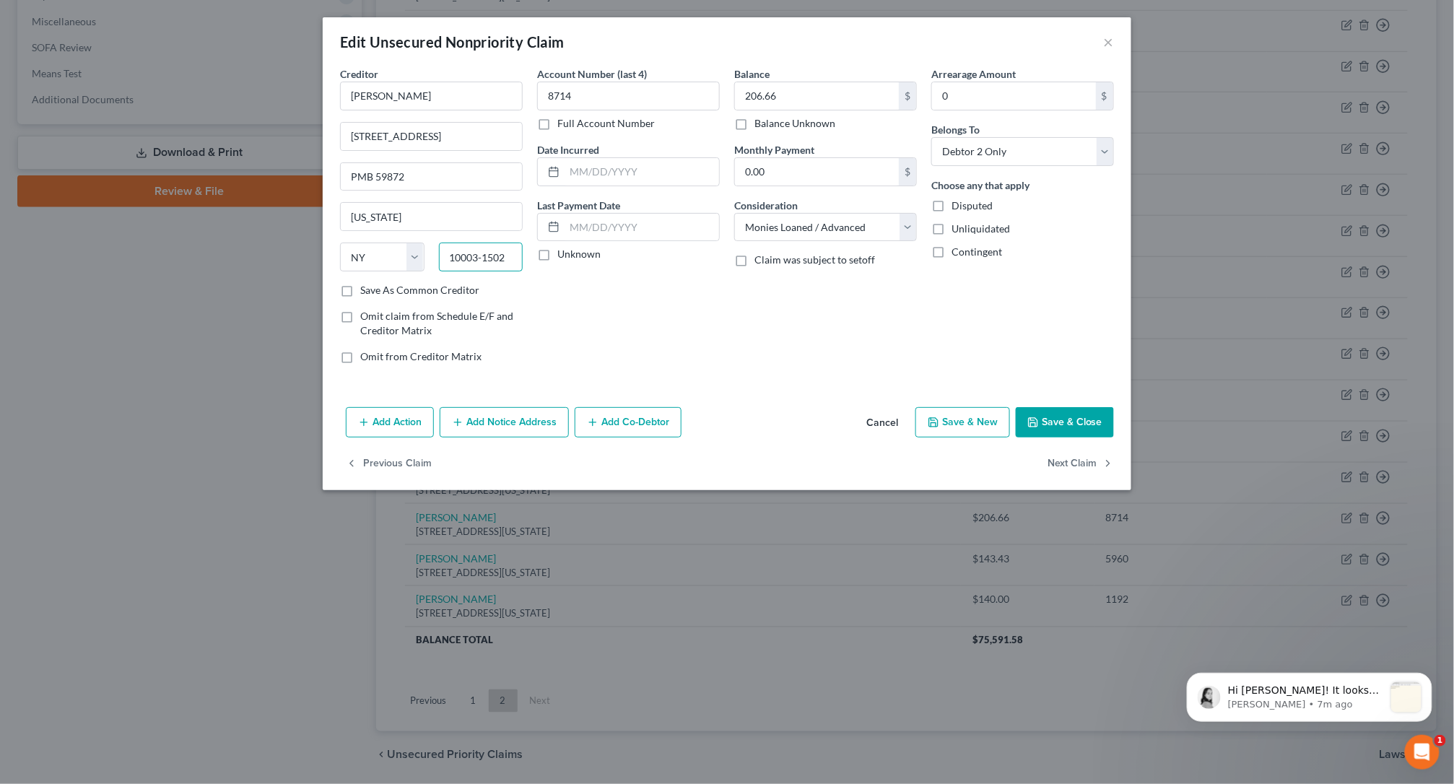
click at [484, 260] on input "10003-1502" at bounding box center [481, 257] width 84 height 29
type input "10003-1502"
click at [1067, 431] on button "Save & Close" at bounding box center [1064, 422] width 98 height 30
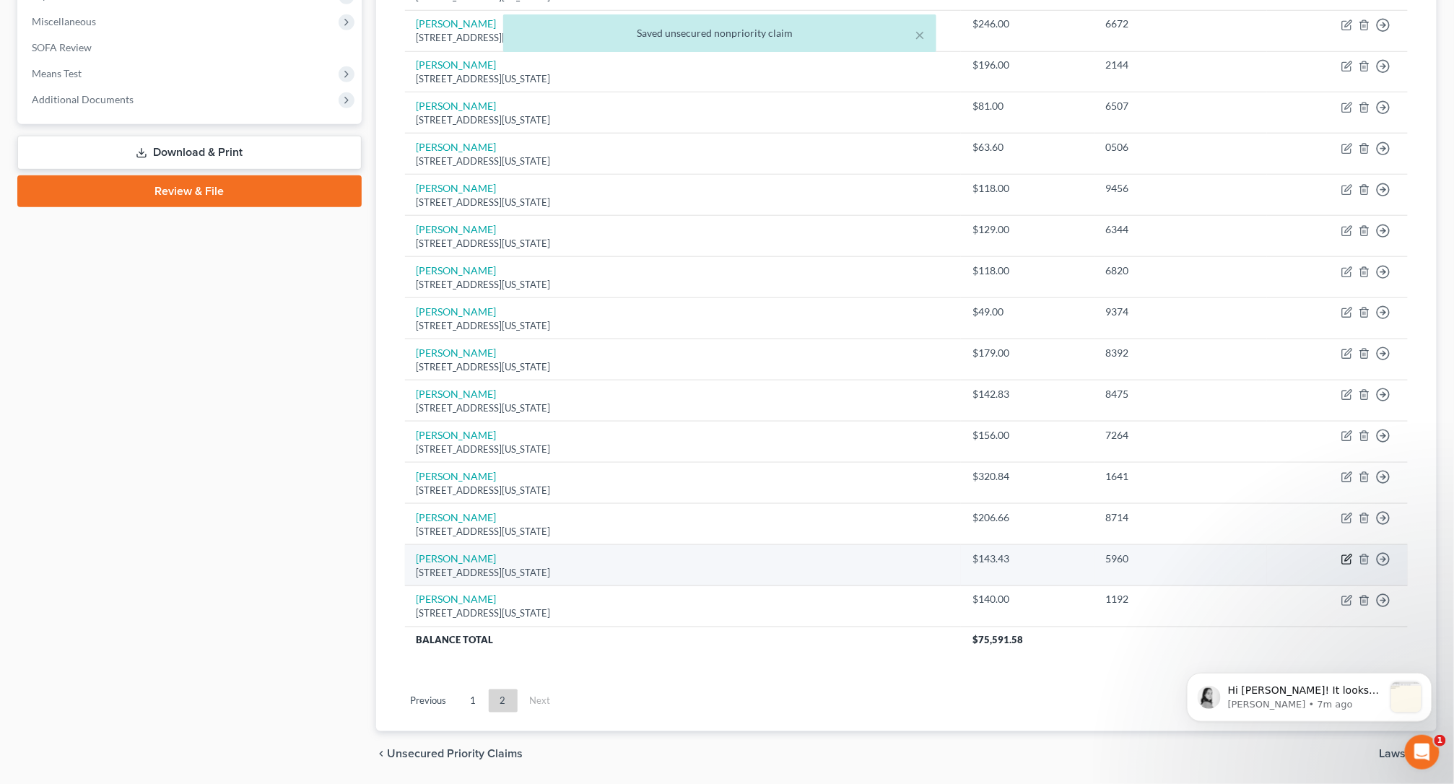
click at [1314, 565] on icon "button" at bounding box center [1347, 560] width 12 height 12
select select "35"
select select "10"
select select "1"
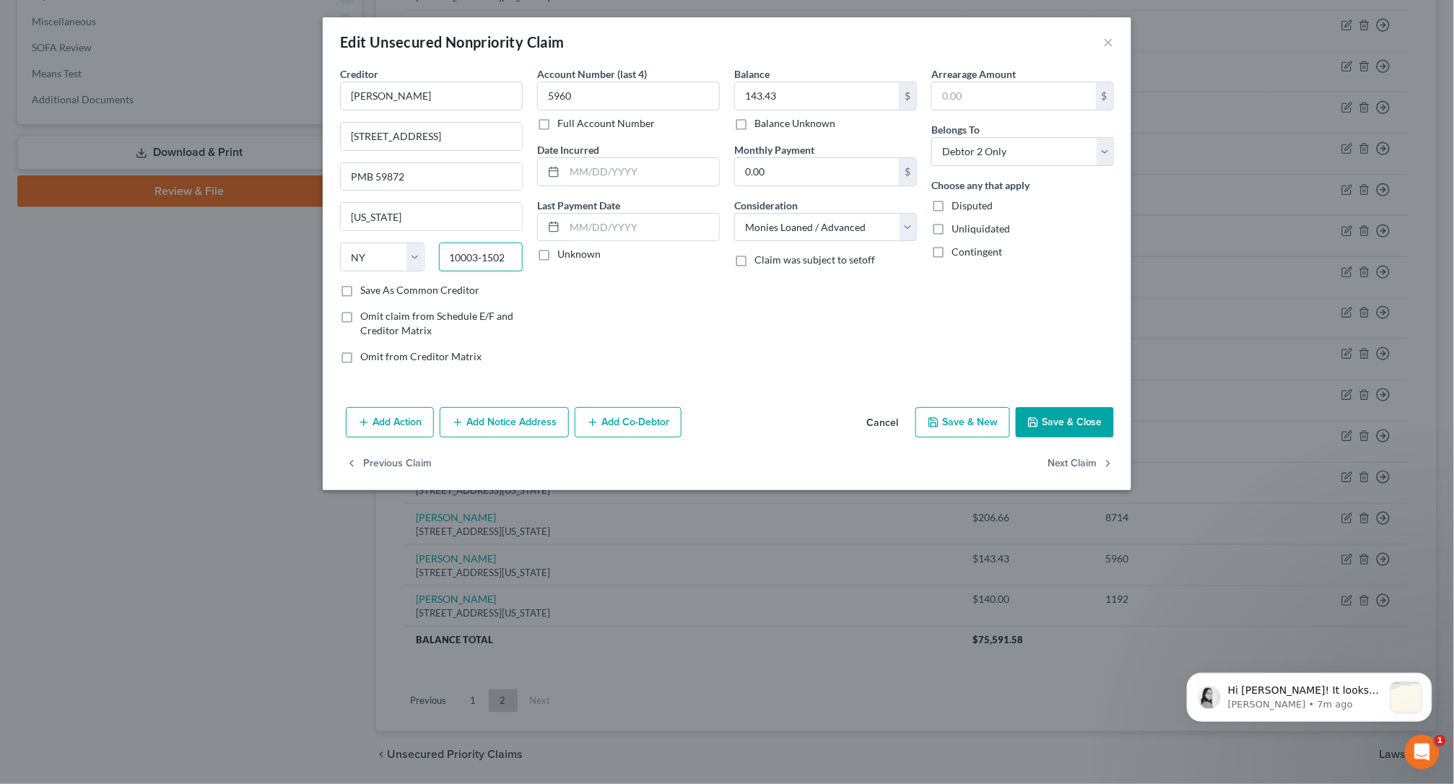
click at [484, 260] on input "10003‑1502" at bounding box center [481, 257] width 84 height 29
type input "10003-1502"
click at [1070, 429] on button "Save & Close" at bounding box center [1064, 422] width 98 height 30
type input "0"
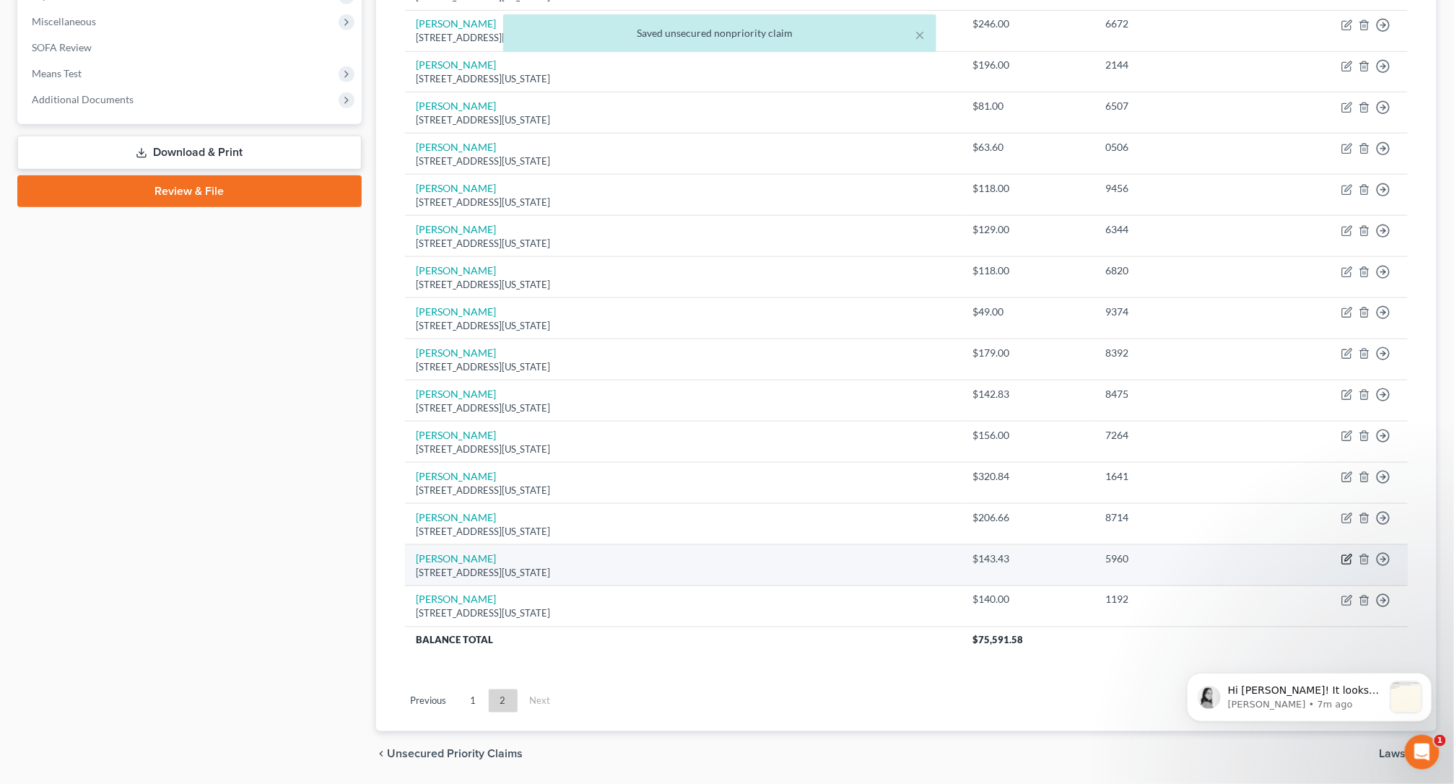
click at [1314, 565] on icon "button" at bounding box center [1347, 560] width 12 height 12
select select "35"
select select "10"
select select "1"
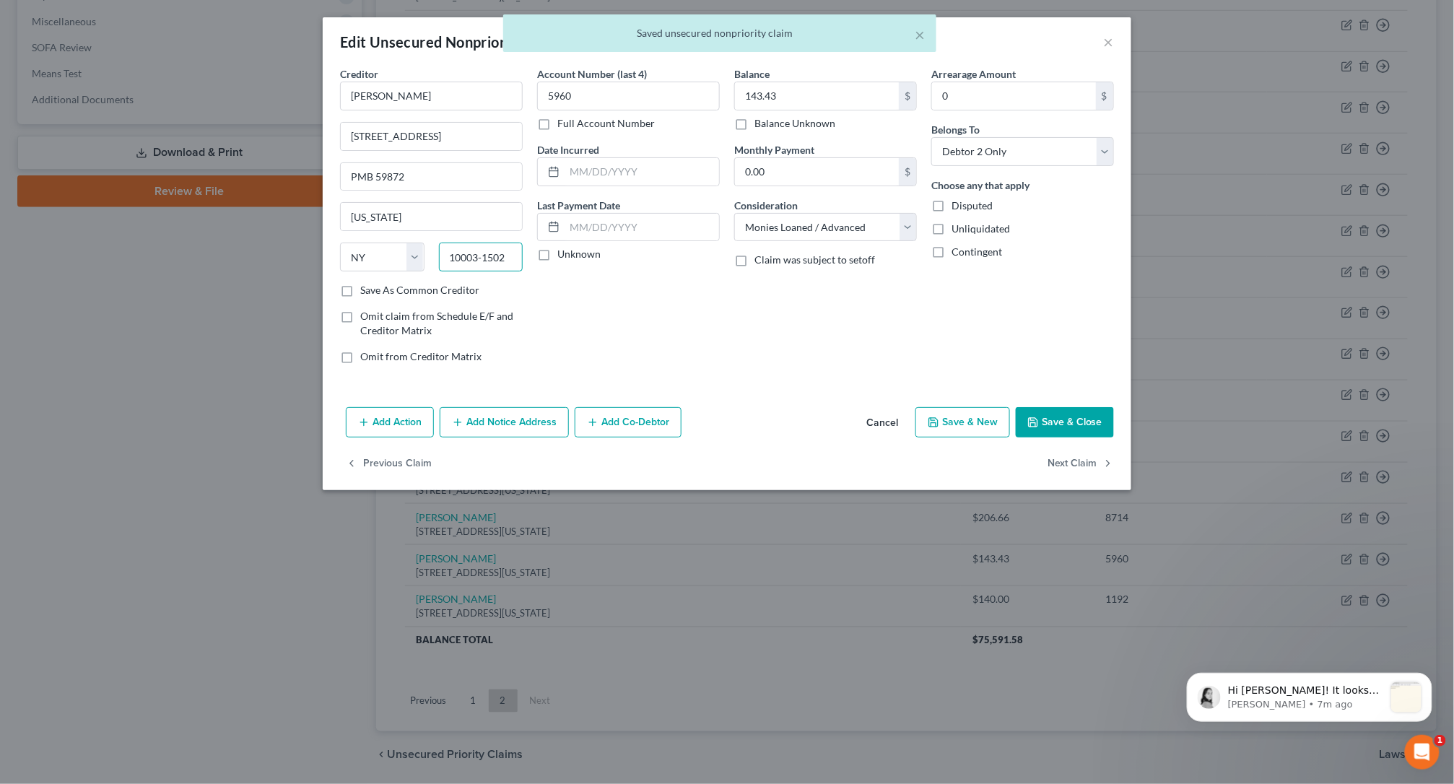
click at [484, 253] on input "10003-1502" at bounding box center [481, 257] width 84 height 29
type input "10003-1502"
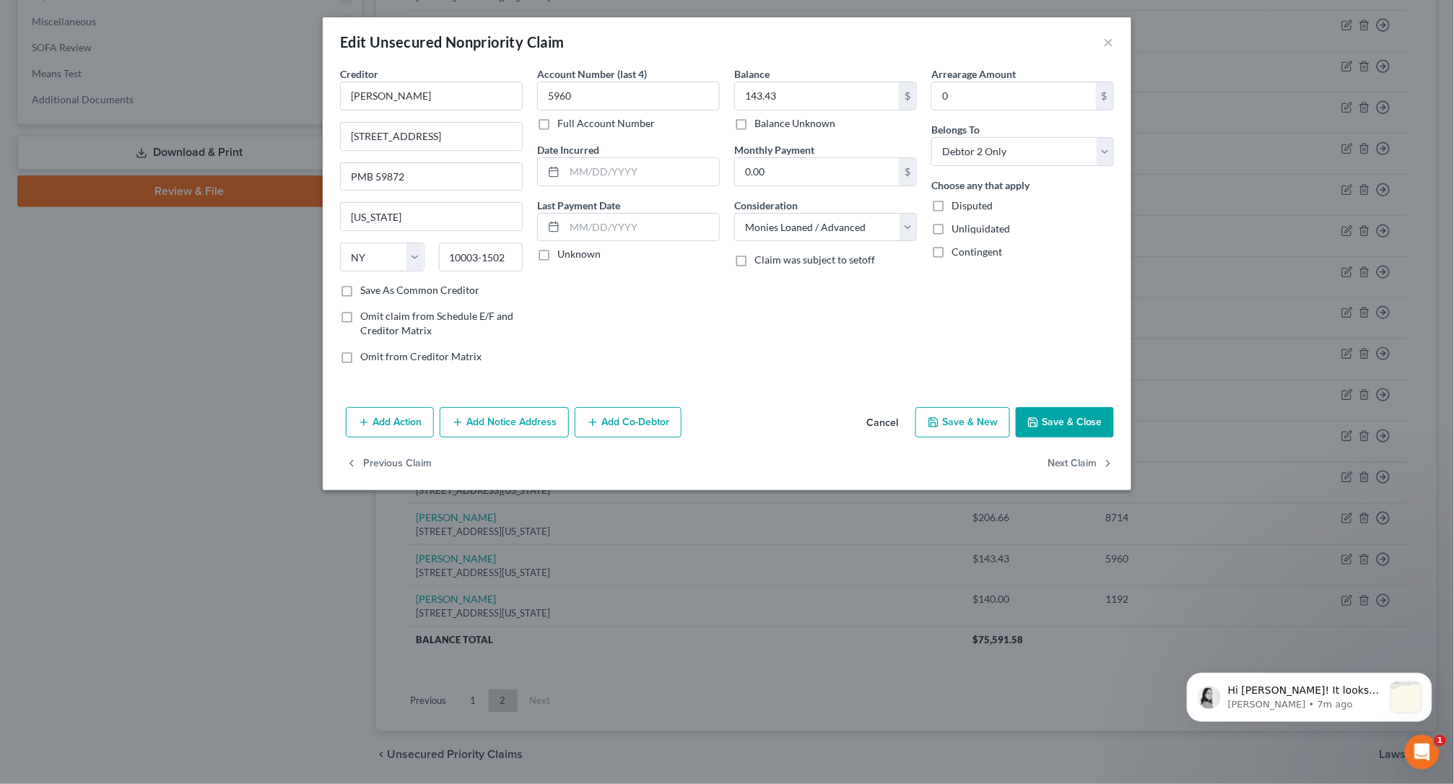
click at [1075, 425] on button "Save & Close" at bounding box center [1064, 422] width 98 height 30
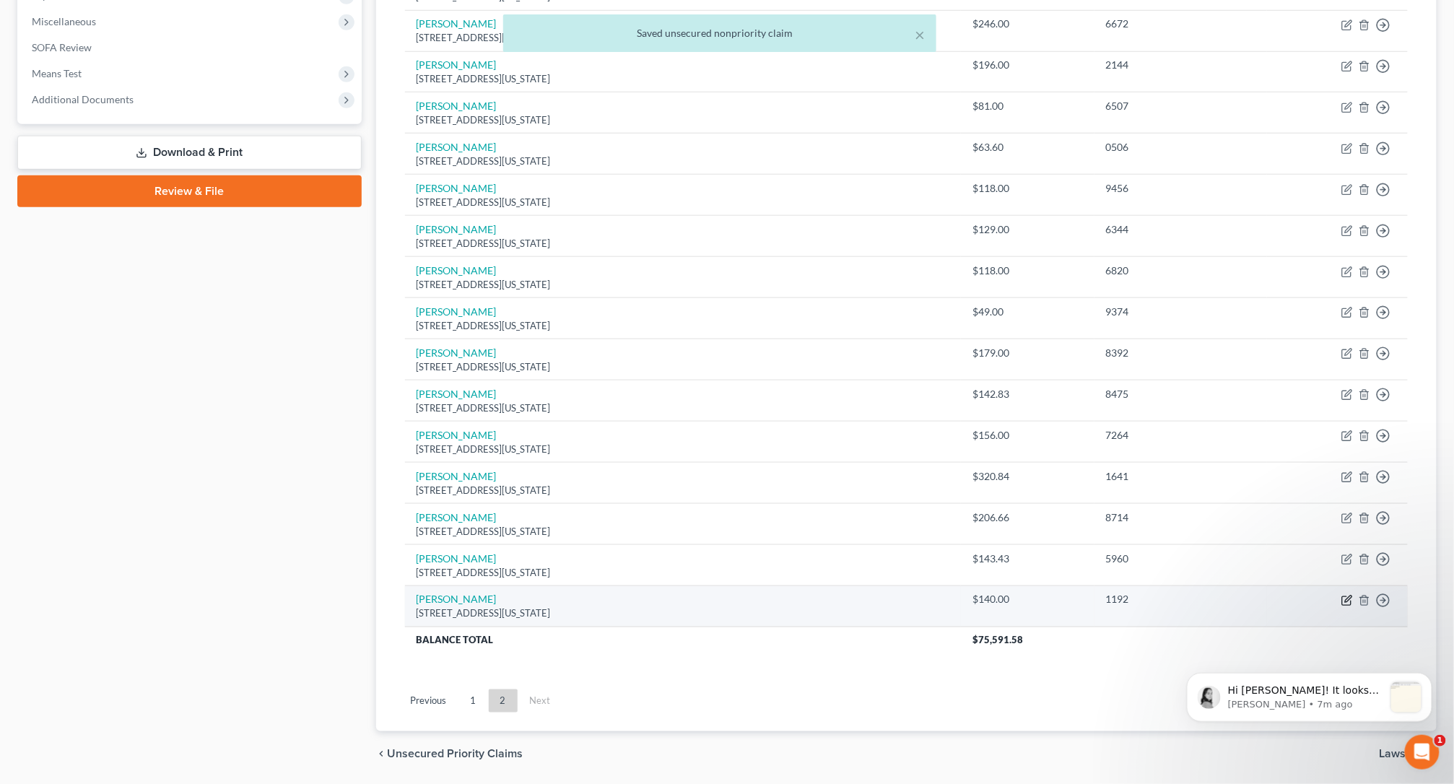
click at [1314, 603] on icon "button" at bounding box center [1348, 599] width 6 height 6
select select "35"
select select "10"
select select "1"
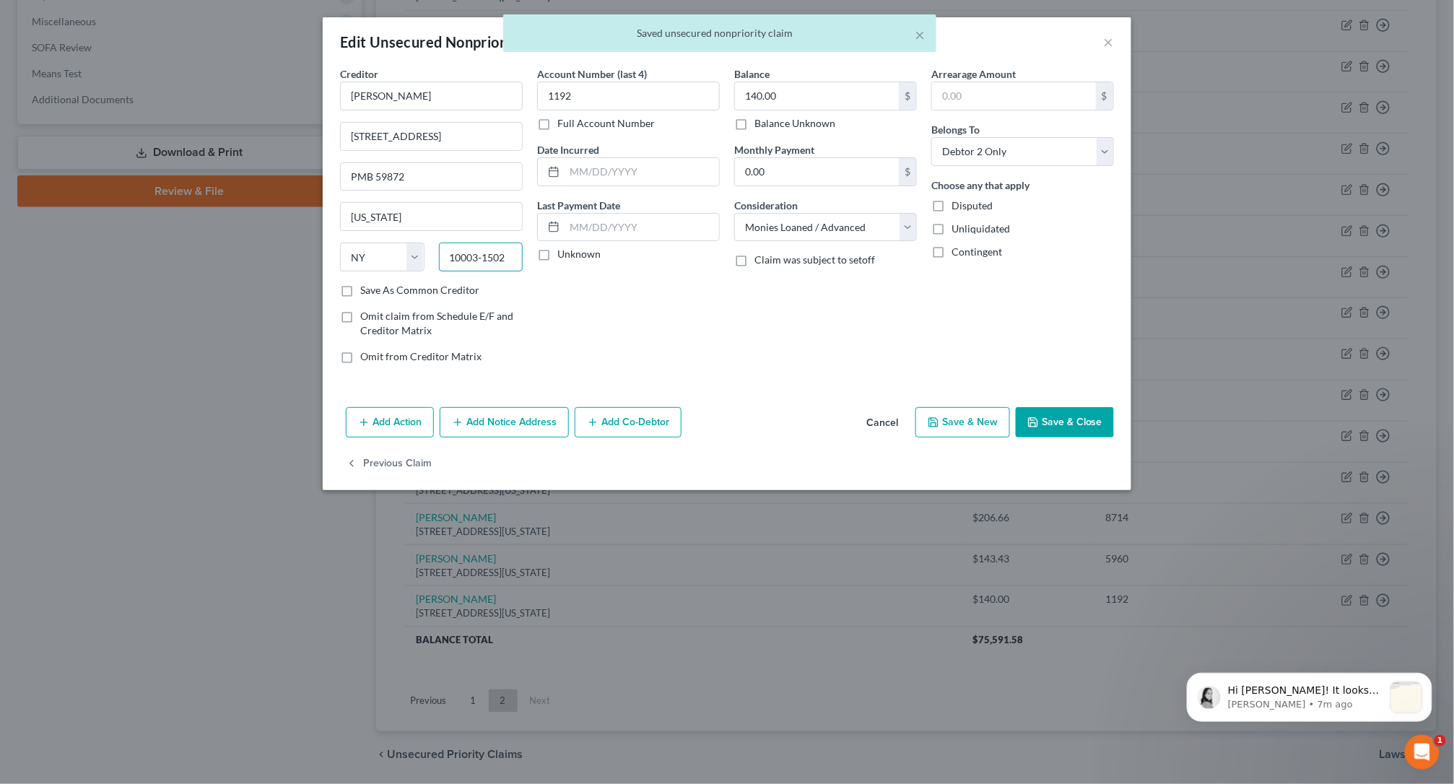
click at [484, 258] on input "10003‑1502" at bounding box center [481, 257] width 84 height 29
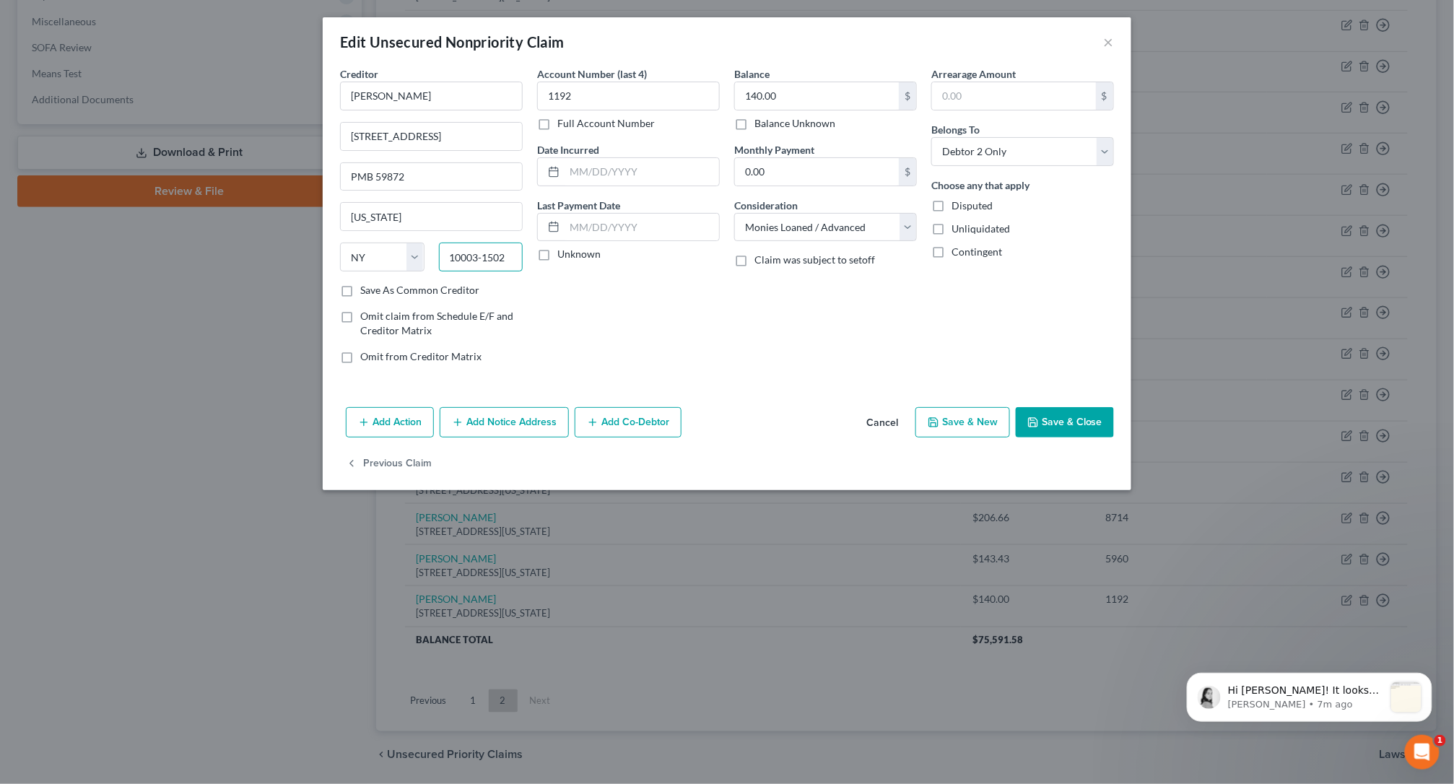
type input "10003-1502"
click at [1081, 425] on button "Save & Close" at bounding box center [1064, 422] width 98 height 30
type input "0"
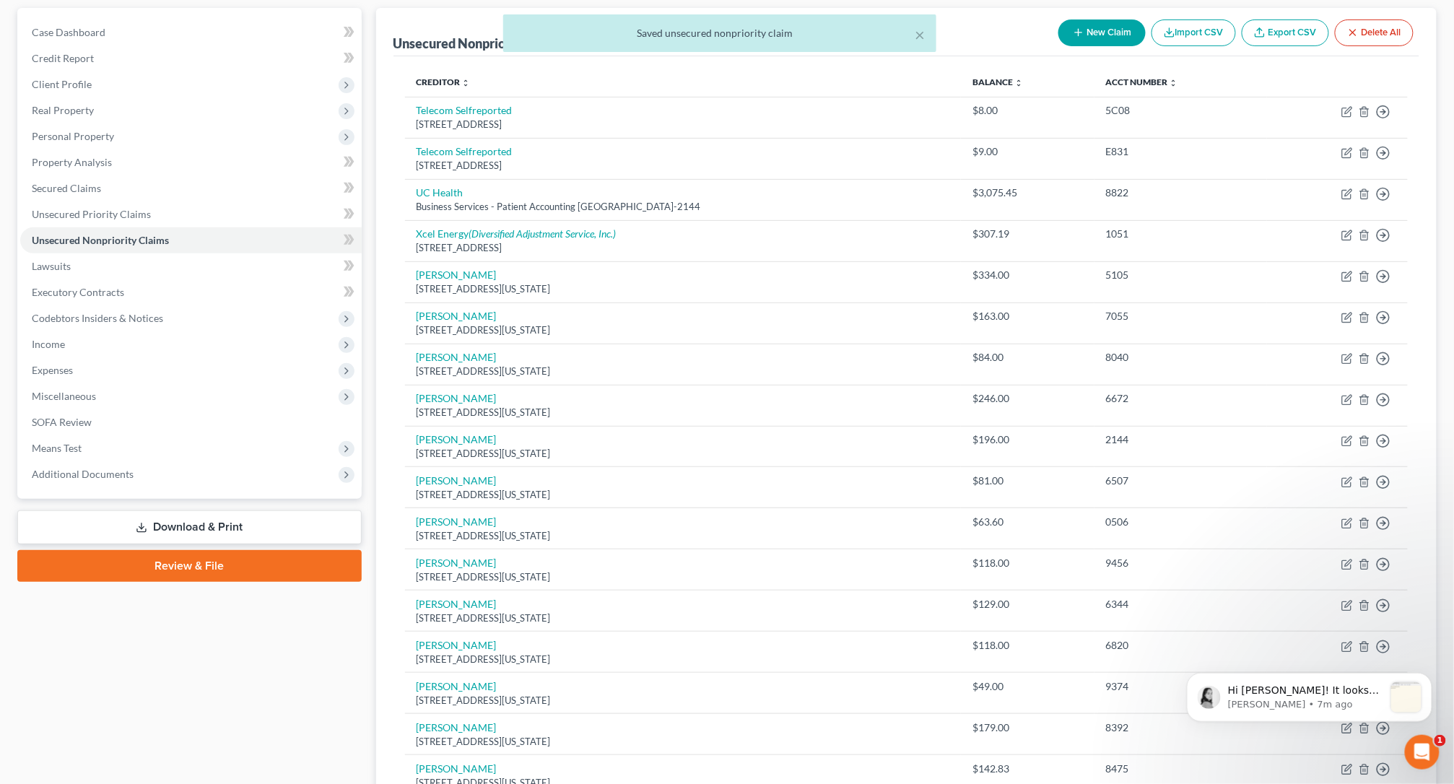
scroll to position [234, 0]
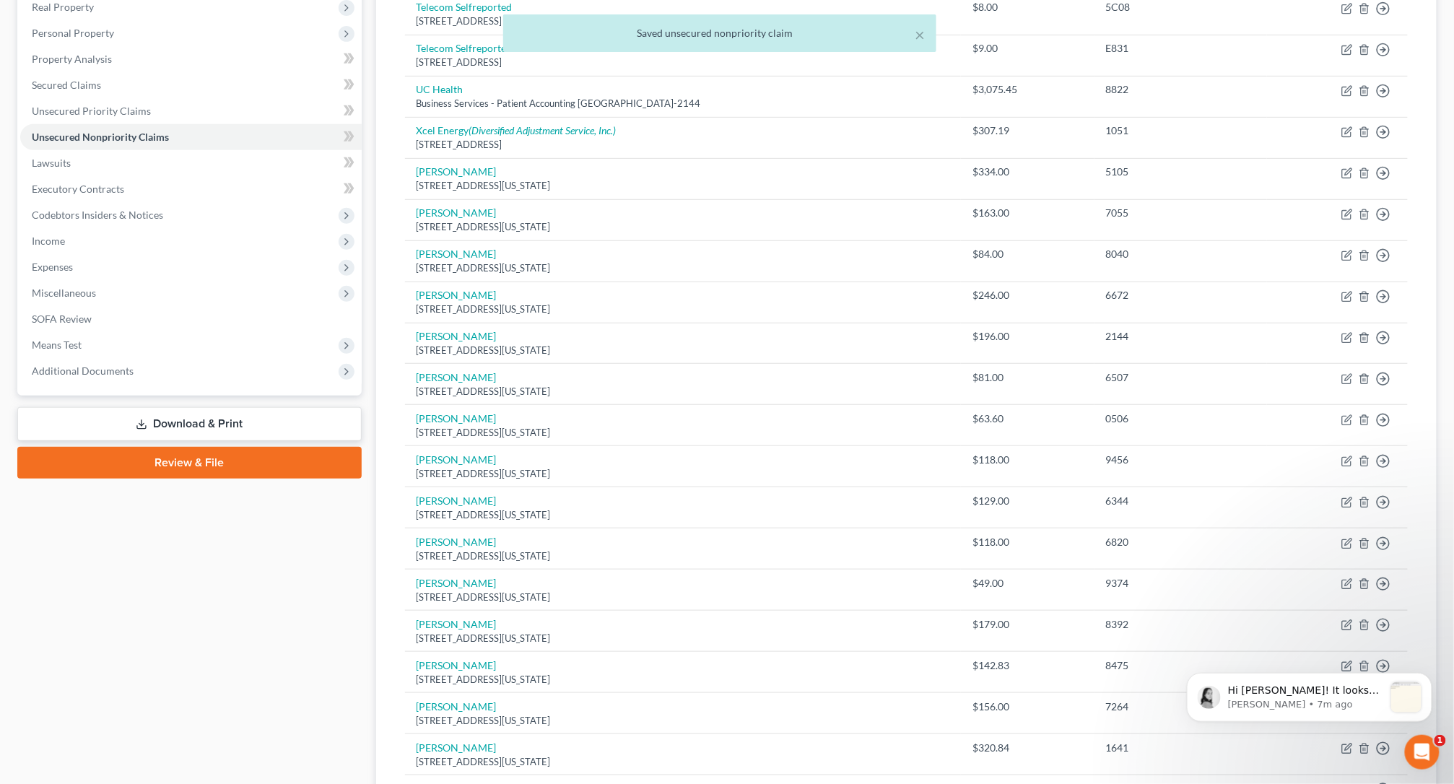
click at [191, 425] on link "Download & Print" at bounding box center [189, 424] width 344 height 34
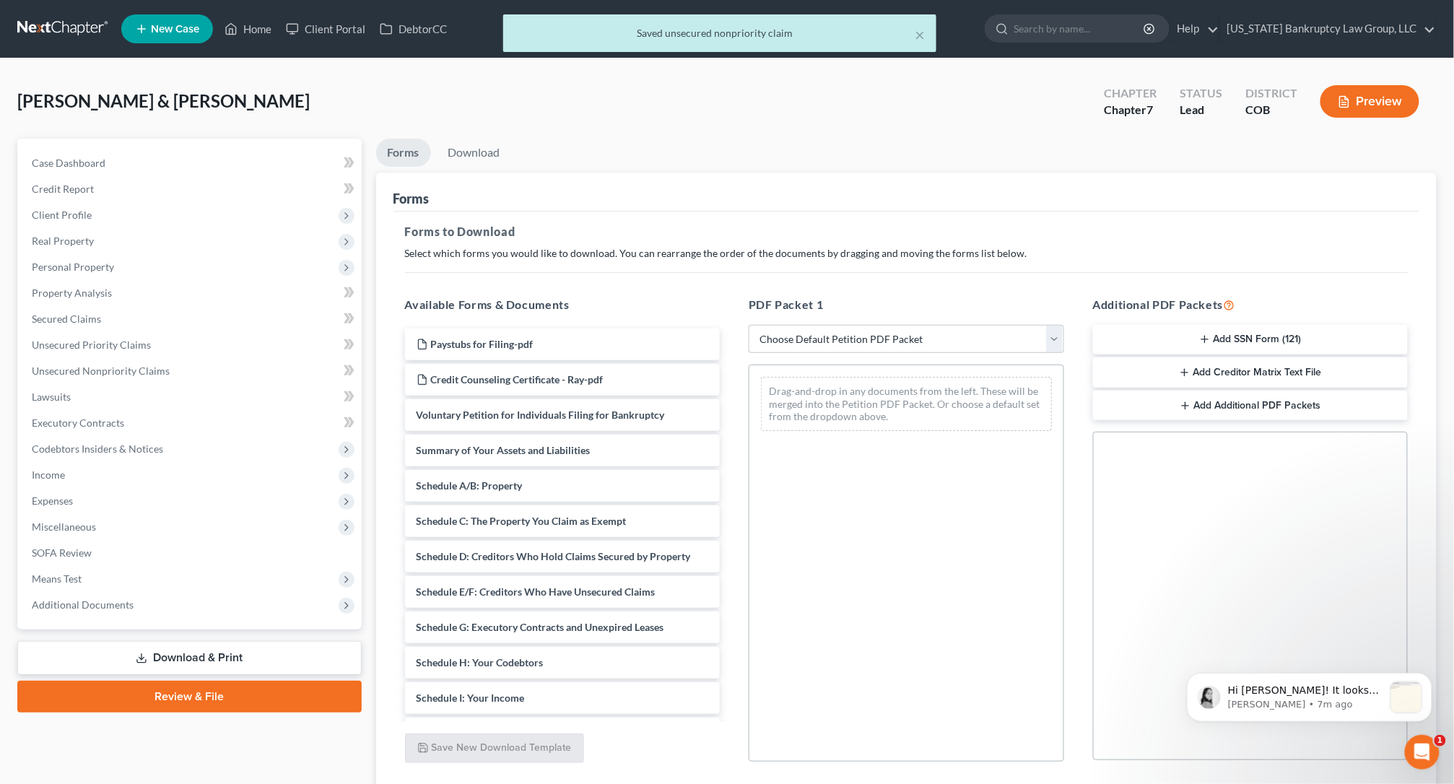
click at [1202, 375] on button "Add Creditor Matrix Text File" at bounding box center [1250, 372] width 315 height 30
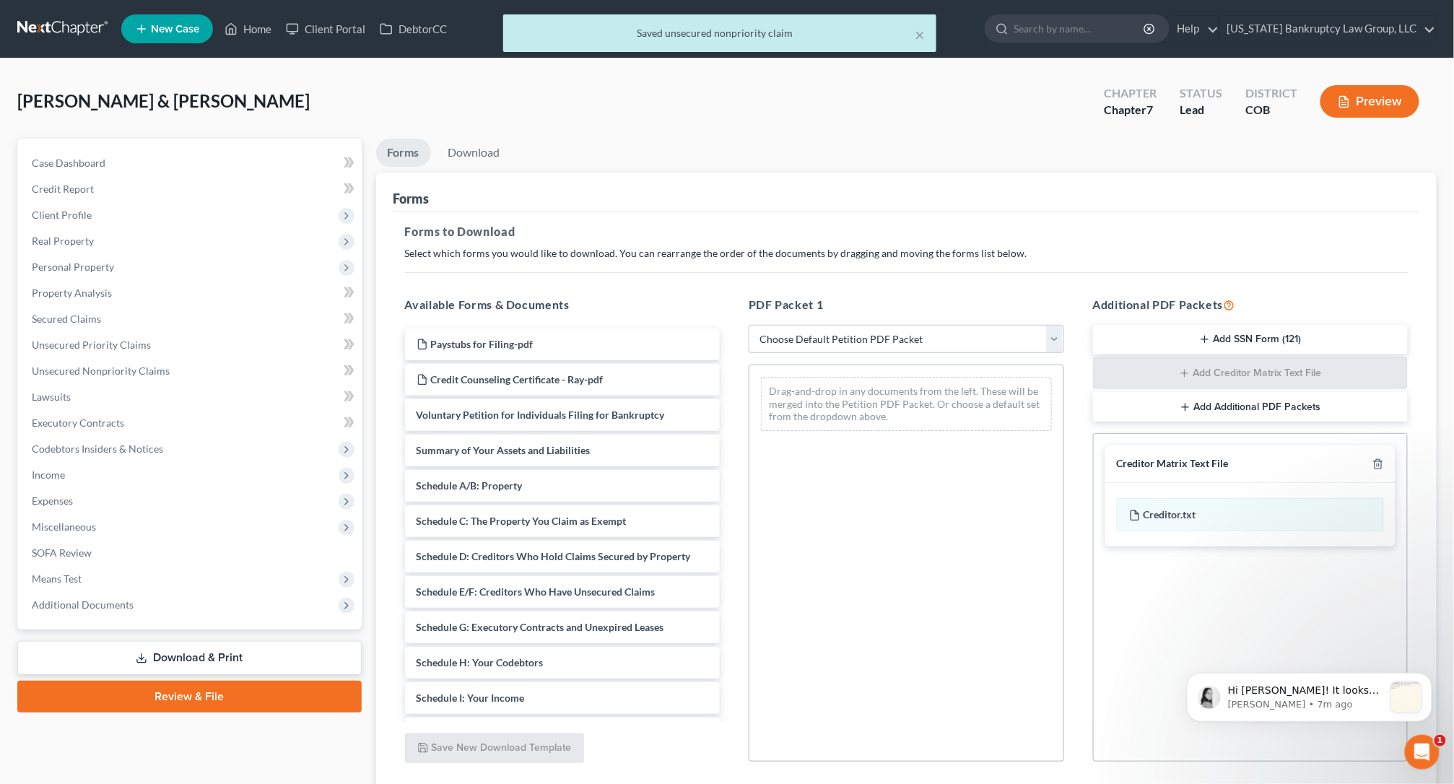
scroll to position [108, 0]
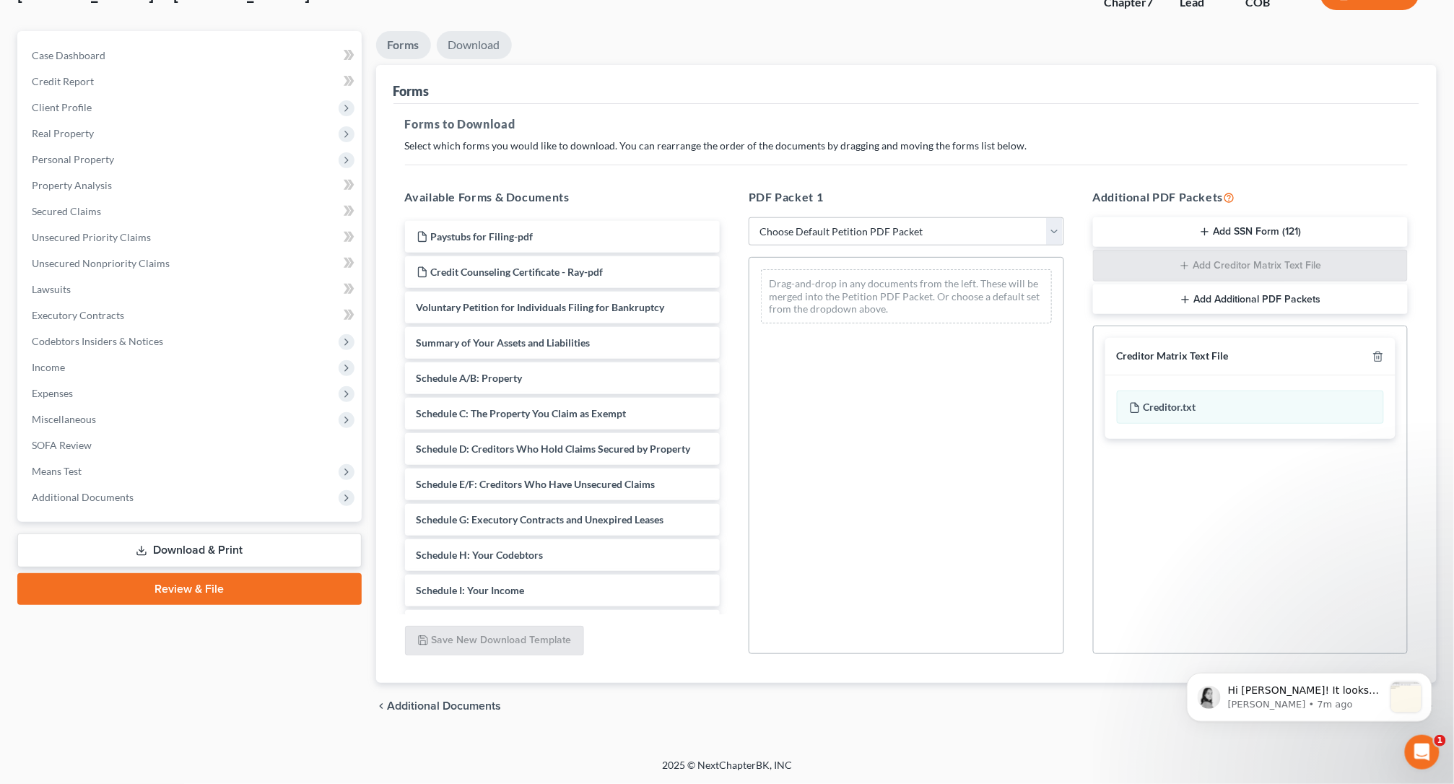
click at [491, 45] on link "Download" at bounding box center [474, 45] width 75 height 28
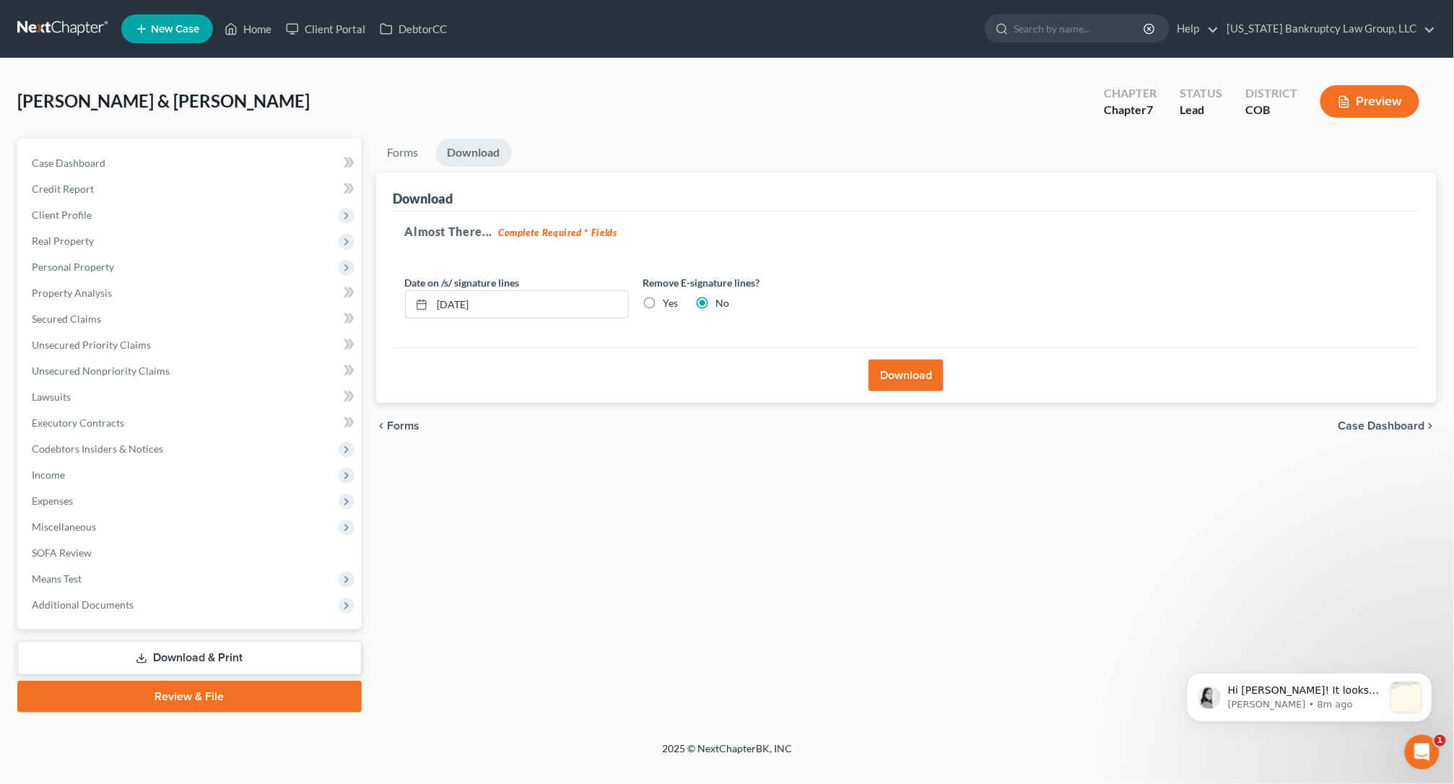
click at [908, 382] on button "Download" at bounding box center [905, 375] width 75 height 32
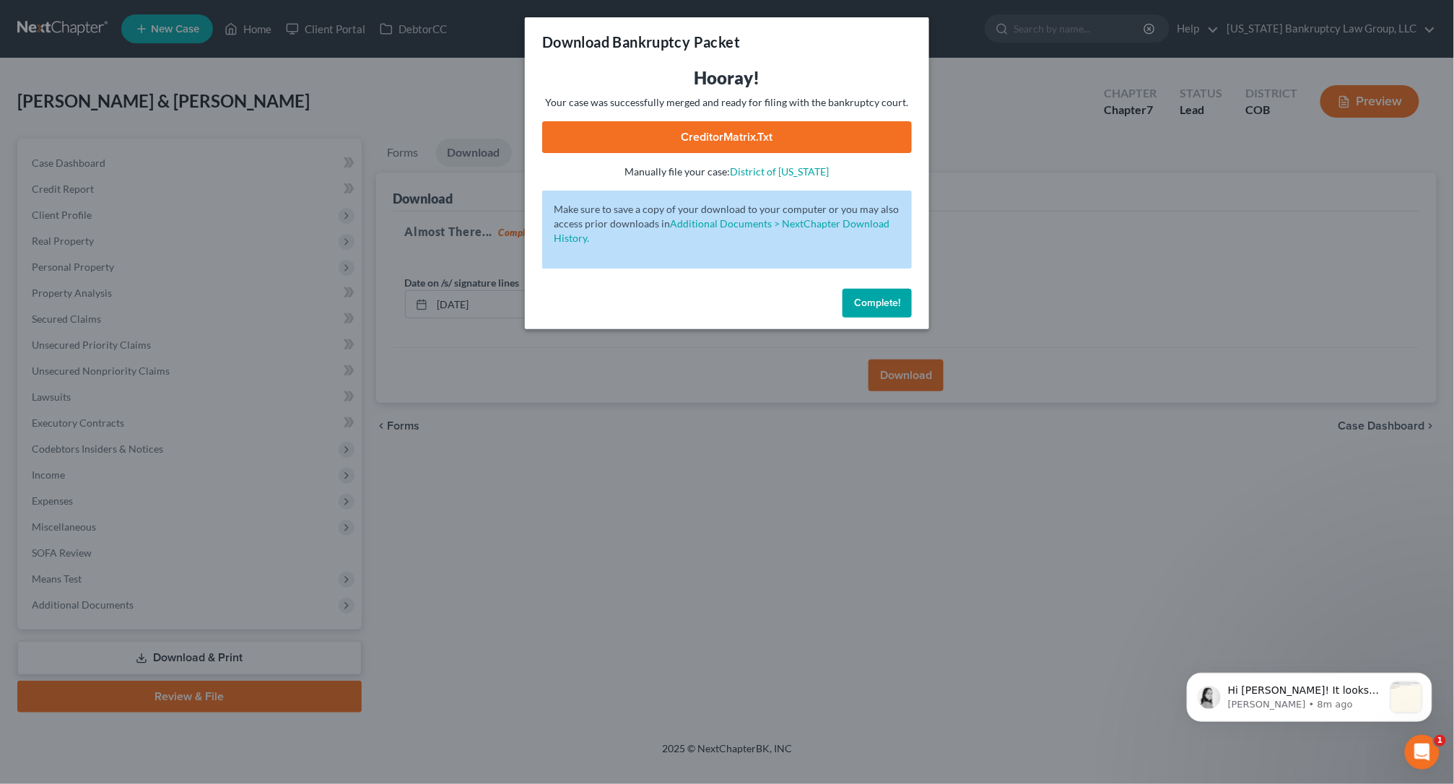
click at [892, 307] on span "Complete!" at bounding box center [877, 303] width 46 height 12
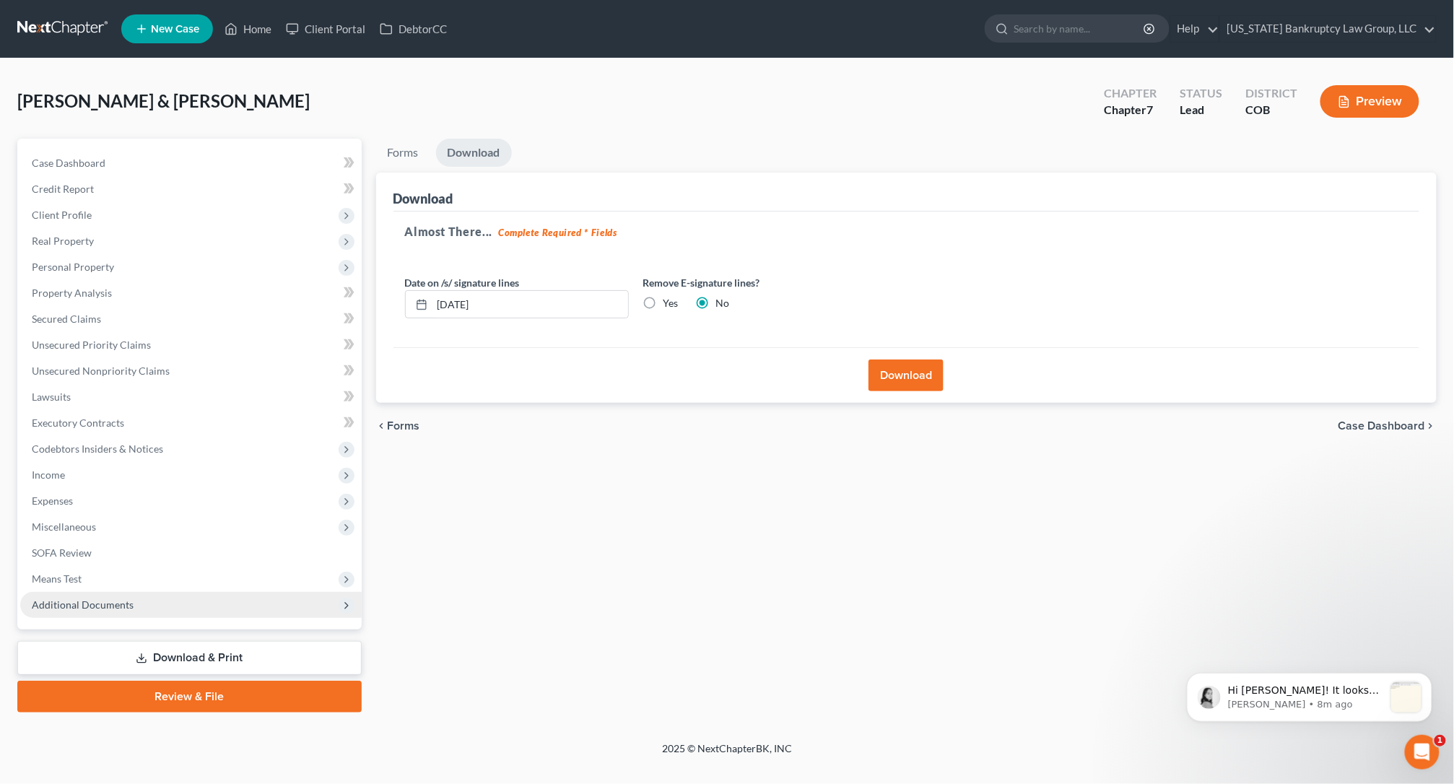
click at [221, 602] on span "Additional Documents" at bounding box center [190, 605] width 341 height 26
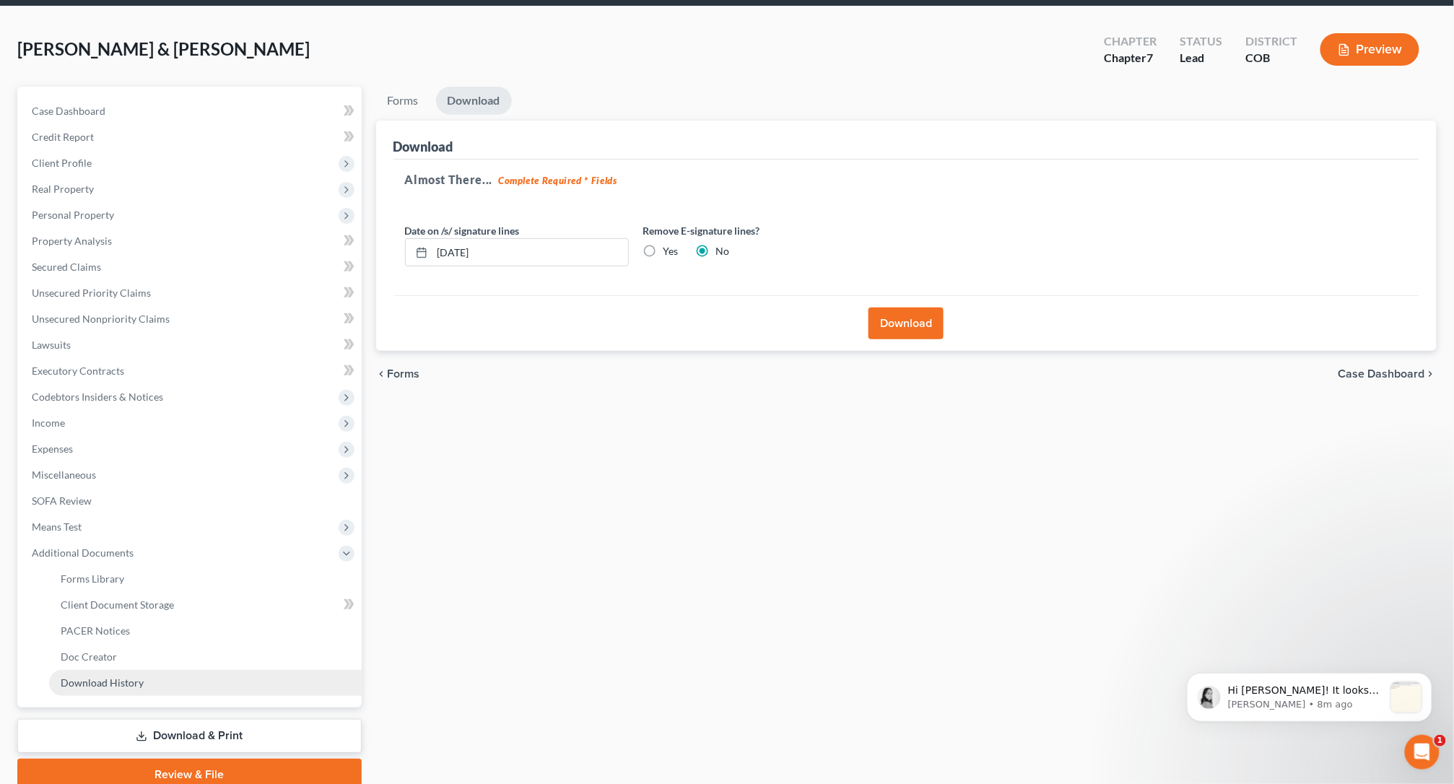
click at [188, 683] on link "Download History" at bounding box center [205, 683] width 313 height 26
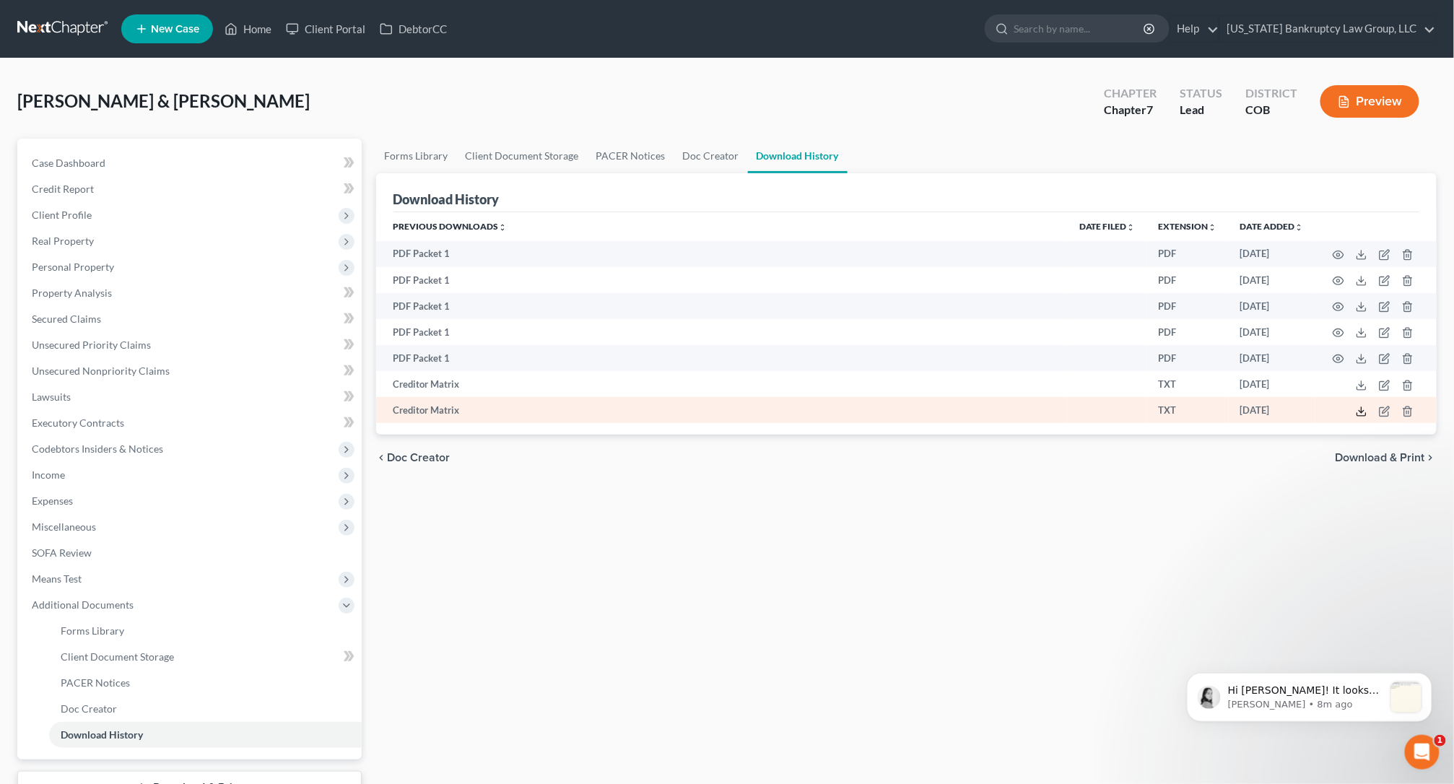
click at [1314, 412] on icon at bounding box center [1361, 412] width 12 height 12
